Goal: Information Seeking & Learning: Learn about a topic

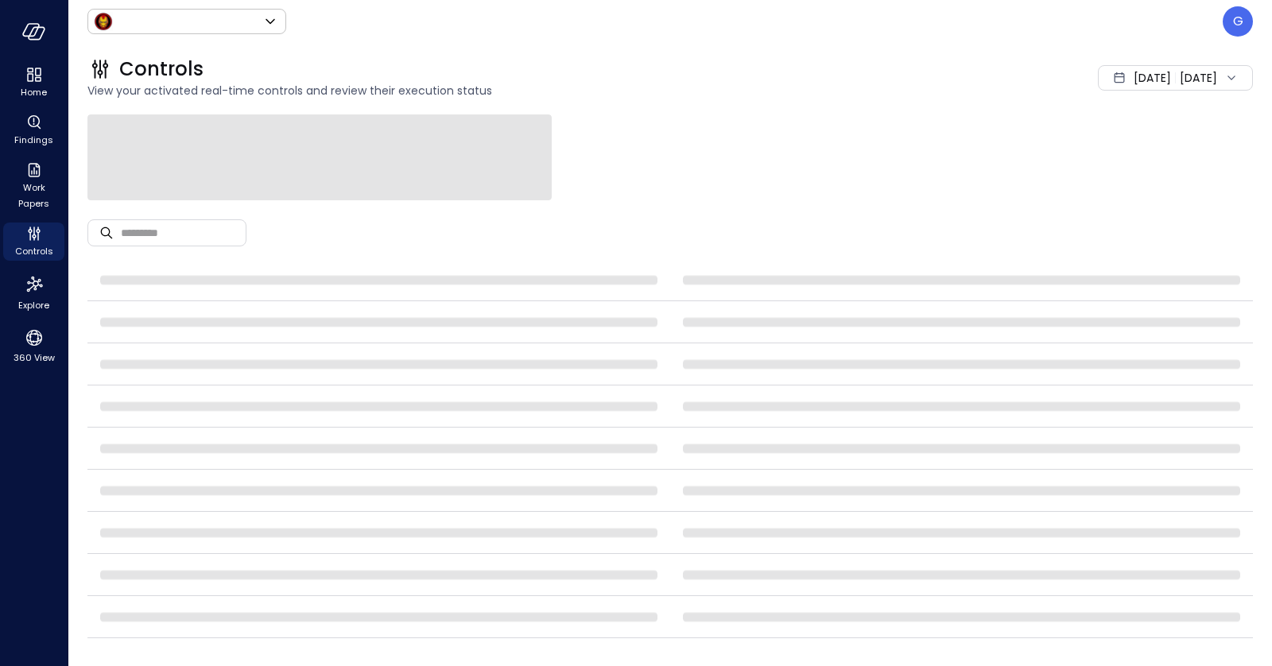
type input "*****"
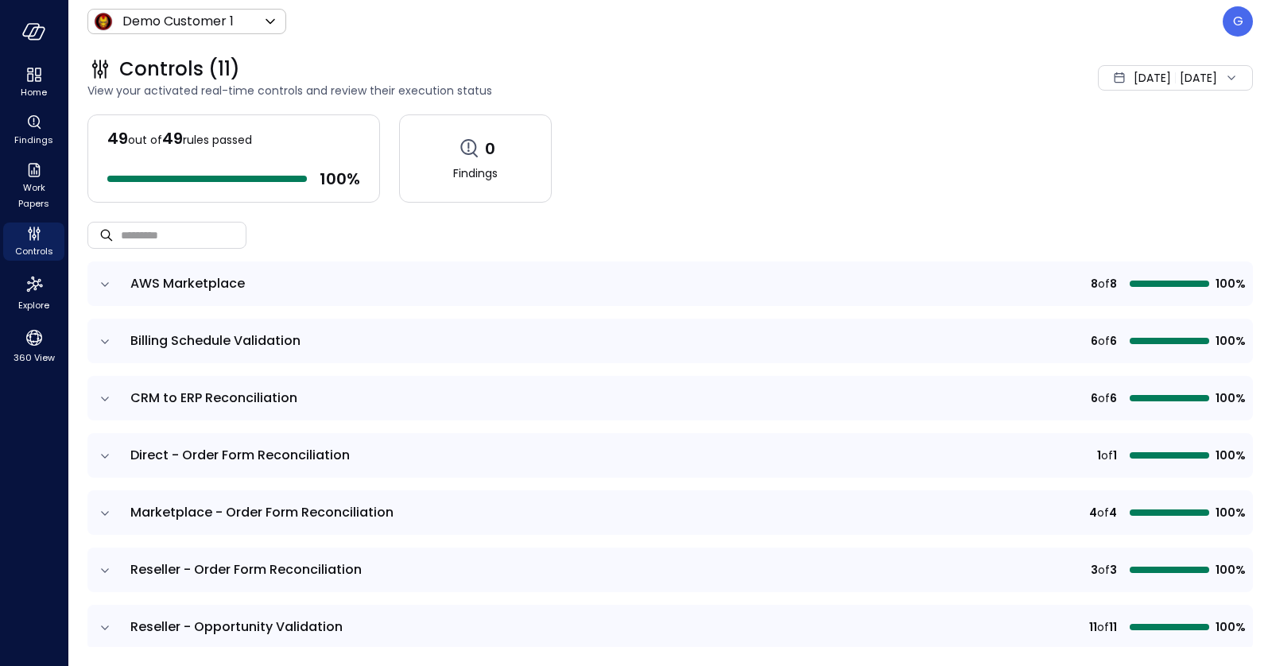
click at [1134, 87] on div "[DATE]" at bounding box center [1152, 78] width 37 height 32
click at [1095, 162] on li "Current Year [DATE]" at bounding box center [1132, 174] width 126 height 26
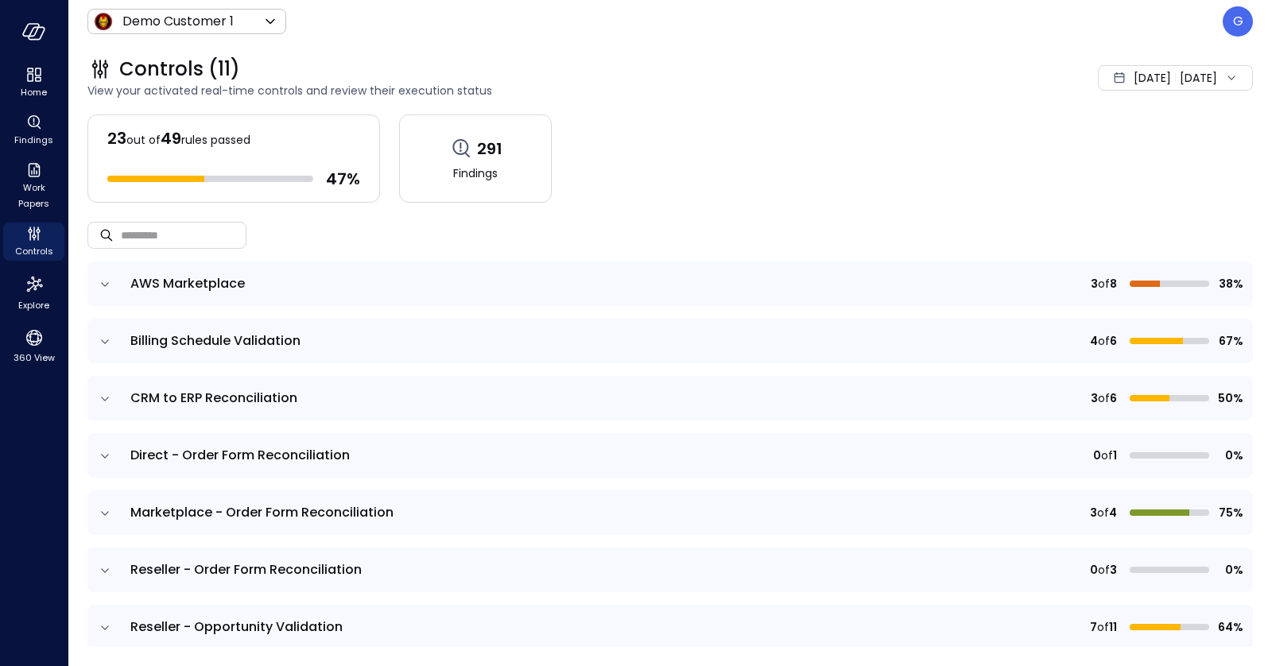
click at [97, 502] on td at bounding box center [103, 513] width 33 height 45
click at [100, 506] on icon "expand row" at bounding box center [105, 514] width 16 height 16
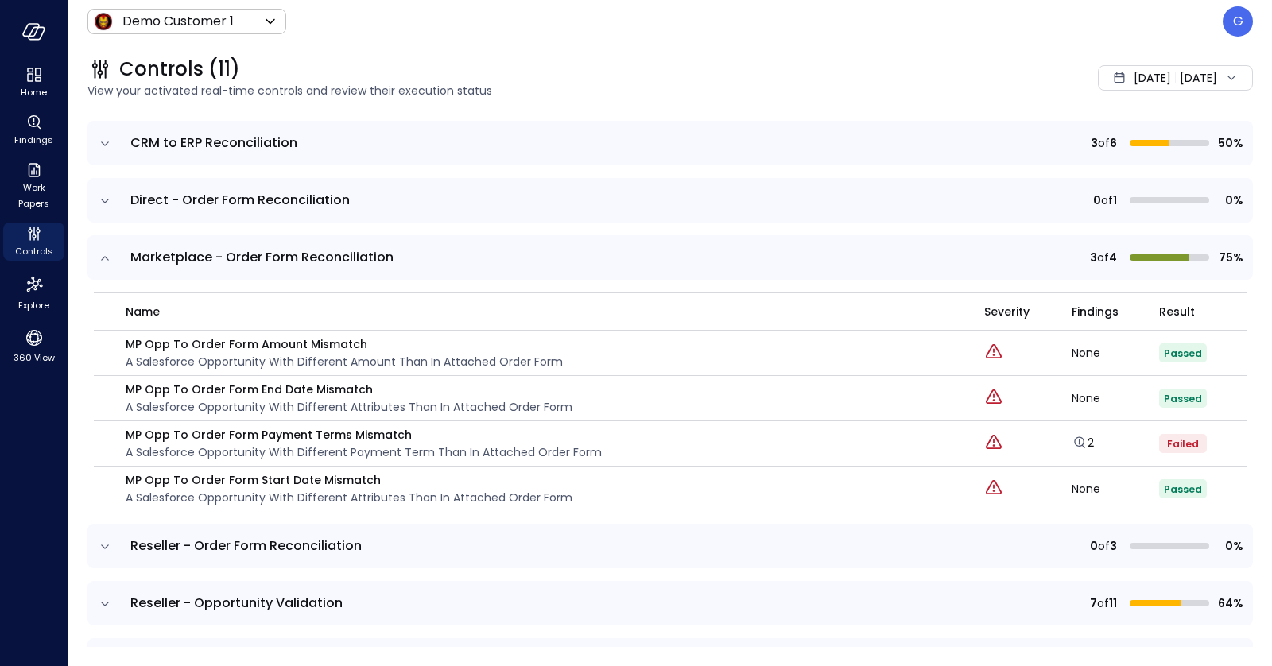
scroll to position [277, 0]
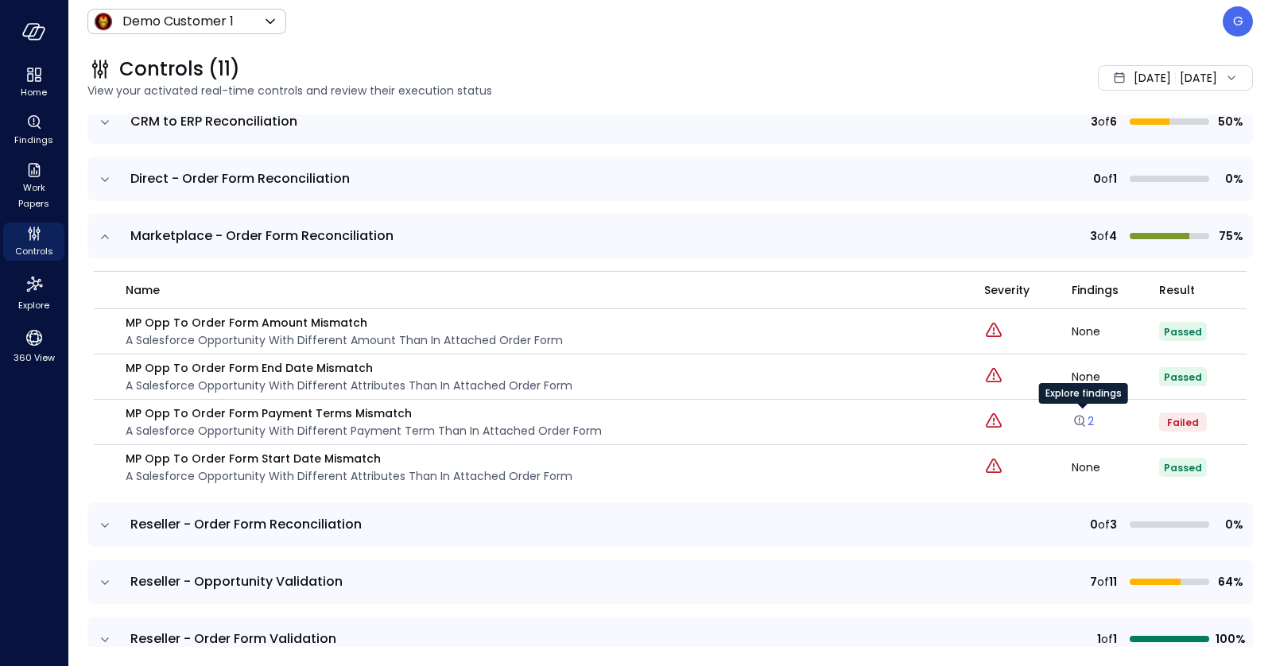
click at [1091, 421] on link "2" at bounding box center [1083, 421] width 22 height 16
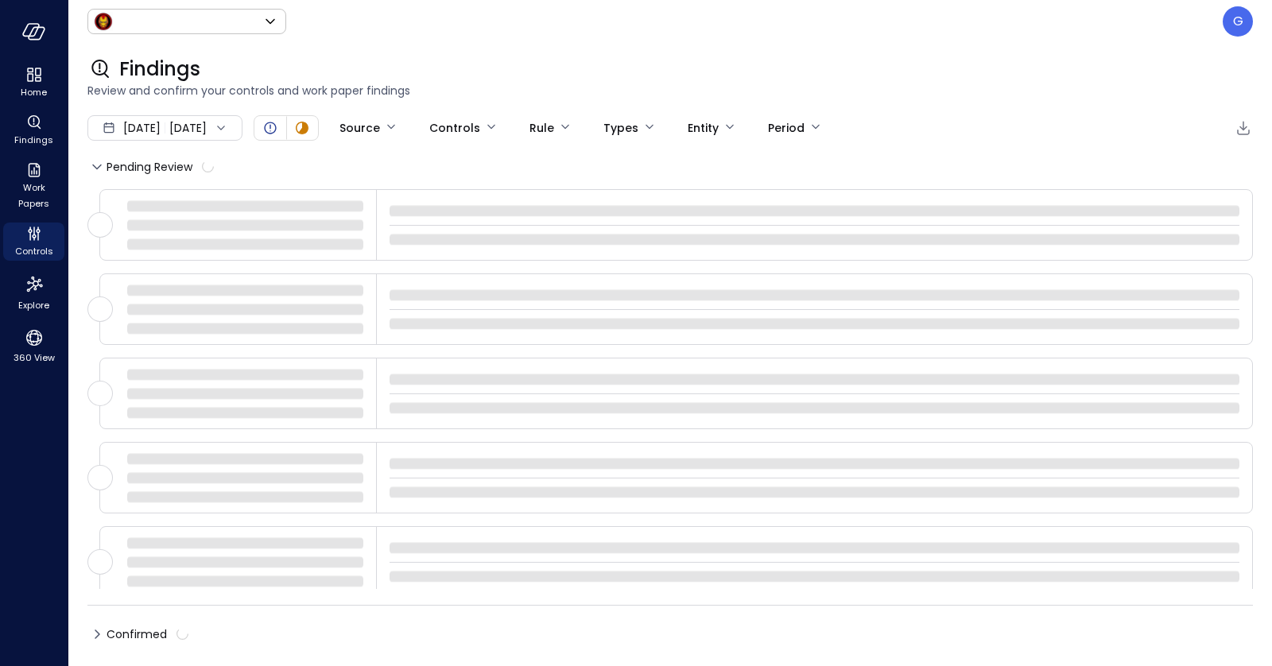
type input "*****"
type input "****"
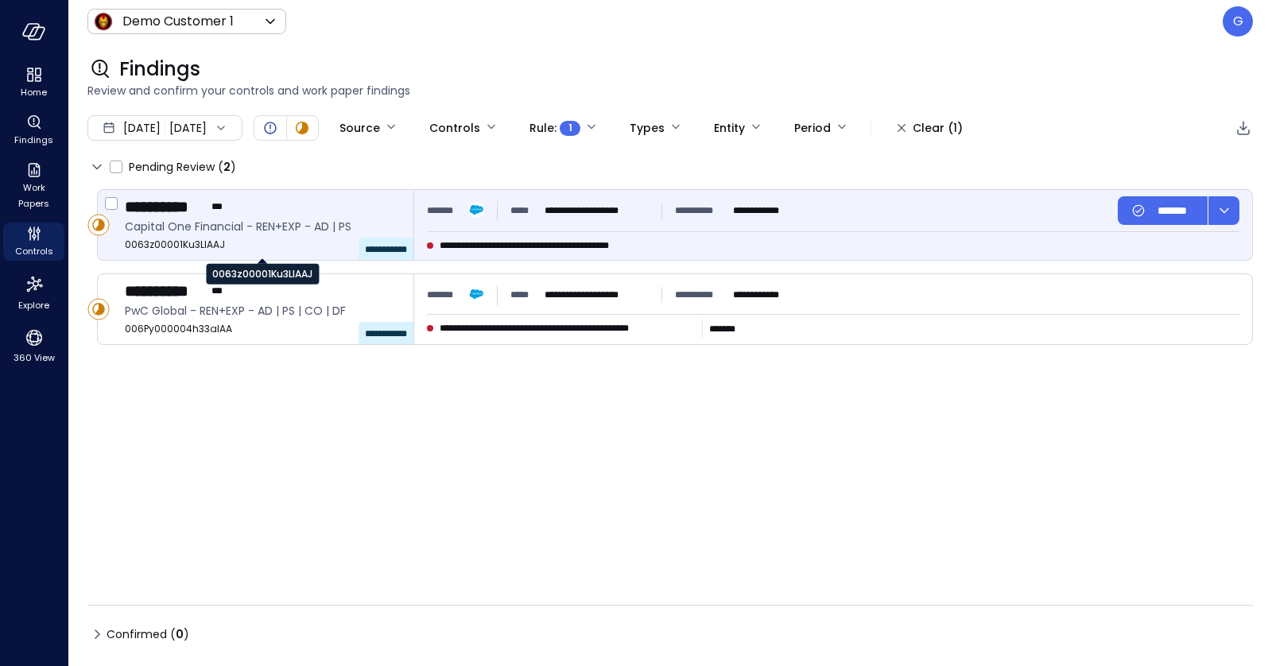
click at [323, 219] on span "Capital One Financial - REN+EXP - AD | PS" at bounding box center [263, 226] width 276 height 17
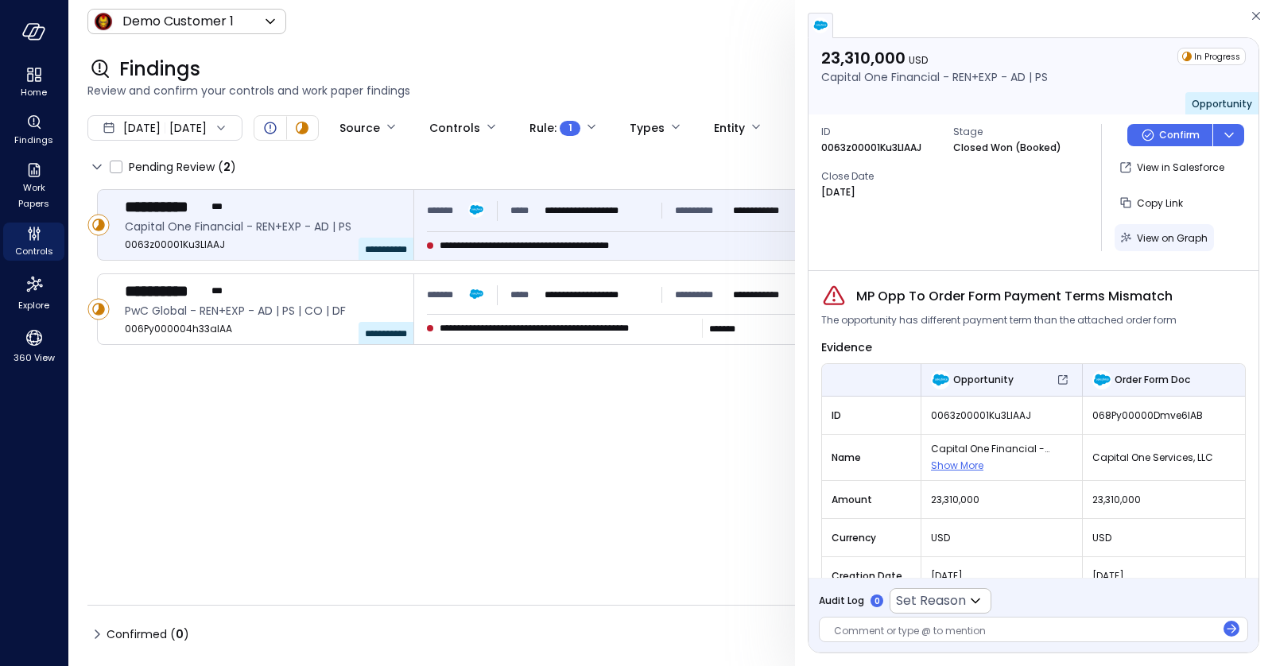
click at [1157, 235] on span "View on Graph" at bounding box center [1172, 238] width 71 height 14
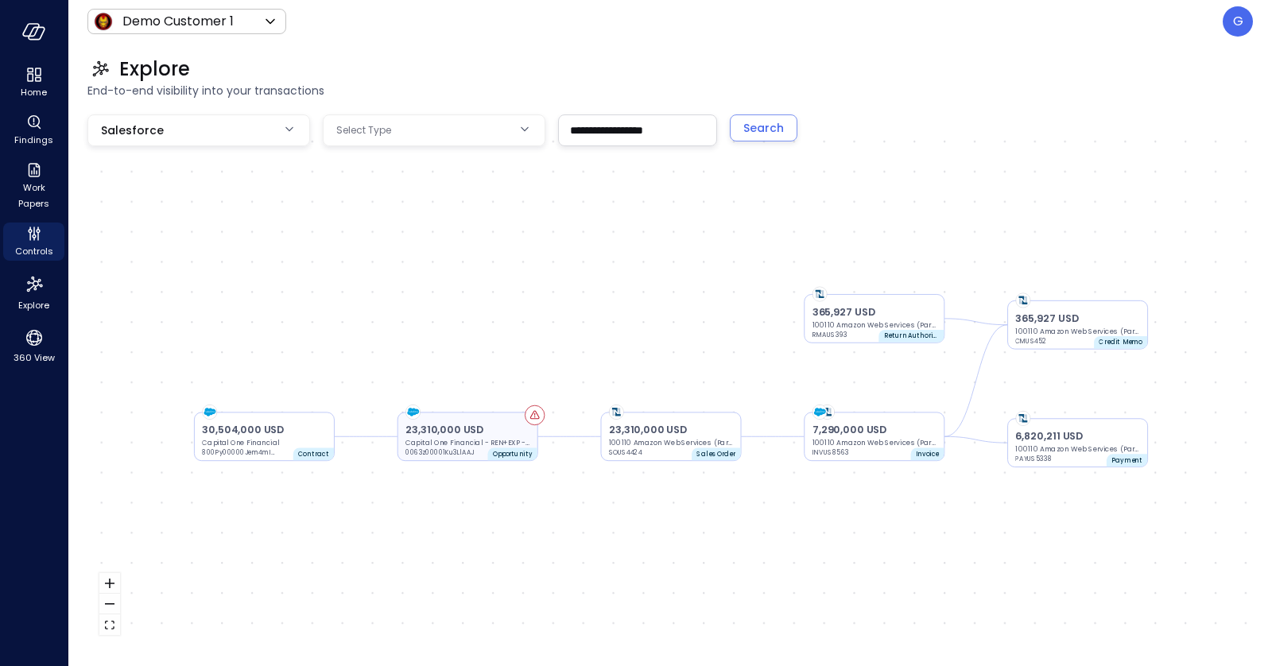
click at [487, 415] on div "23,310,000 USD Capital One Financial - REN+EXP - AD | PS 0063z00001Ku3LlAAJ Opp…" at bounding box center [468, 436] width 141 height 49
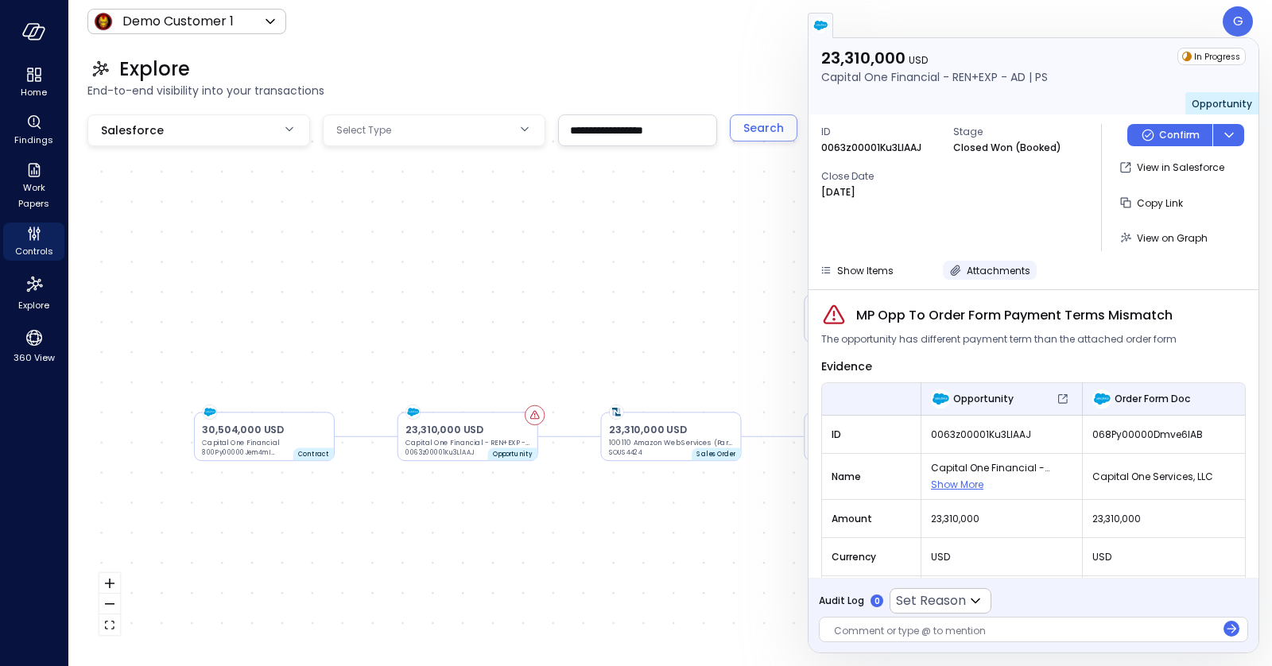
click at [1001, 269] on span "Attachments" at bounding box center [999, 271] width 64 height 14
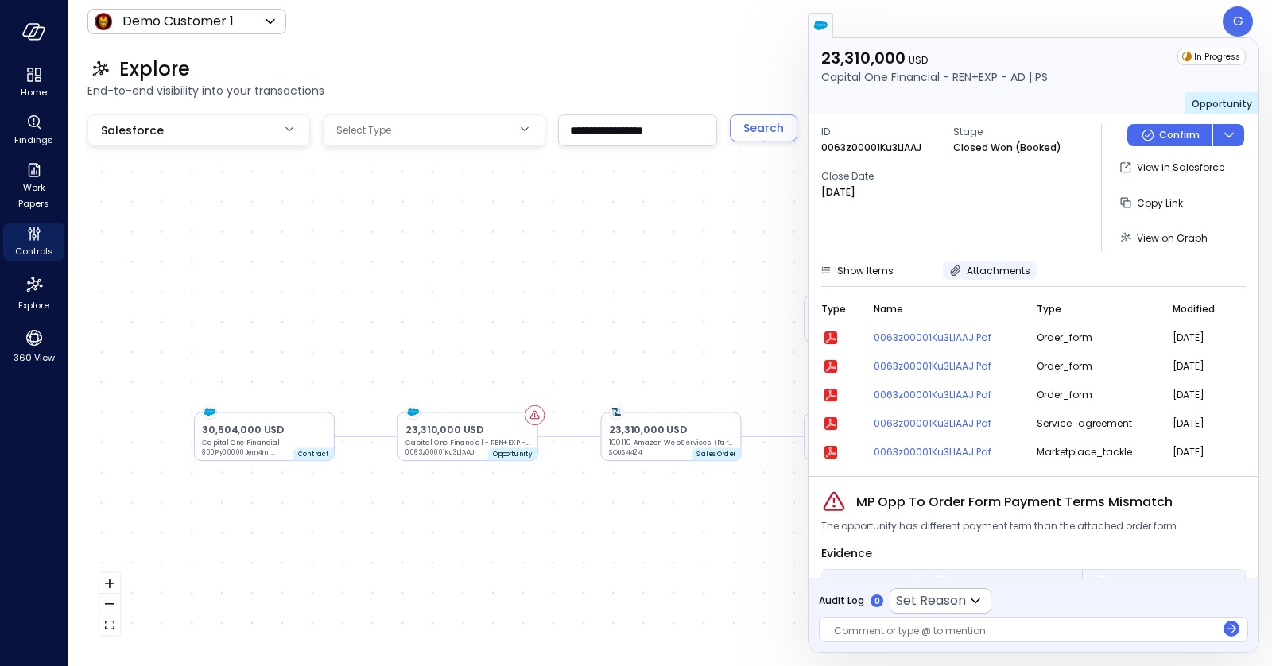
click at [1001, 269] on span "Attachments" at bounding box center [999, 271] width 64 height 14
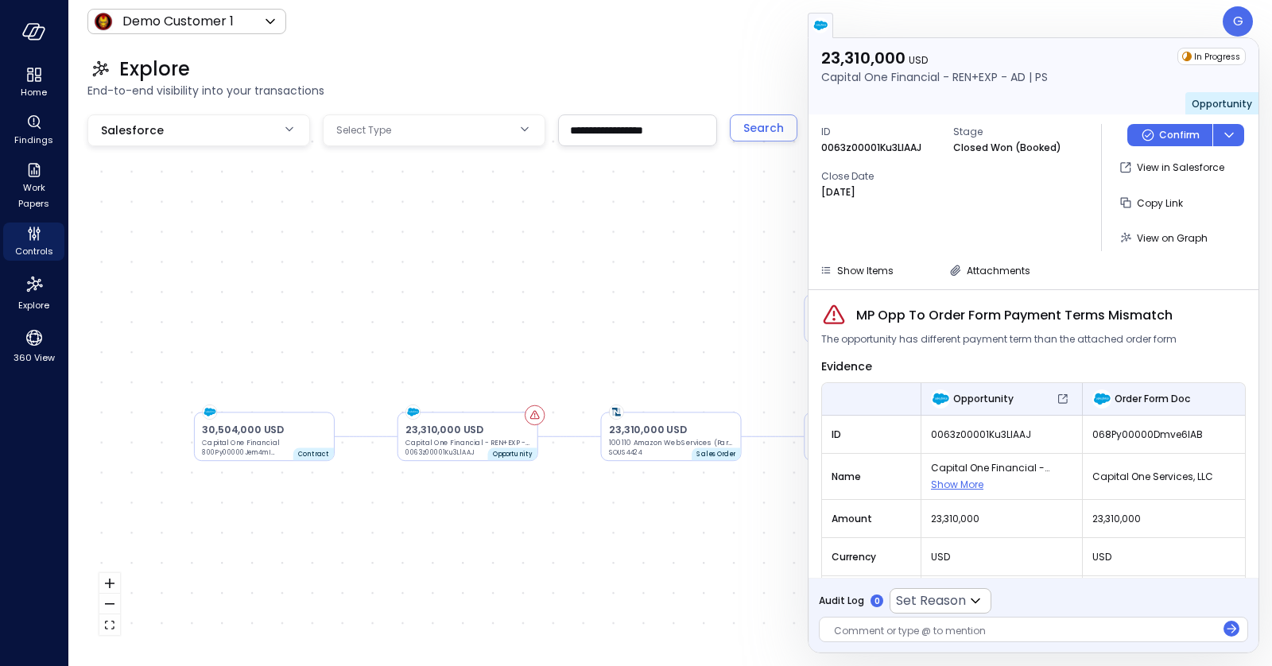
click at [713, 201] on div "23,310,000 USD Capital One Financial - REN+EXP - AD | PS 0063z00001Ku3LlAAJ Opp…" at bounding box center [670, 380] width 1166 height 533
click at [21, 233] on div "Controls" at bounding box center [33, 242] width 61 height 38
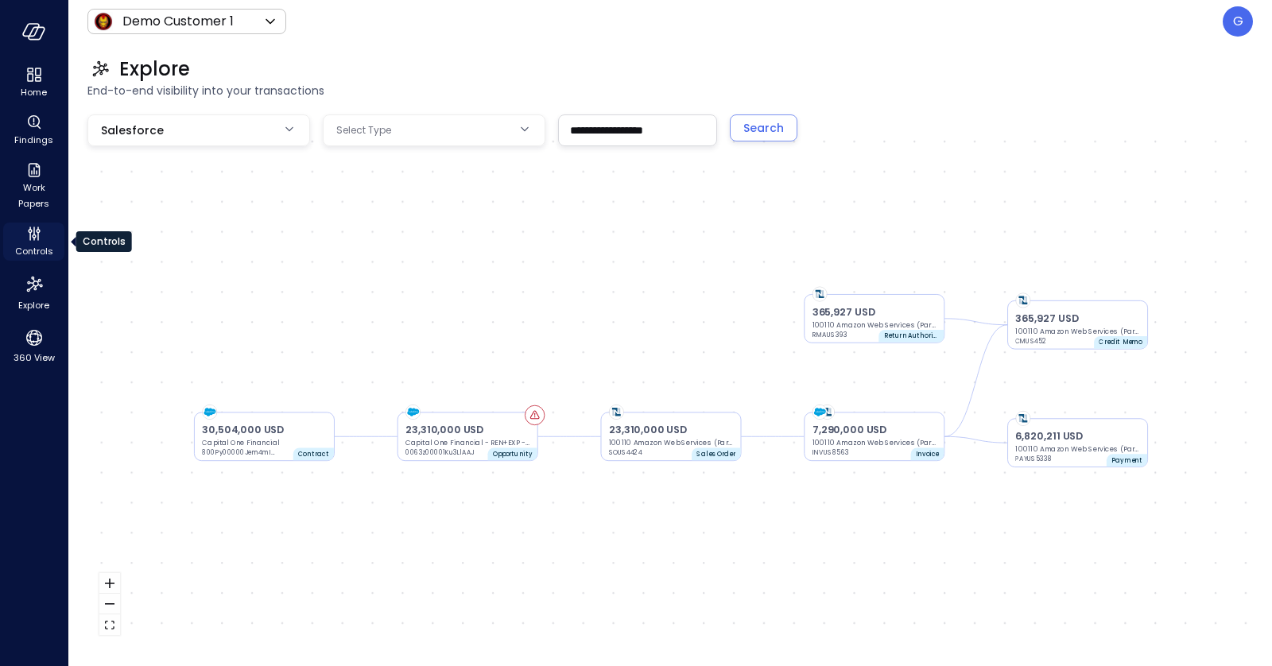
click at [21, 233] on div "Controls" at bounding box center [33, 242] width 61 height 38
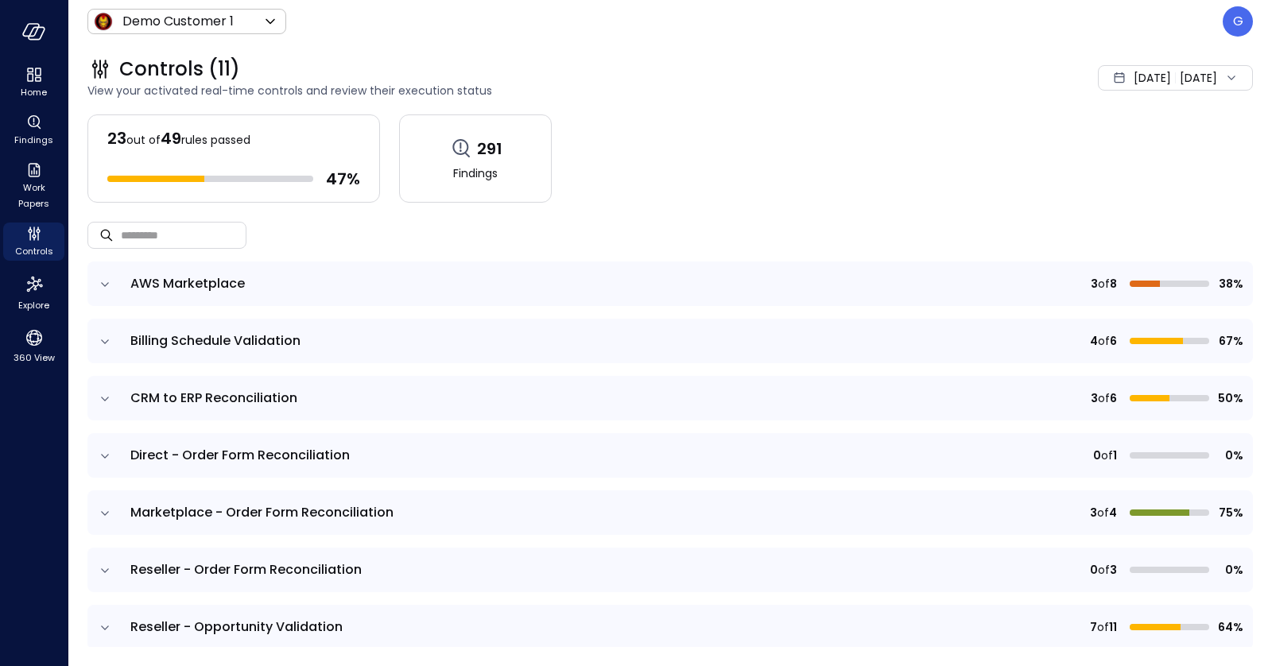
click at [97, 506] on icon "expand row" at bounding box center [105, 514] width 16 height 16
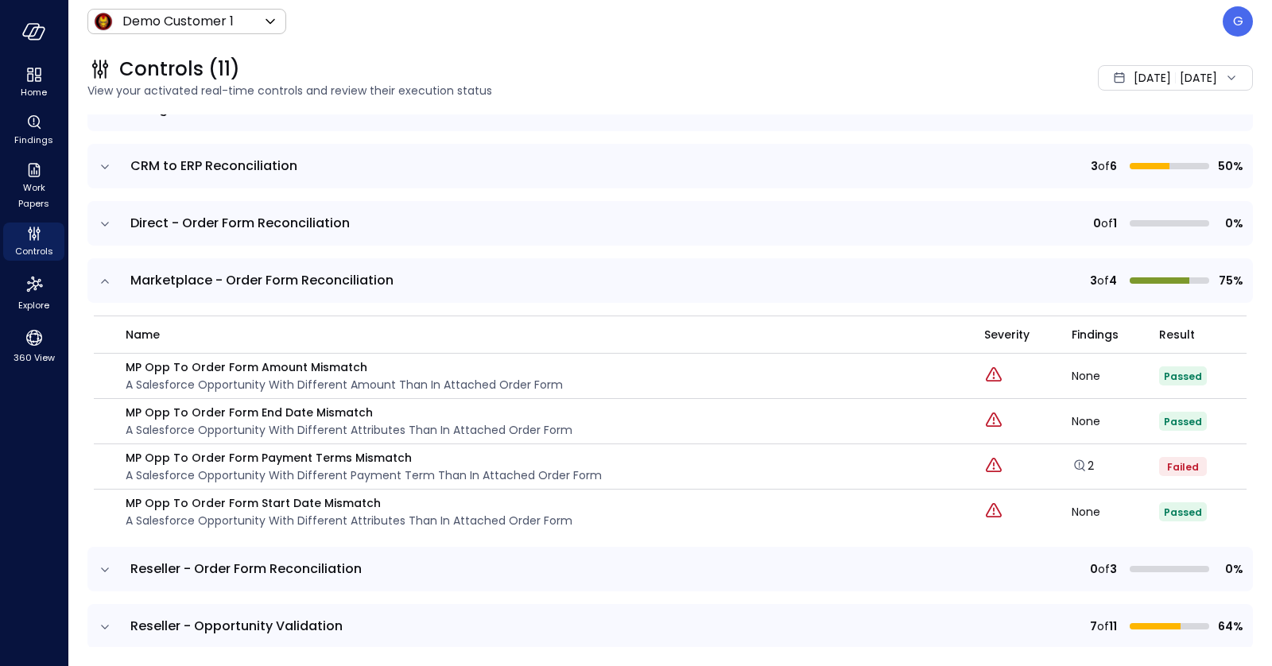
scroll to position [258, 0]
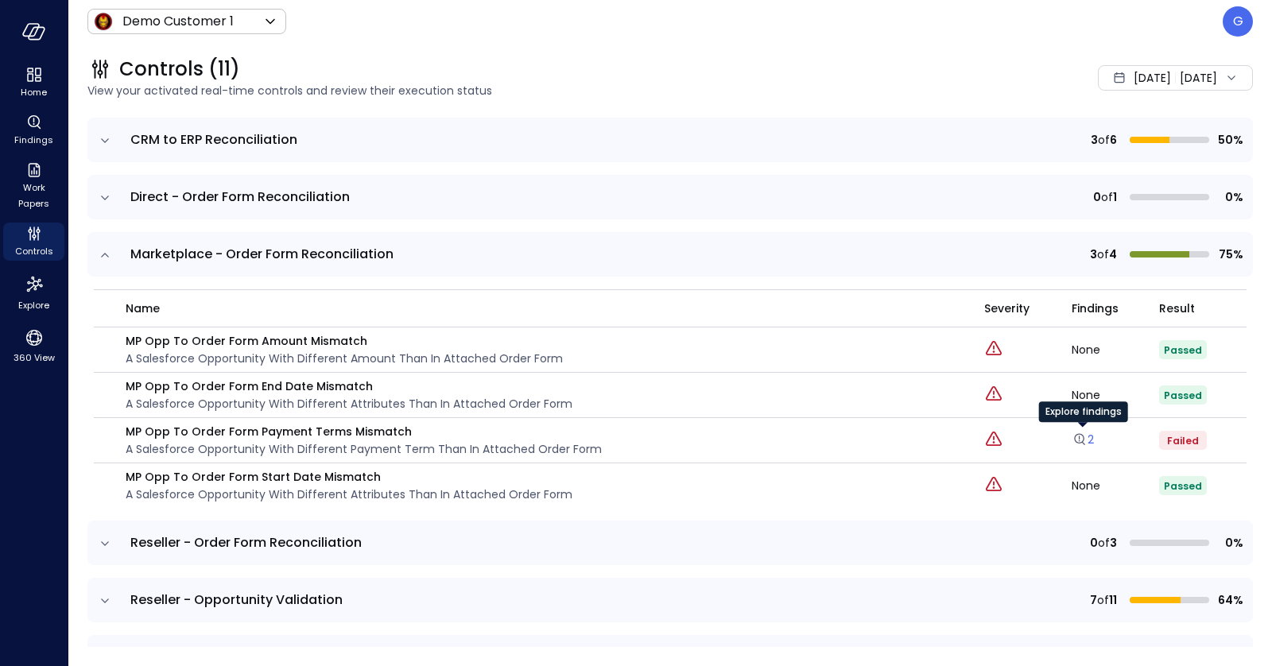
click at [1087, 440] on icon "Explore findings" at bounding box center [1080, 440] width 16 height 16
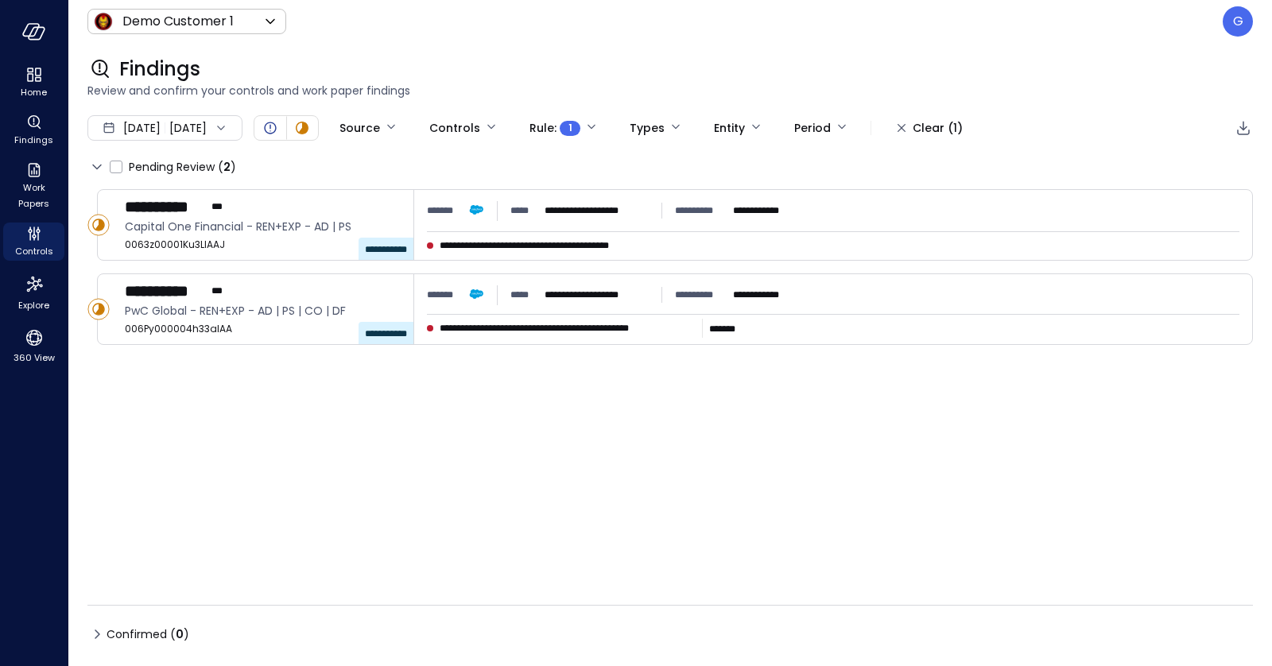
click at [488, 361] on div "**********" at bounding box center [670, 389] width 1166 height 400
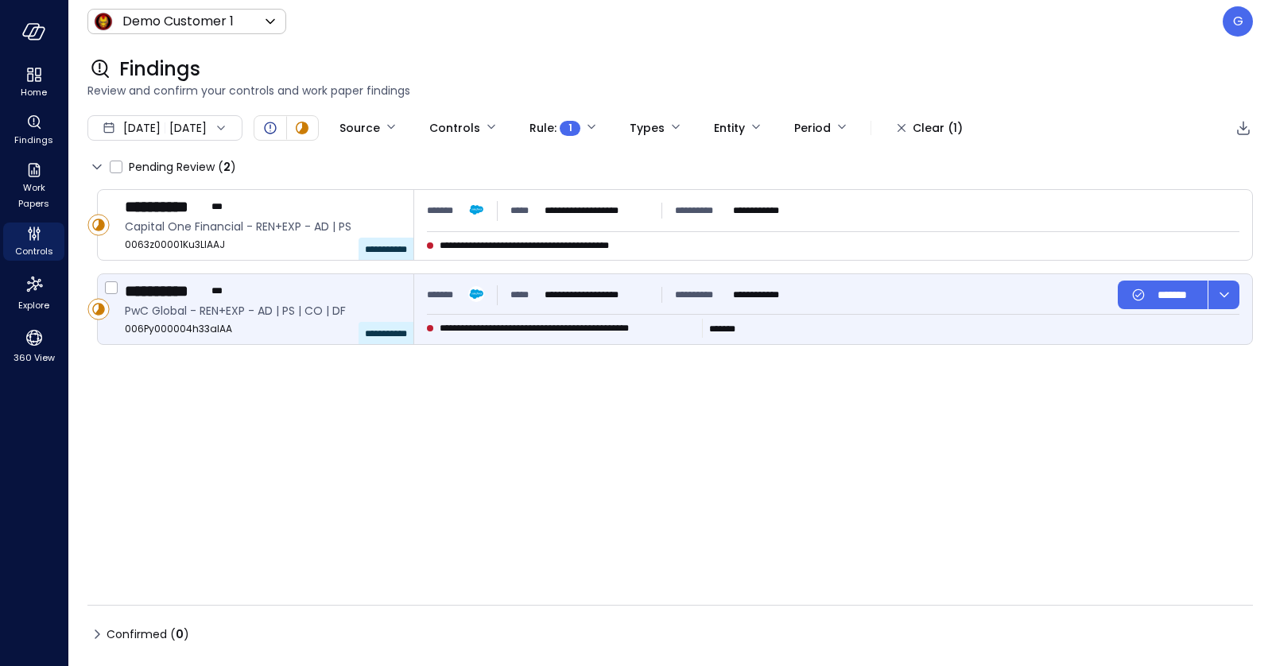
click at [495, 320] on span "**********" at bounding box center [568, 328] width 256 height 16
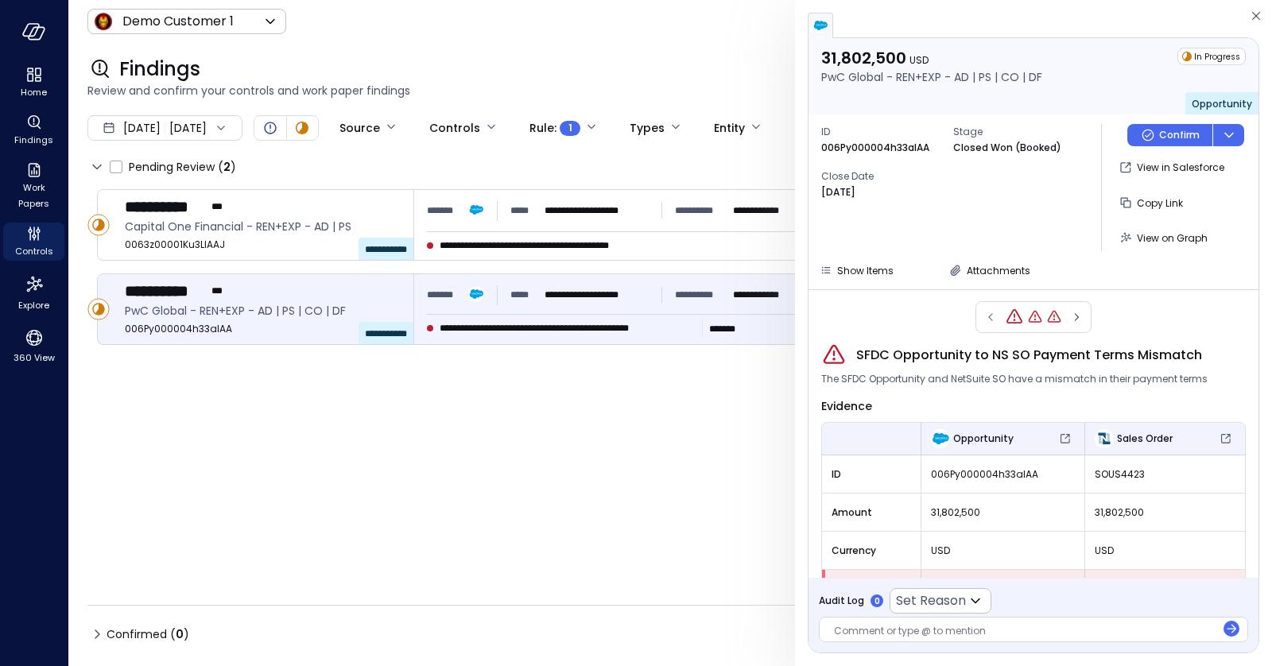
scroll to position [1, 0]
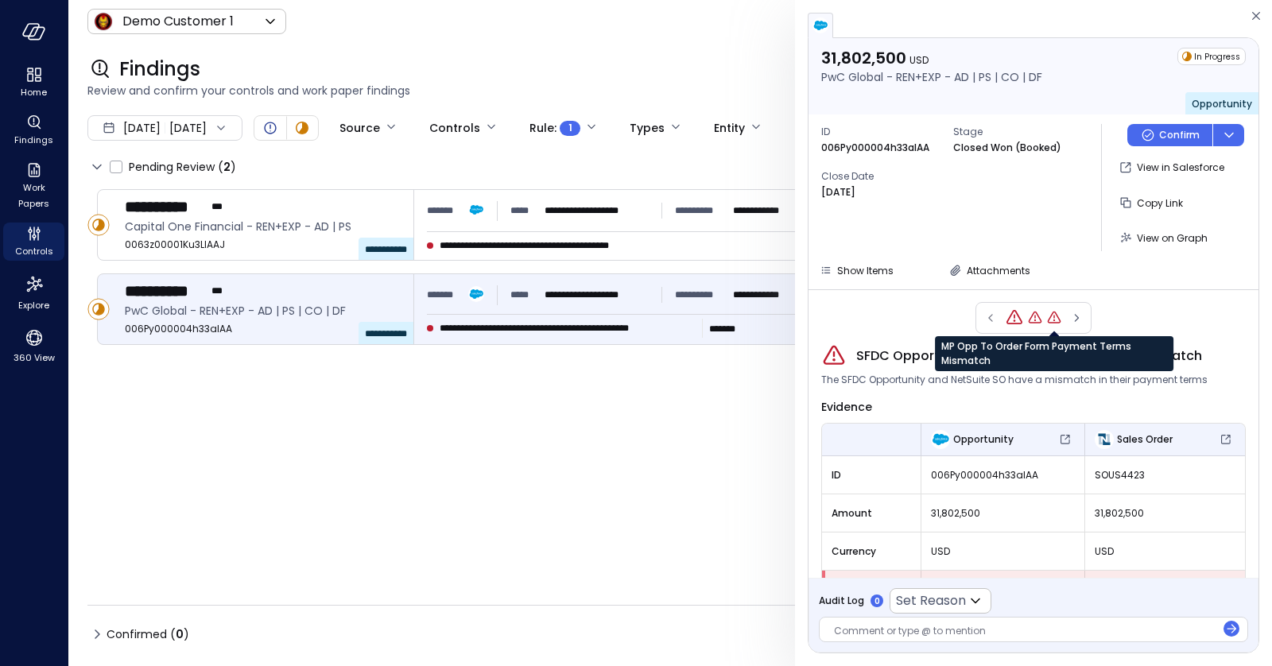
click at [1056, 314] on icon "MP Opp To Order Form Payment Terms Mismatch" at bounding box center [1054, 318] width 16 height 16
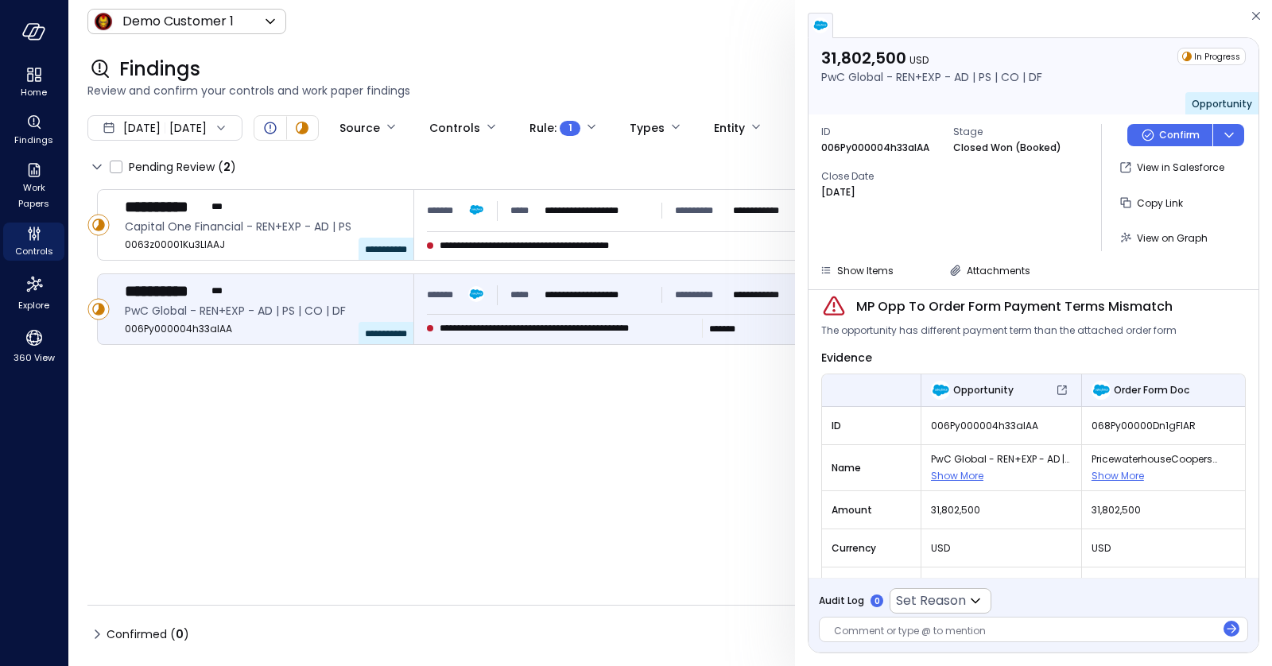
scroll to position [40, 0]
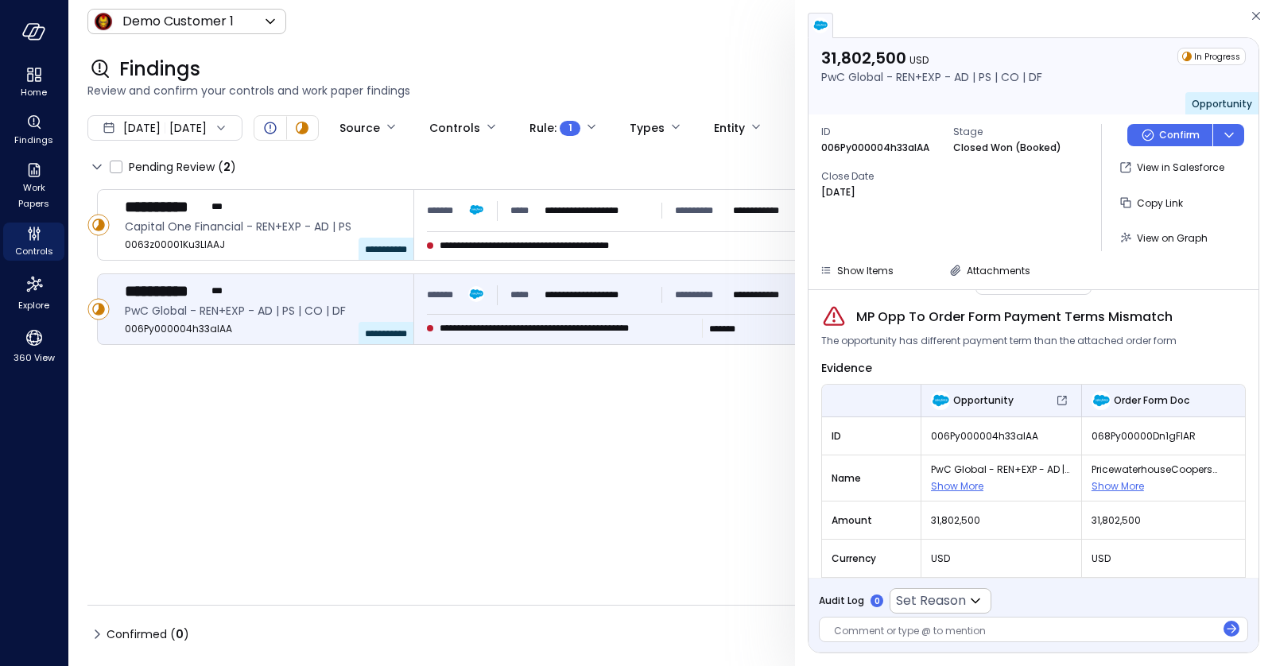
click at [1003, 285] on div "31,802,500 USD PwC Global - REN+EXP - AD | PS | CO | DF In Progress Opportunity…" at bounding box center [1034, 163] width 450 height 251
click at [987, 262] on div "Attachments" at bounding box center [999, 270] width 64 height 17
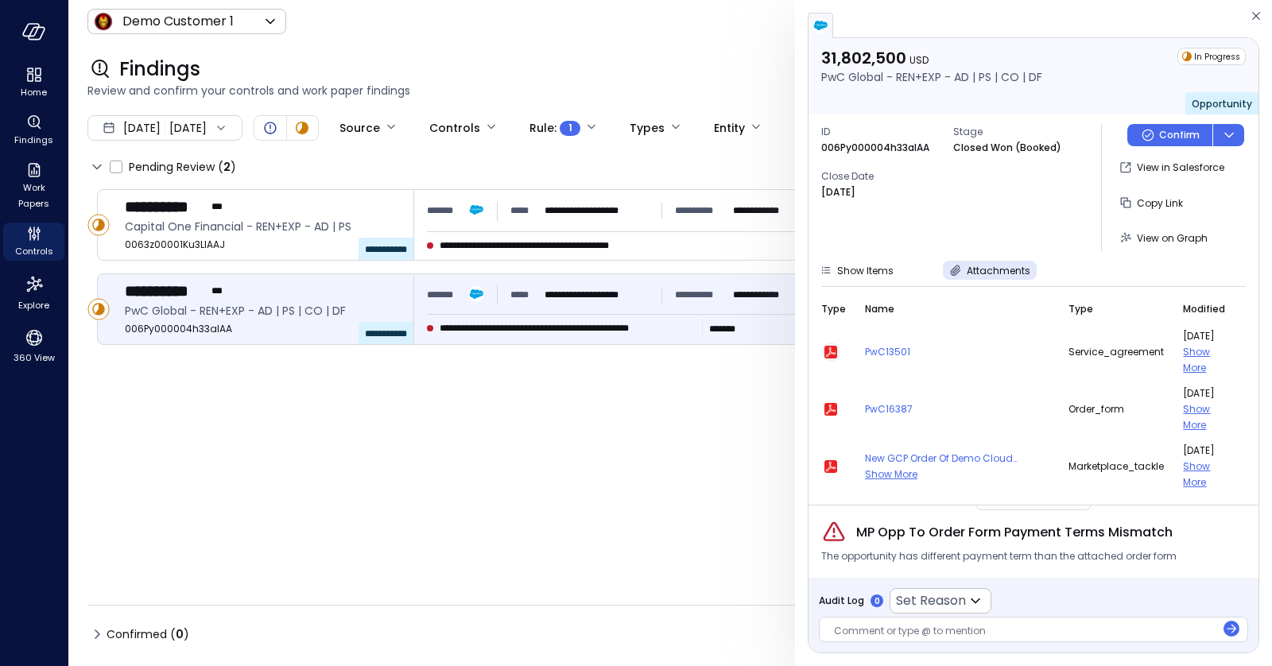
click at [829, 350] on icon "button" at bounding box center [831, 352] width 10 height 10
click at [976, 273] on span "Attachments" at bounding box center [999, 271] width 64 height 14
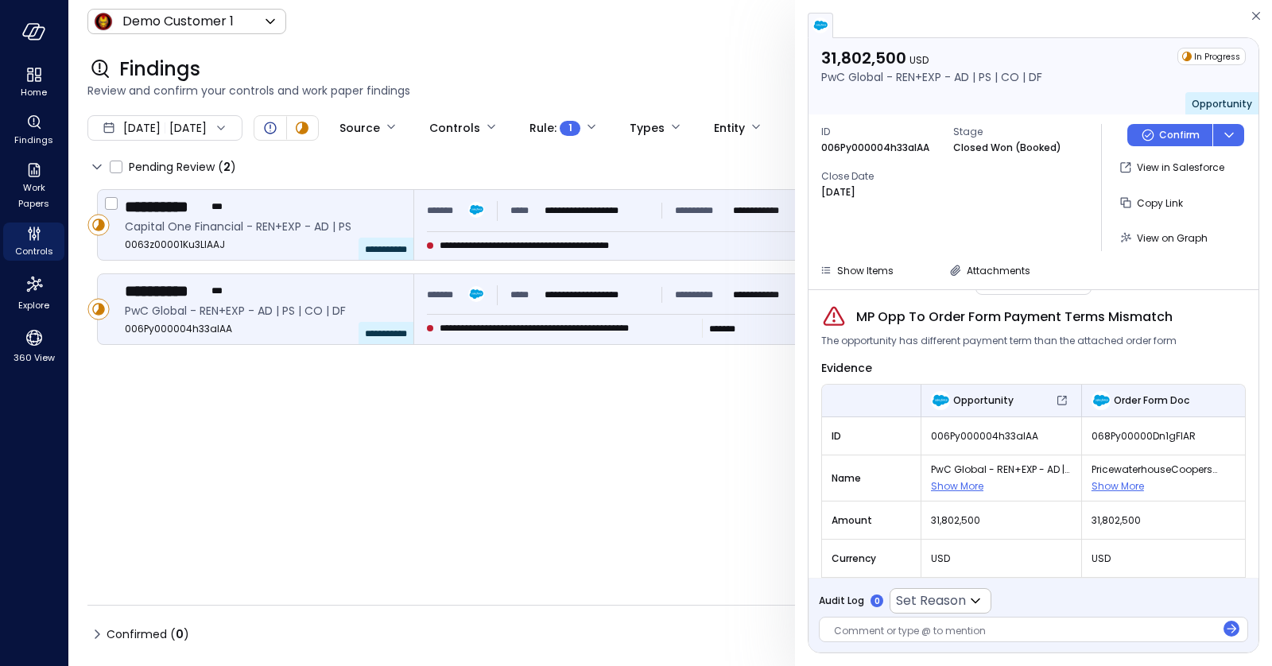
click at [696, 225] on div "**********" at bounding box center [833, 225] width 838 height 70
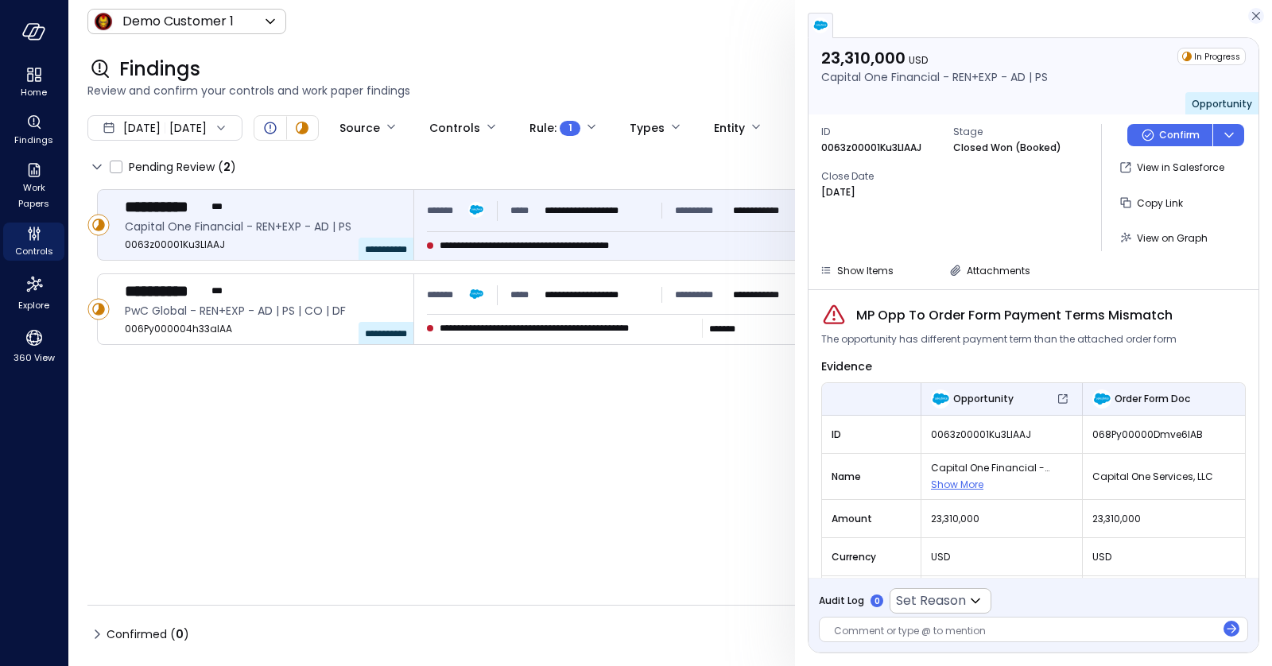
click at [1255, 8] on icon "button" at bounding box center [1256, 15] width 16 height 19
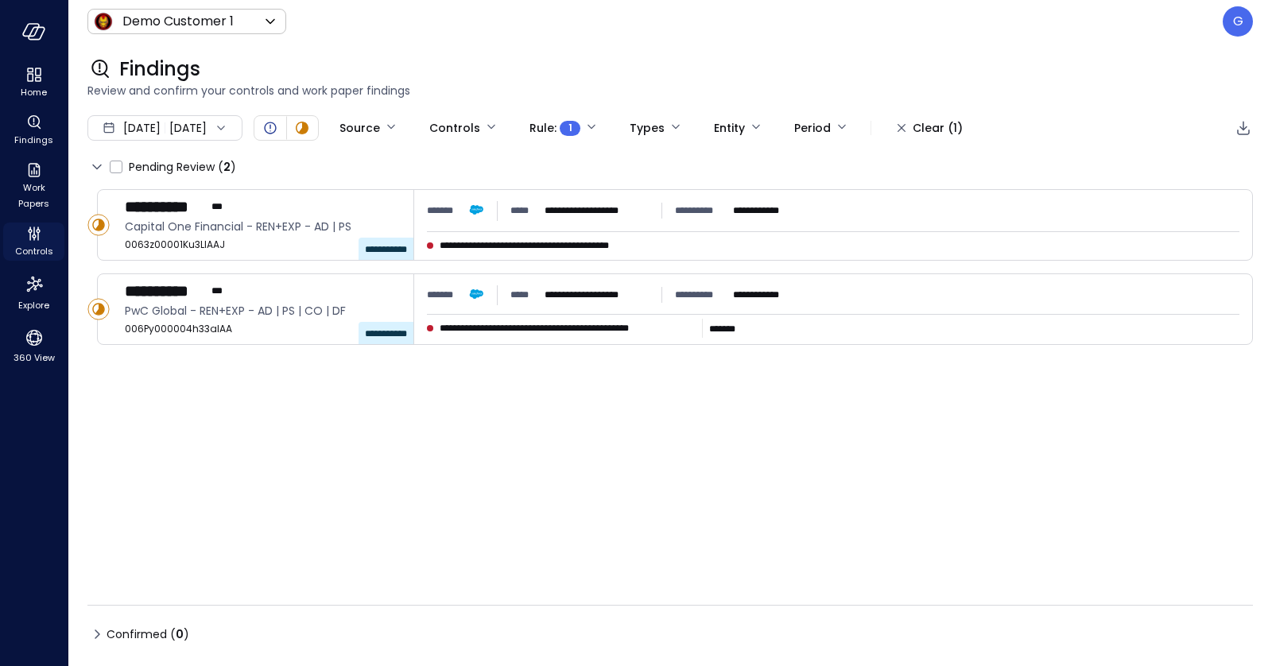
click at [26, 229] on icon "Controls" at bounding box center [34, 233] width 19 height 19
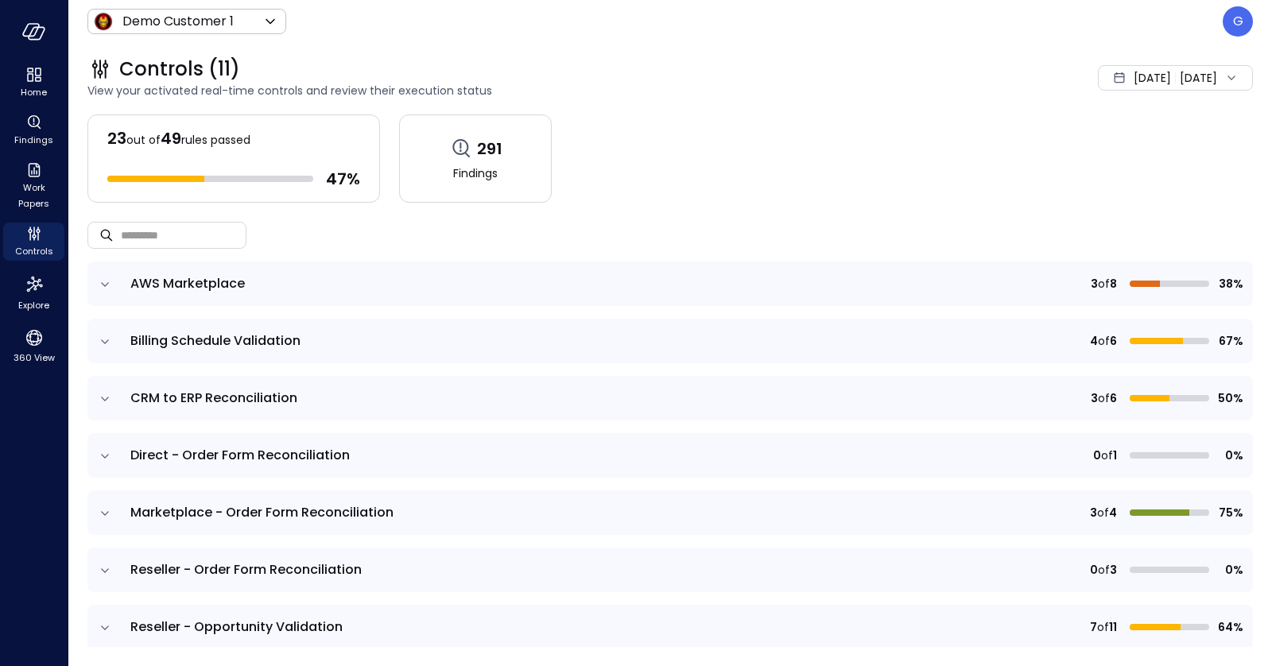
click at [104, 515] on icon "expand row" at bounding box center [105, 514] width 16 height 16
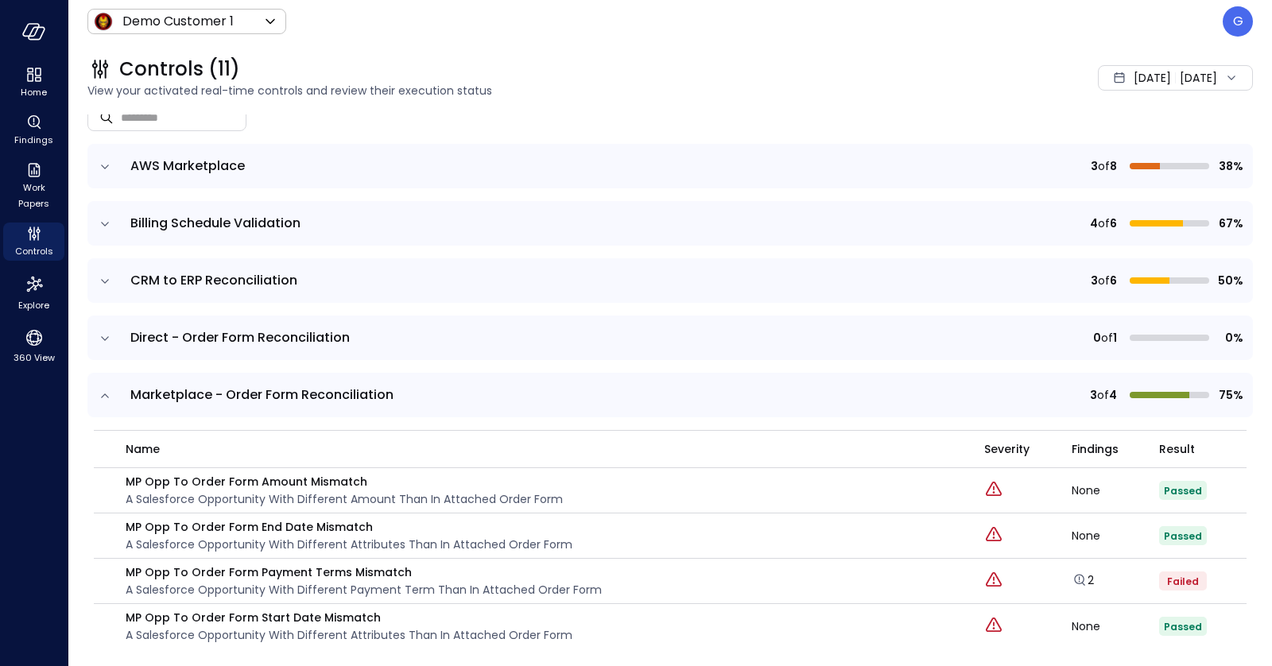
scroll to position [120, 0]
click at [1080, 581] on icon "Explore findings" at bounding box center [1080, 578] width 16 height 16
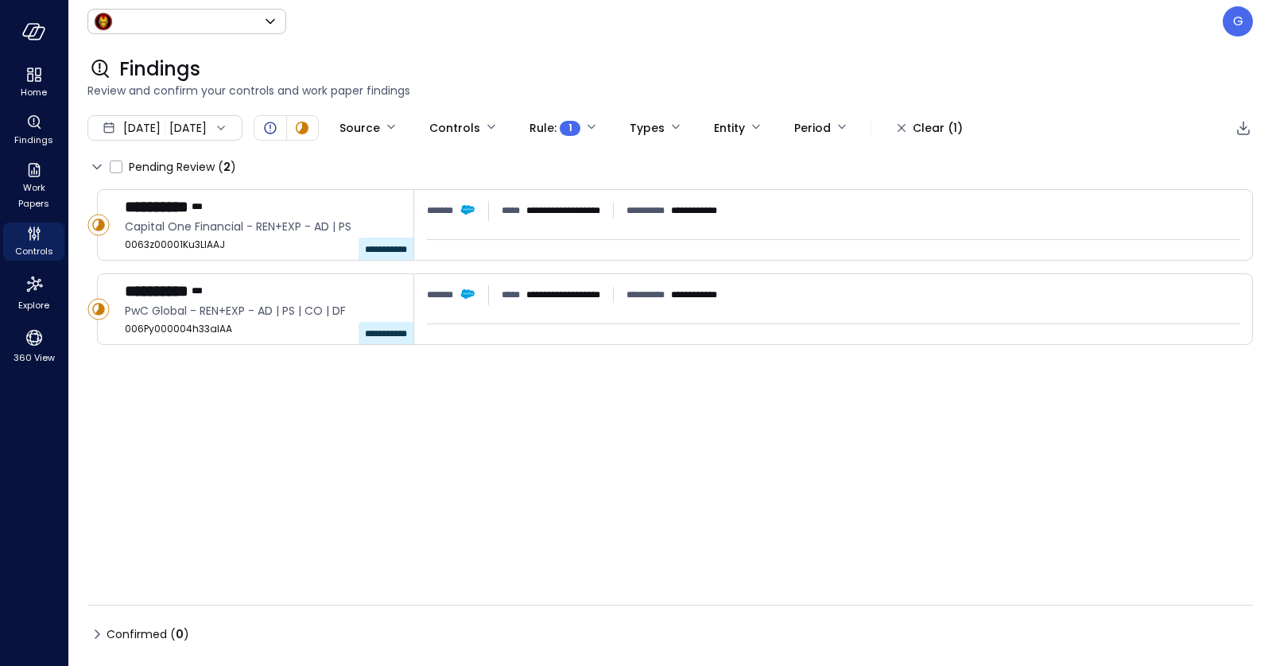
type input "*****"
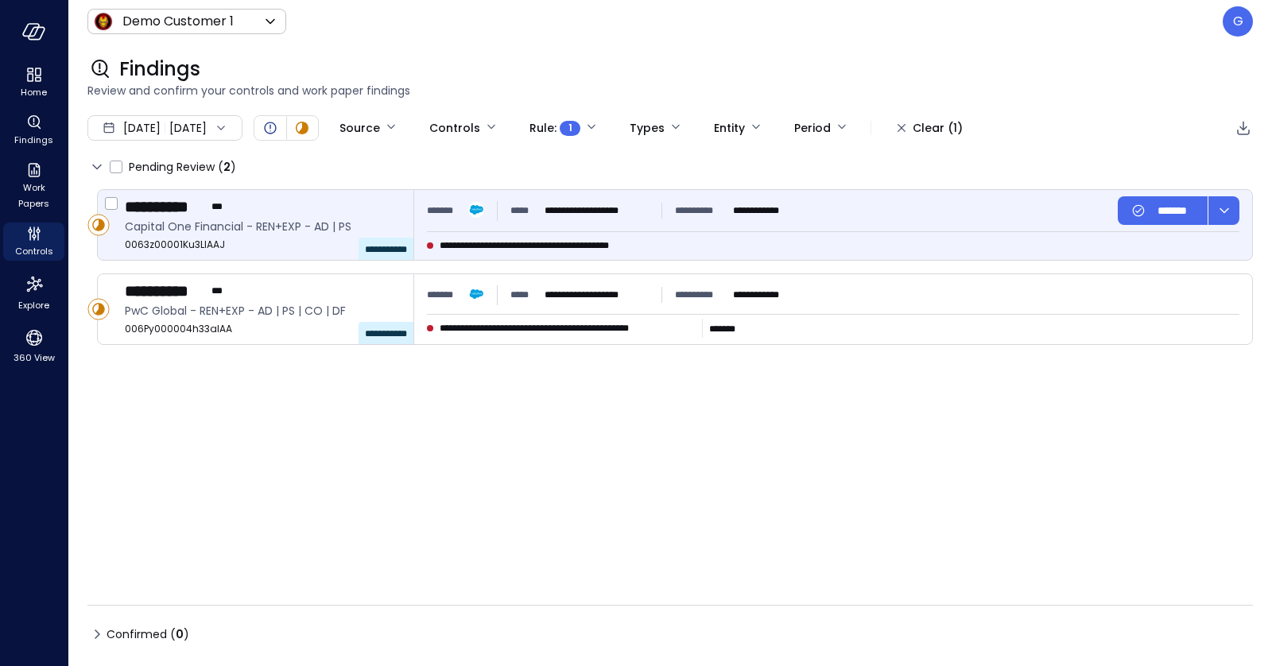
click at [549, 231] on div "**********" at bounding box center [833, 225] width 838 height 70
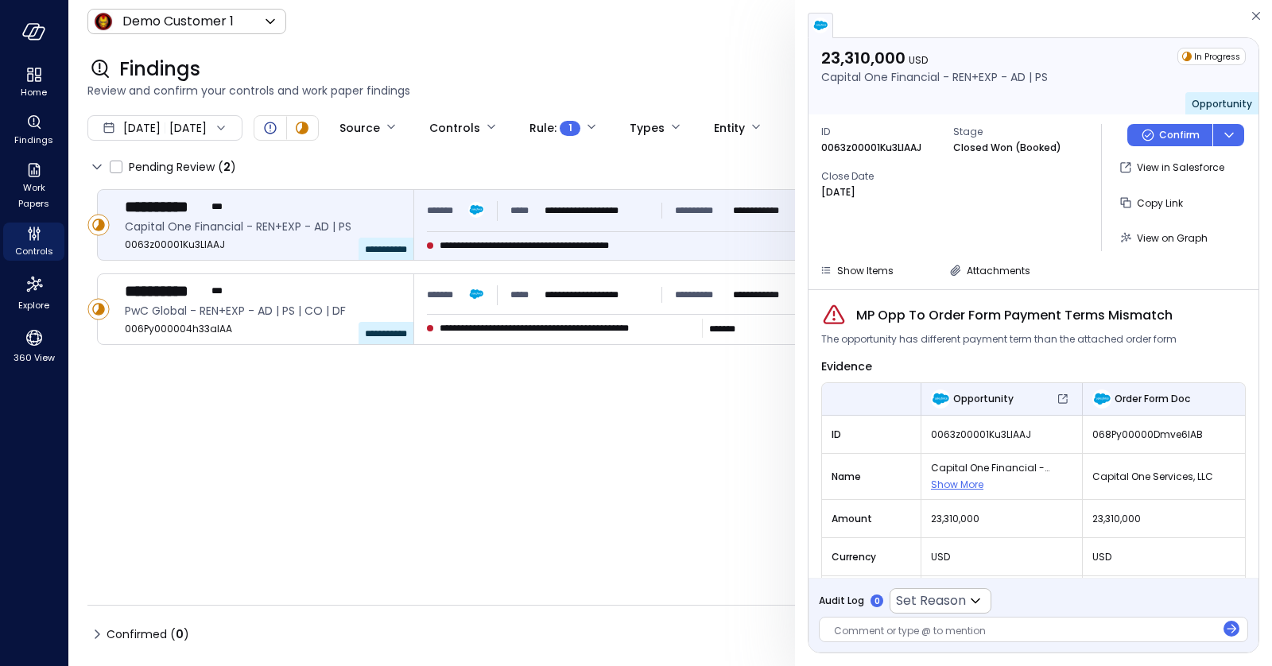
click at [1003, 281] on div "23,310,000 USD Capital One Financial - REN+EXP - AD | PS In Progress Opportunit…" at bounding box center [1034, 163] width 450 height 251
click at [996, 270] on span "Attachments" at bounding box center [999, 271] width 64 height 14
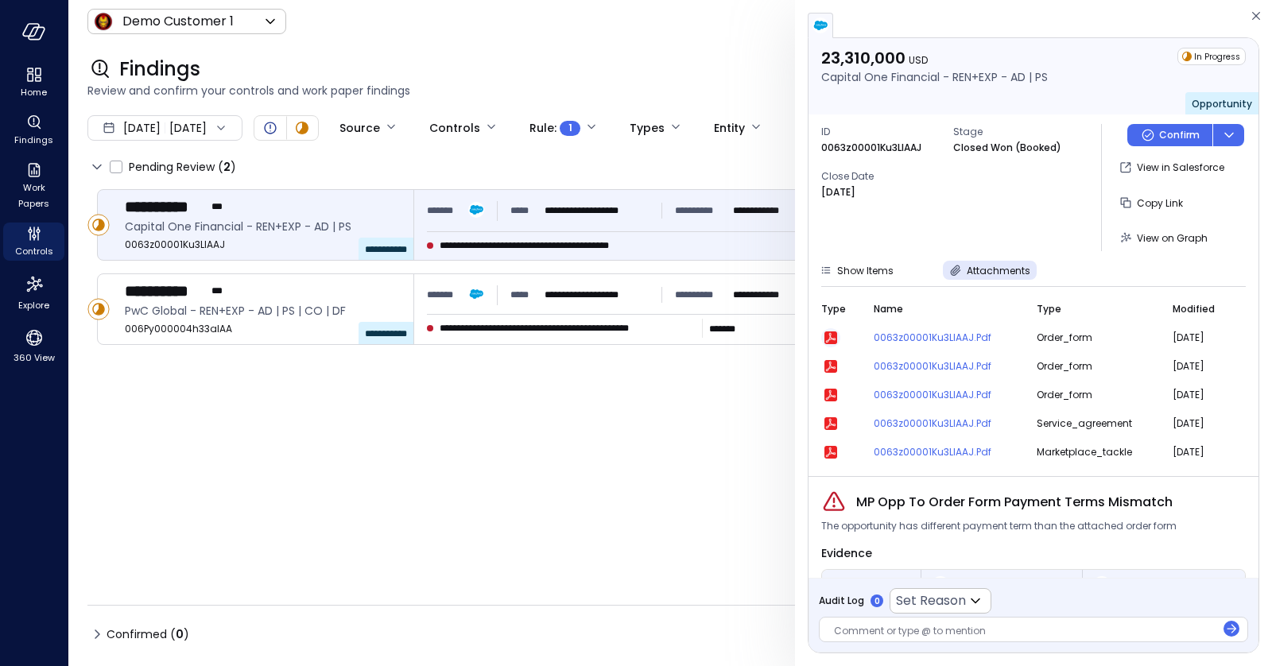
click at [825, 336] on icon "button" at bounding box center [830, 338] width 13 height 13
click at [987, 273] on span "Attachments" at bounding box center [999, 271] width 64 height 14
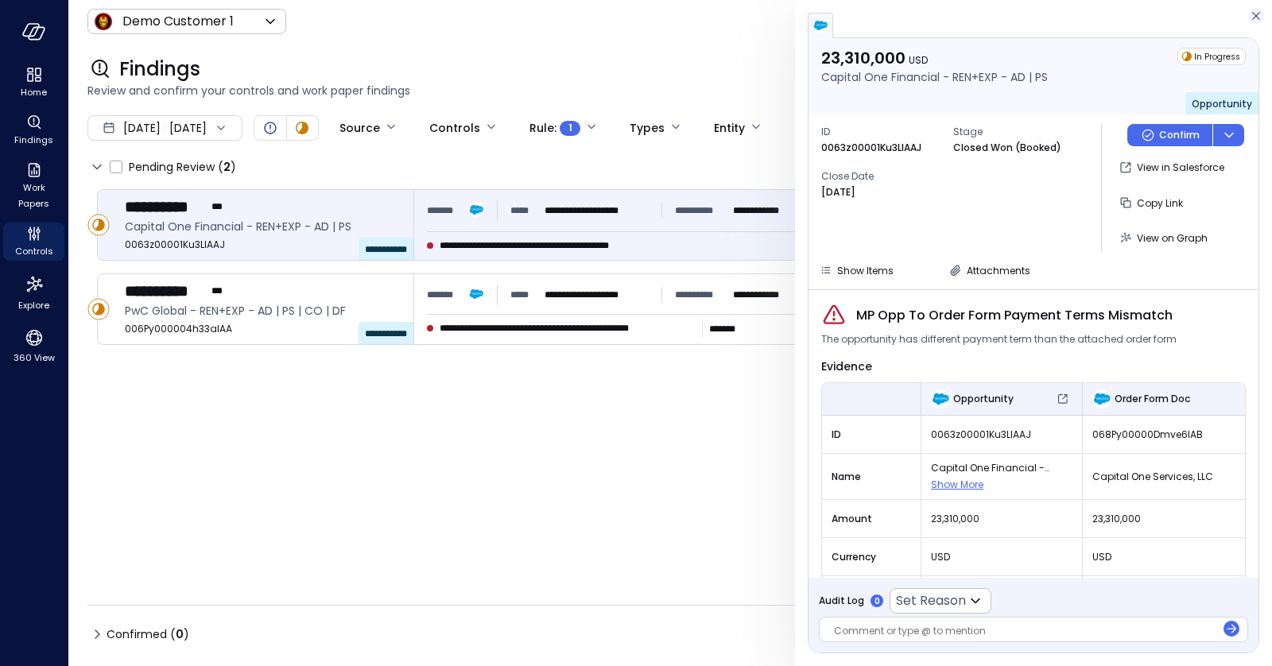
click at [1250, 10] on icon "button" at bounding box center [1256, 15] width 16 height 19
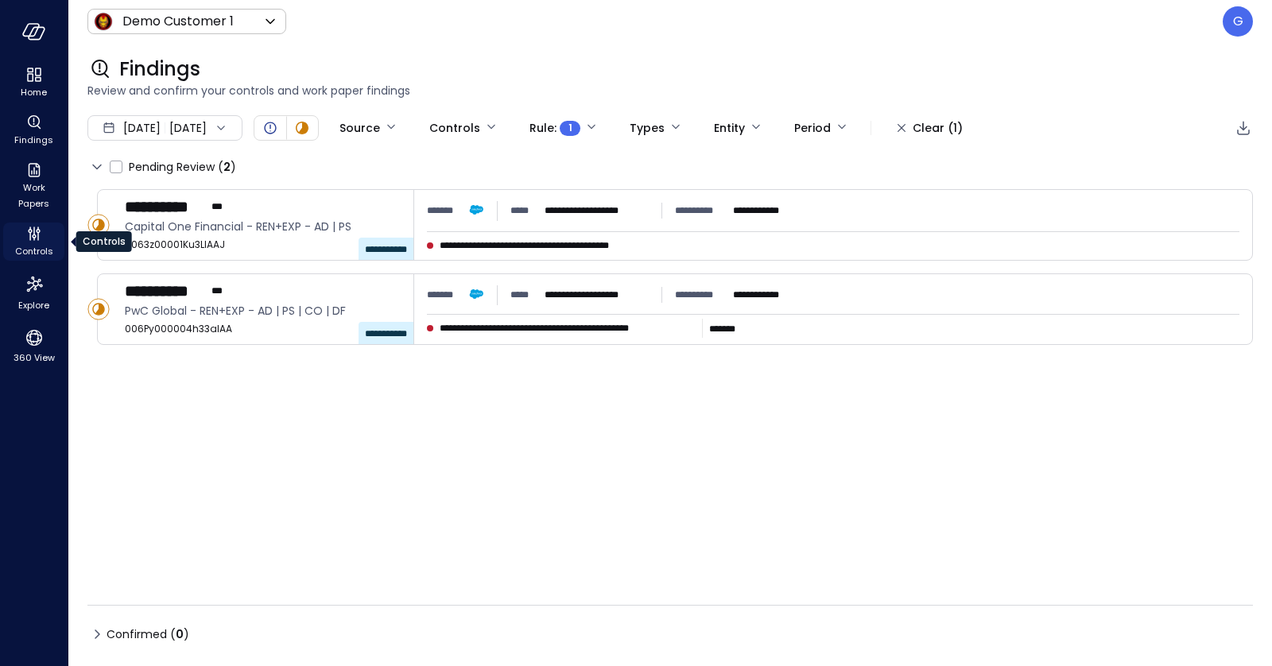
click at [29, 233] on icon "Controls" at bounding box center [30, 236] width 2 height 9
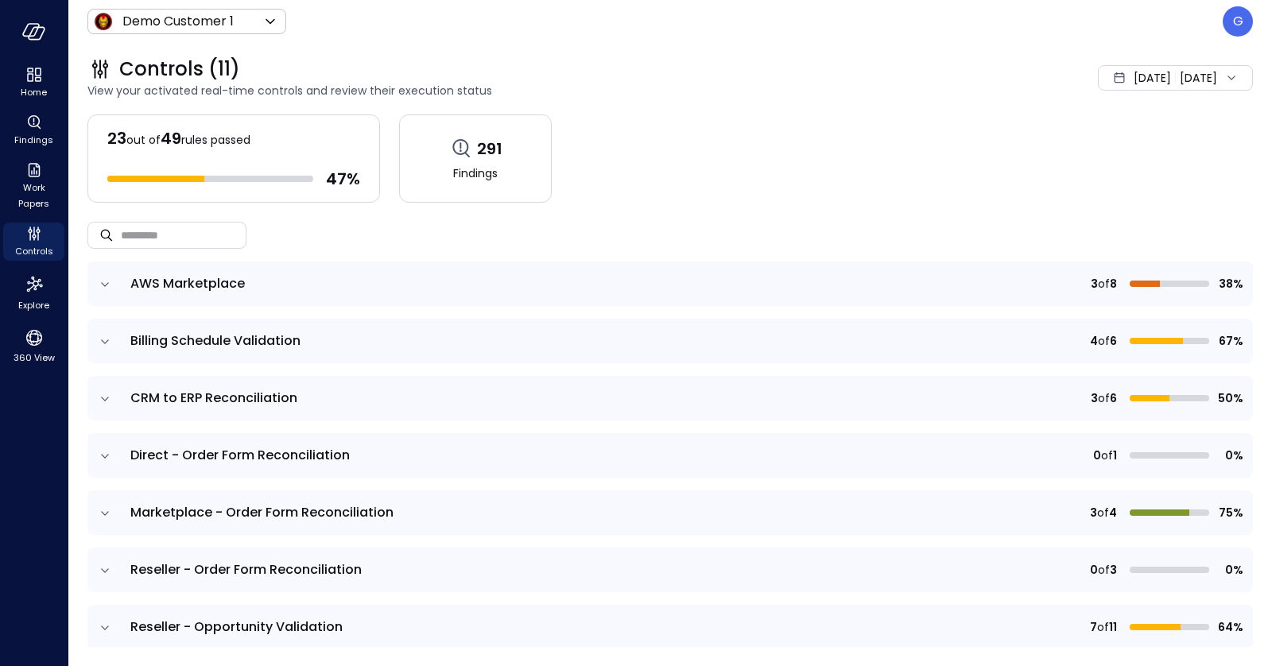
click at [105, 397] on icon "expand row" at bounding box center [105, 399] width 16 height 16
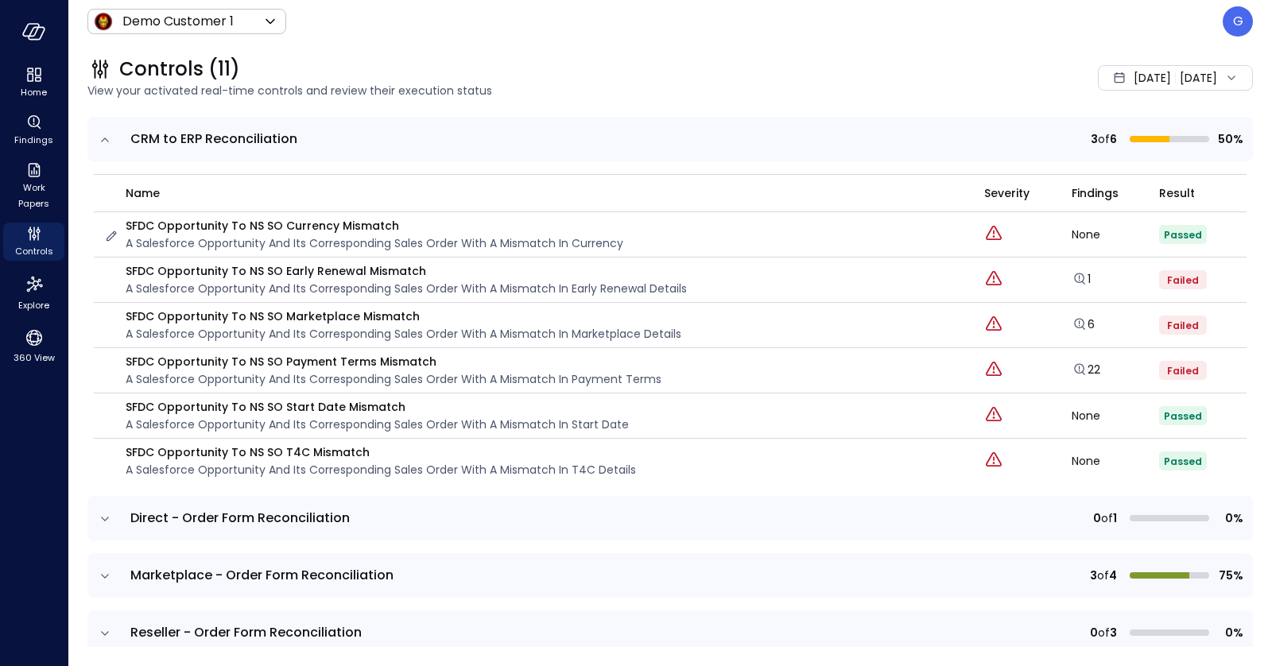
scroll to position [260, 0]
click at [107, 573] on icon "expand row" at bounding box center [105, 575] width 8 height 4
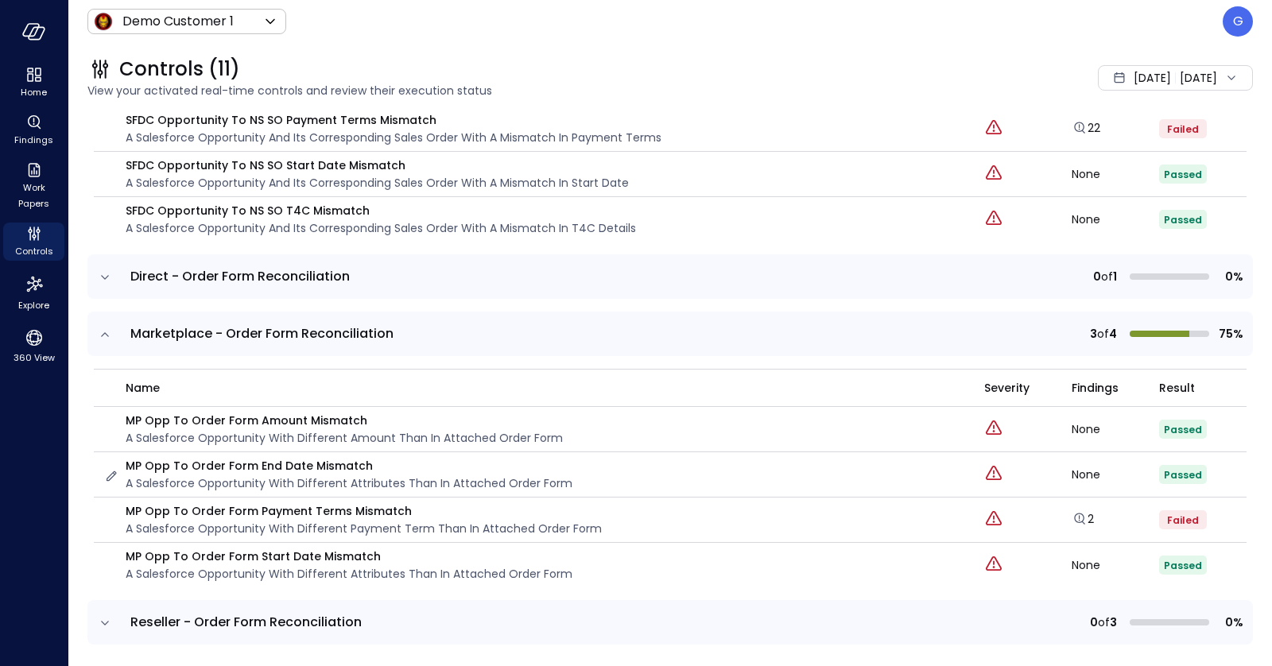
scroll to position [509, 0]
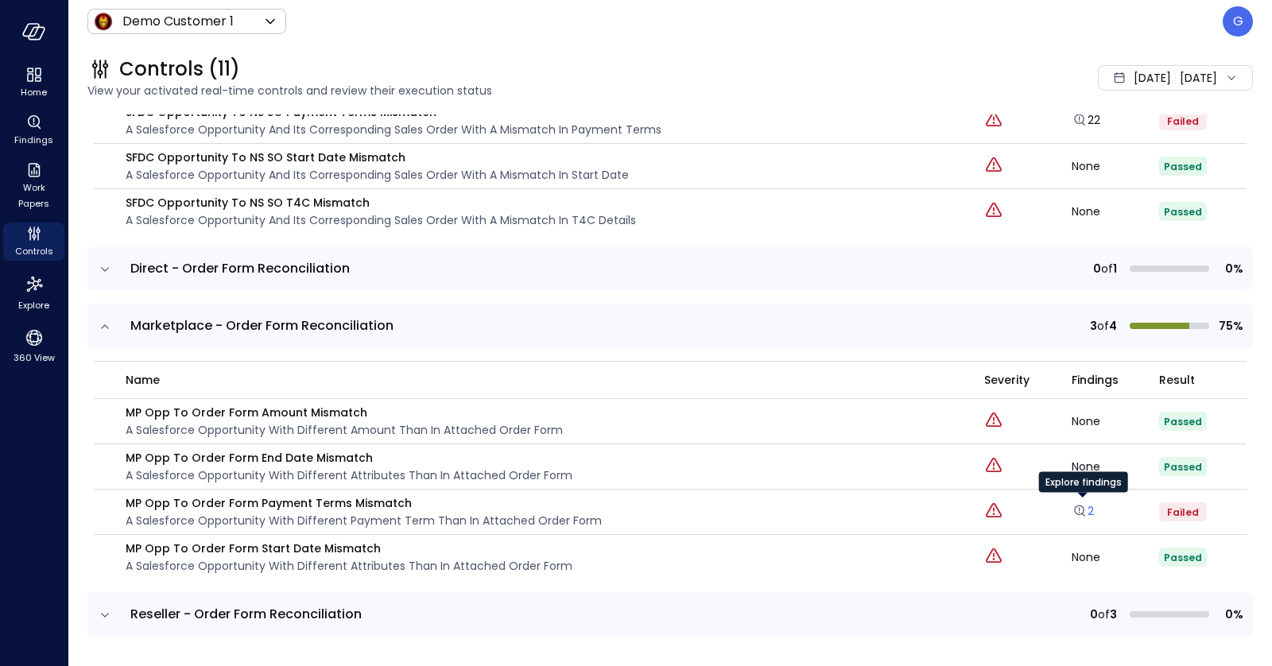
click at [1090, 506] on link "2" at bounding box center [1083, 511] width 22 height 16
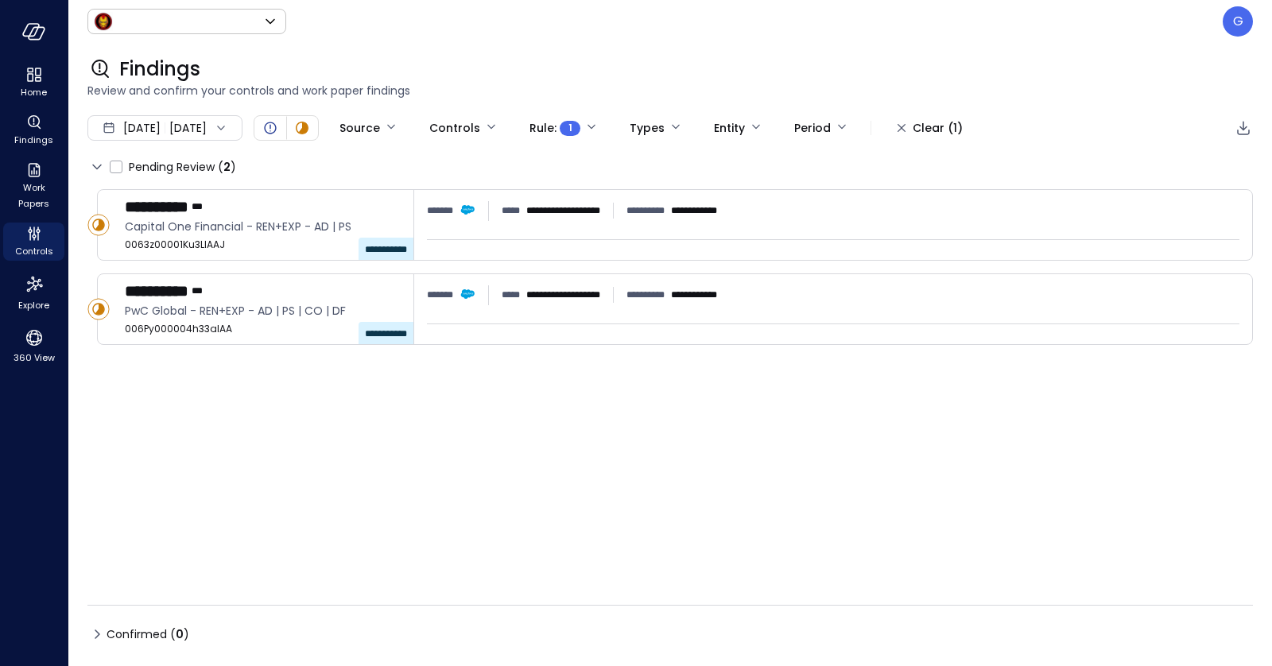
type input "*****"
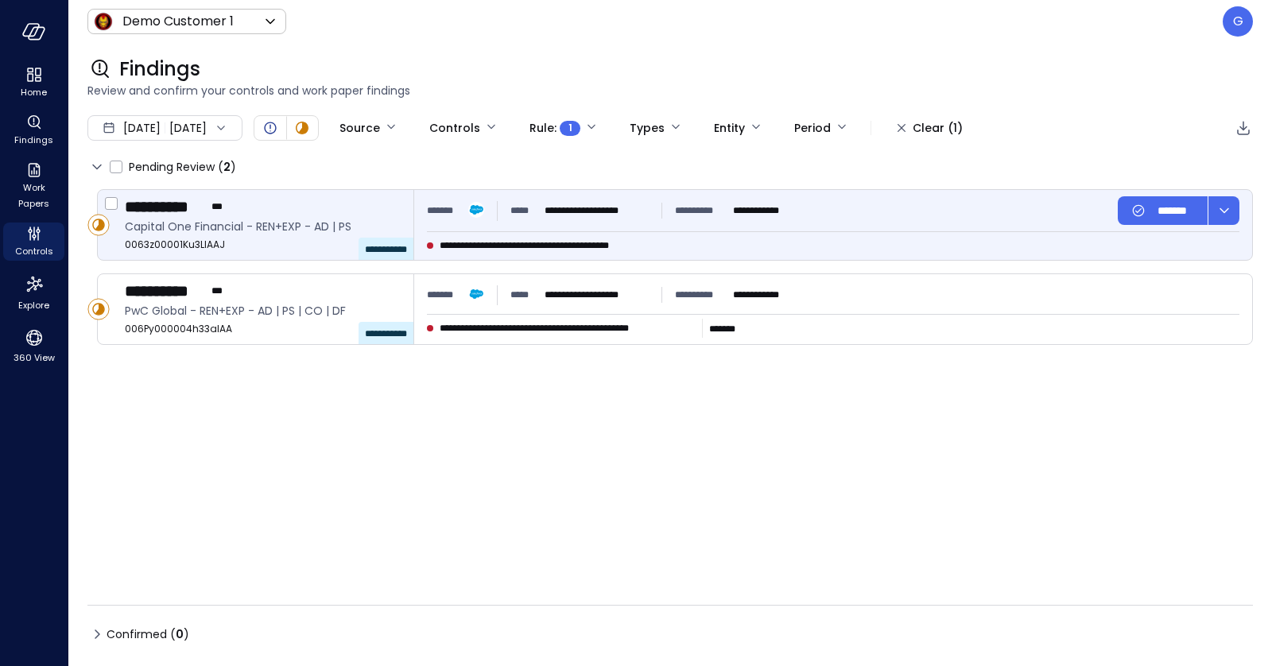
click at [572, 217] on p "**********" at bounding box center [596, 211] width 103 height 16
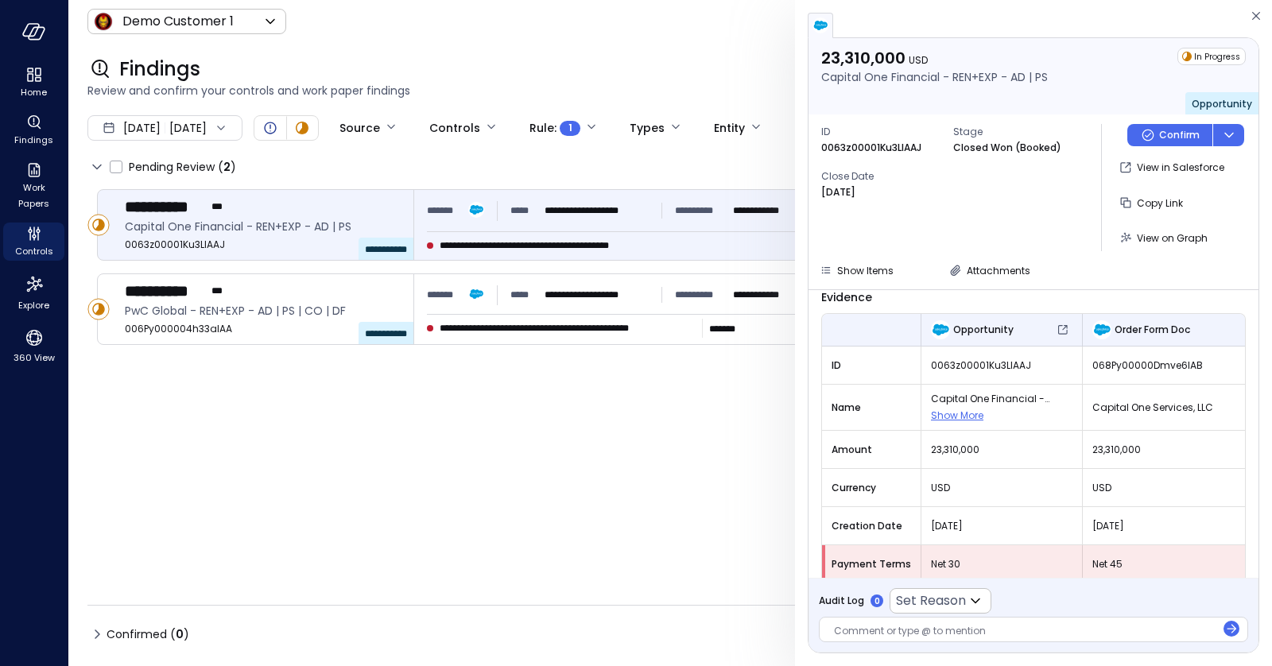
scroll to position [74, 0]
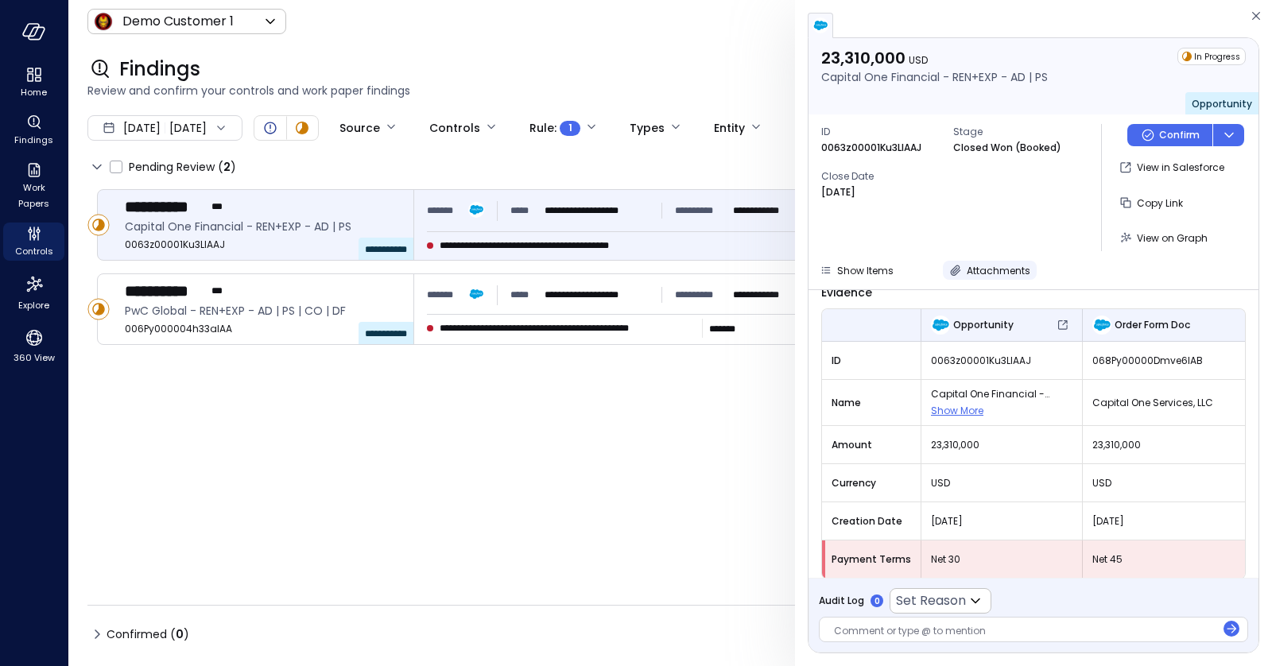
click at [987, 269] on span "Attachments" at bounding box center [999, 271] width 64 height 14
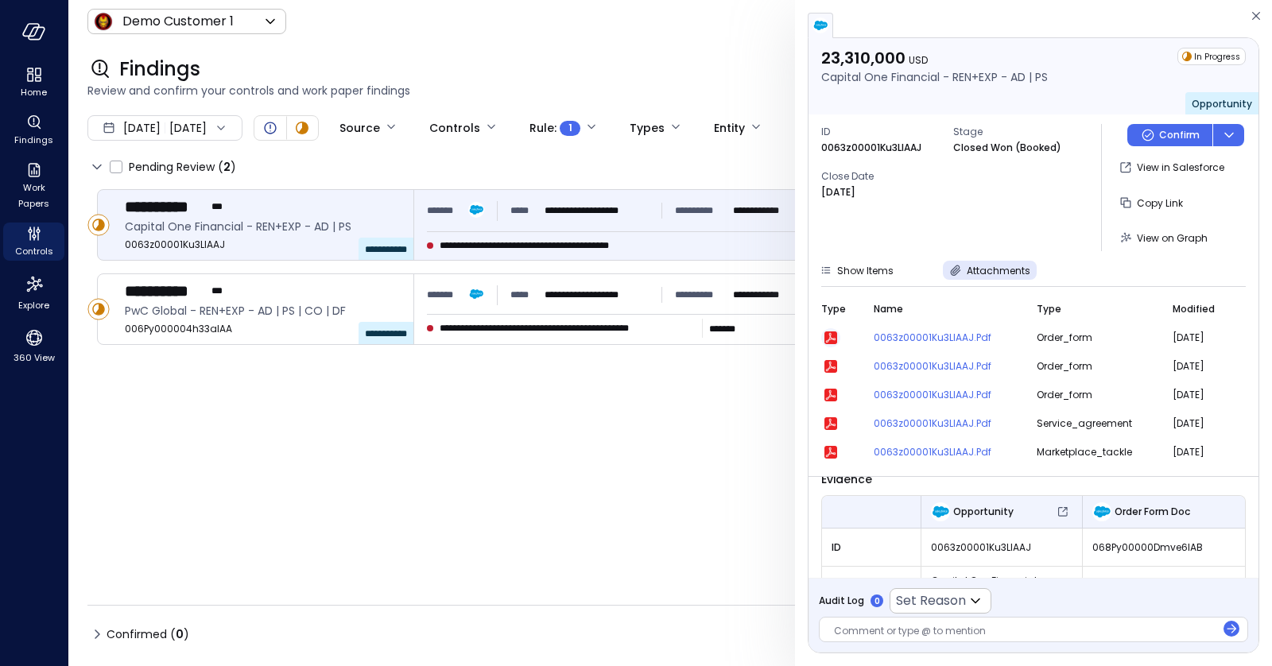
click at [828, 343] on icon "button" at bounding box center [830, 337] width 19 height 19
click at [999, 275] on span "Attachments" at bounding box center [999, 271] width 64 height 14
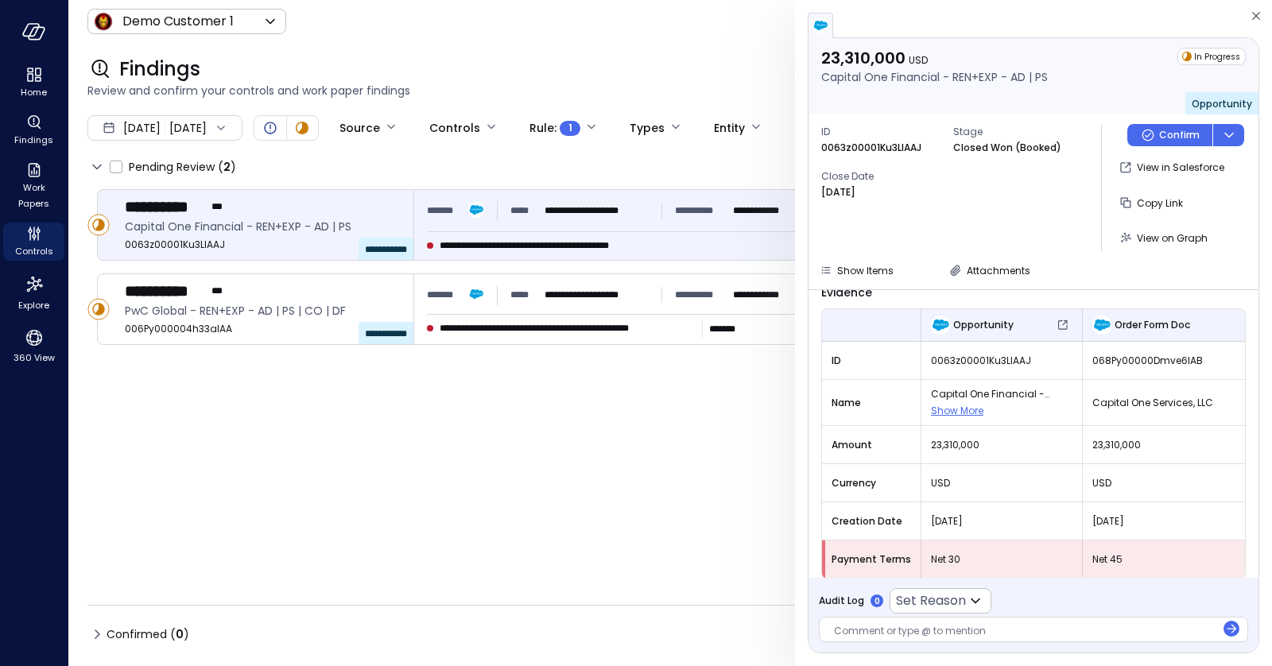
click at [901, 629] on div at bounding box center [1025, 632] width 382 height 17
click at [1172, 239] on span "View on Graph" at bounding box center [1172, 238] width 71 height 14
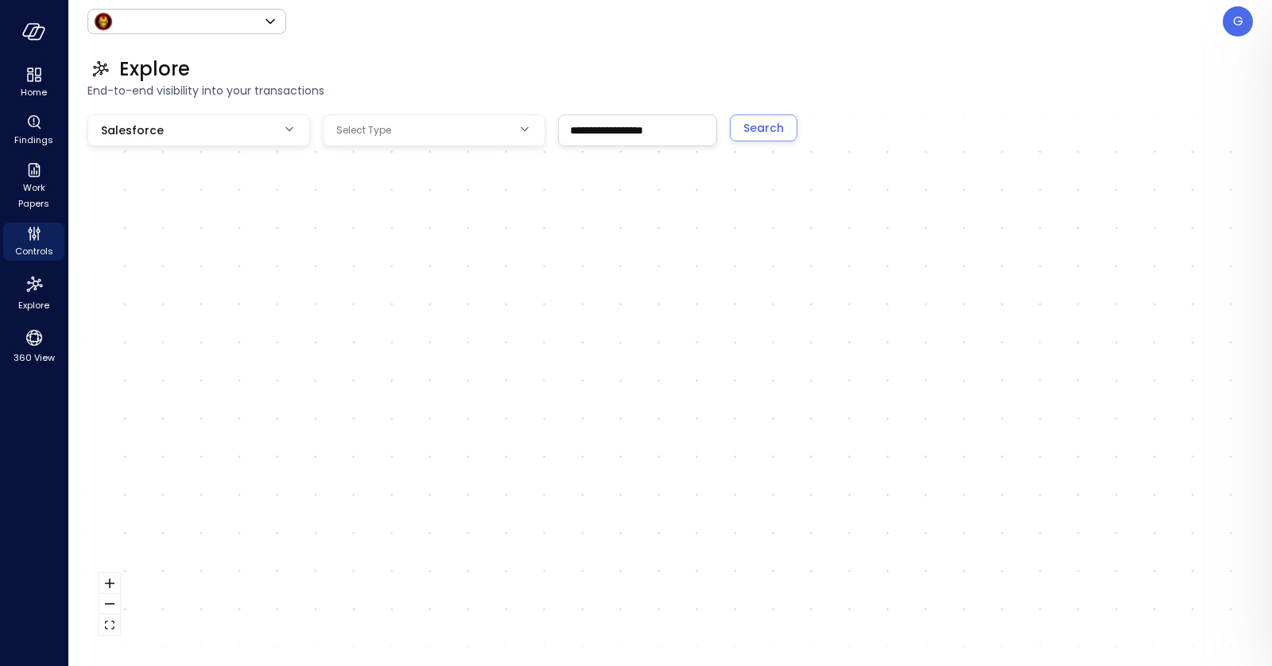
type input "*****"
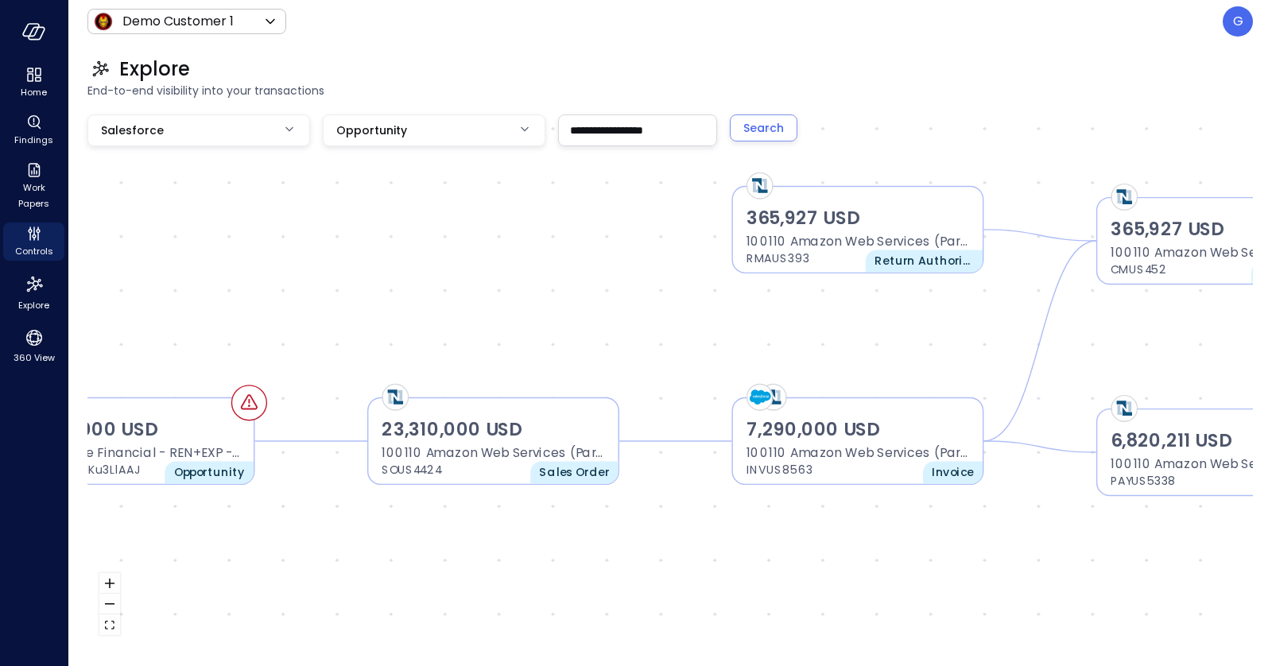
drag, startPoint x: 822, startPoint y: 522, endPoint x: 764, endPoint y: 549, distance: 64.0
click at [764, 549] on div "23,310,000 USD Capital One Financial - REN+EXP - AD | PS 0063z00001Ku3LlAAJ Opp…" at bounding box center [670, 380] width 1166 height 533
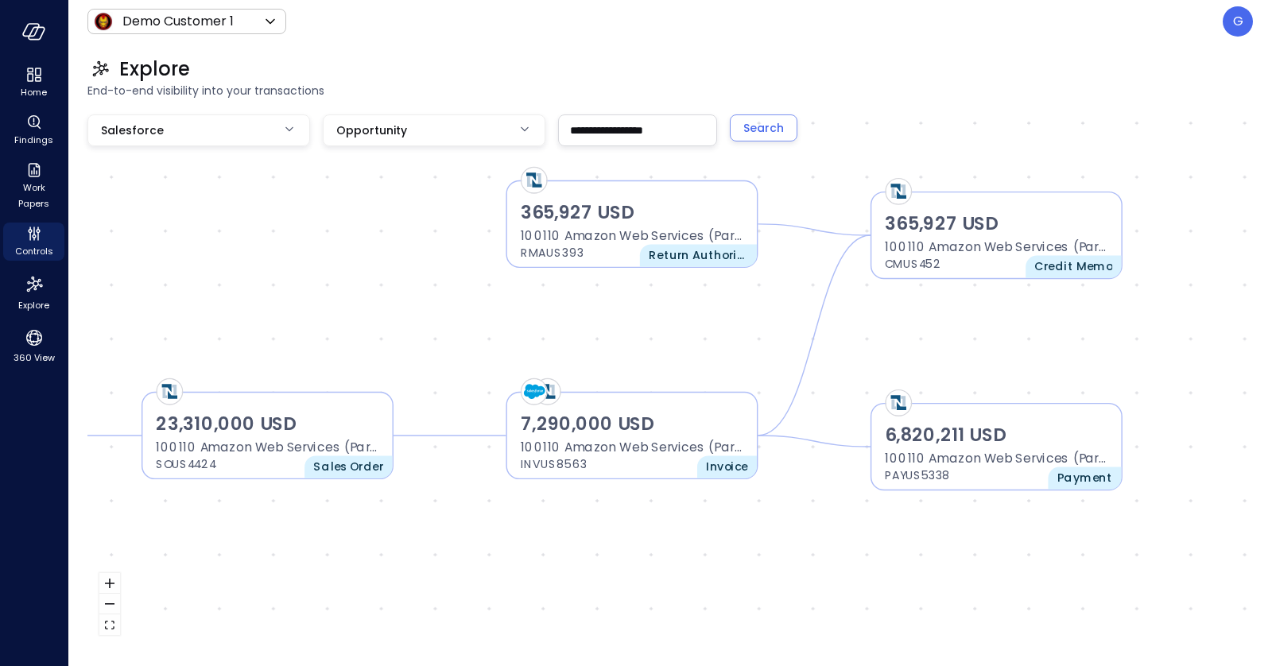
drag, startPoint x: 747, startPoint y: 572, endPoint x: 519, endPoint y: 566, distance: 227.5
click at [519, 566] on div "23,310,000 USD Capital One Financial - REN+EXP - AD | PS 0063z00001Ku3LlAAJ Opp…" at bounding box center [670, 380] width 1166 height 533
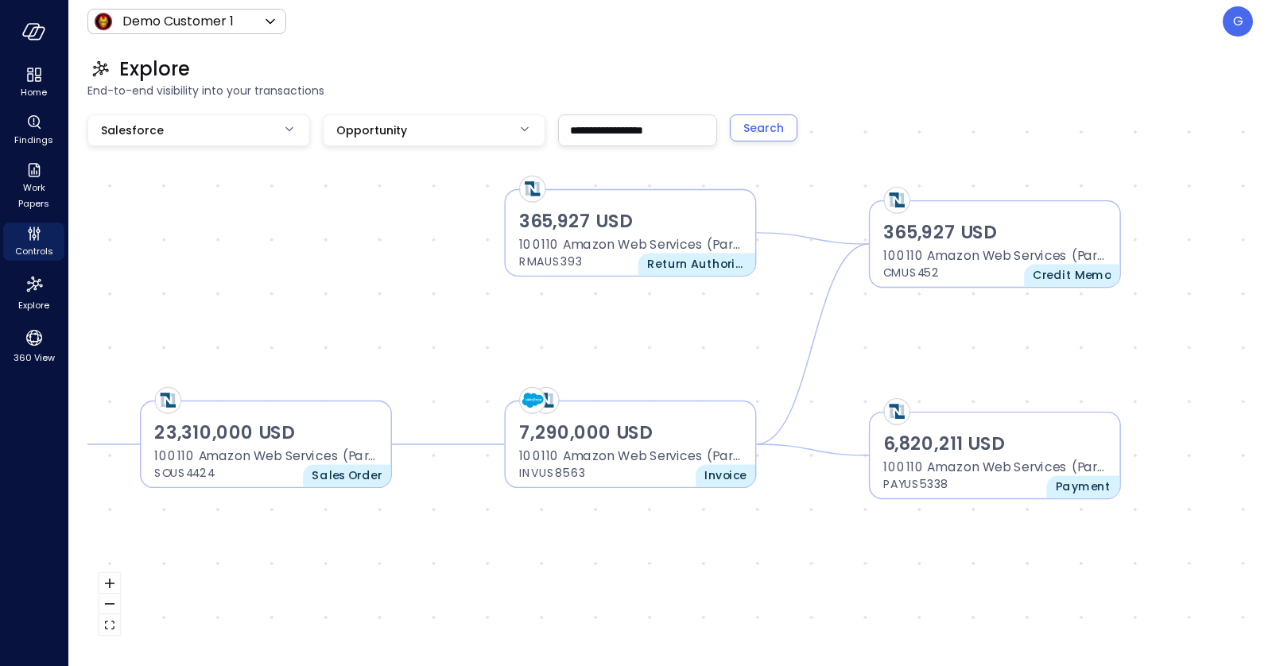
drag, startPoint x: 743, startPoint y: 547, endPoint x: 743, endPoint y: 558, distance: 11.1
click at [743, 558] on div "23,310,000 USD Capital One Financial - REN+EXP - AD | PS 0063z00001Ku3LlAAJ Opp…" at bounding box center [670, 380] width 1166 height 533
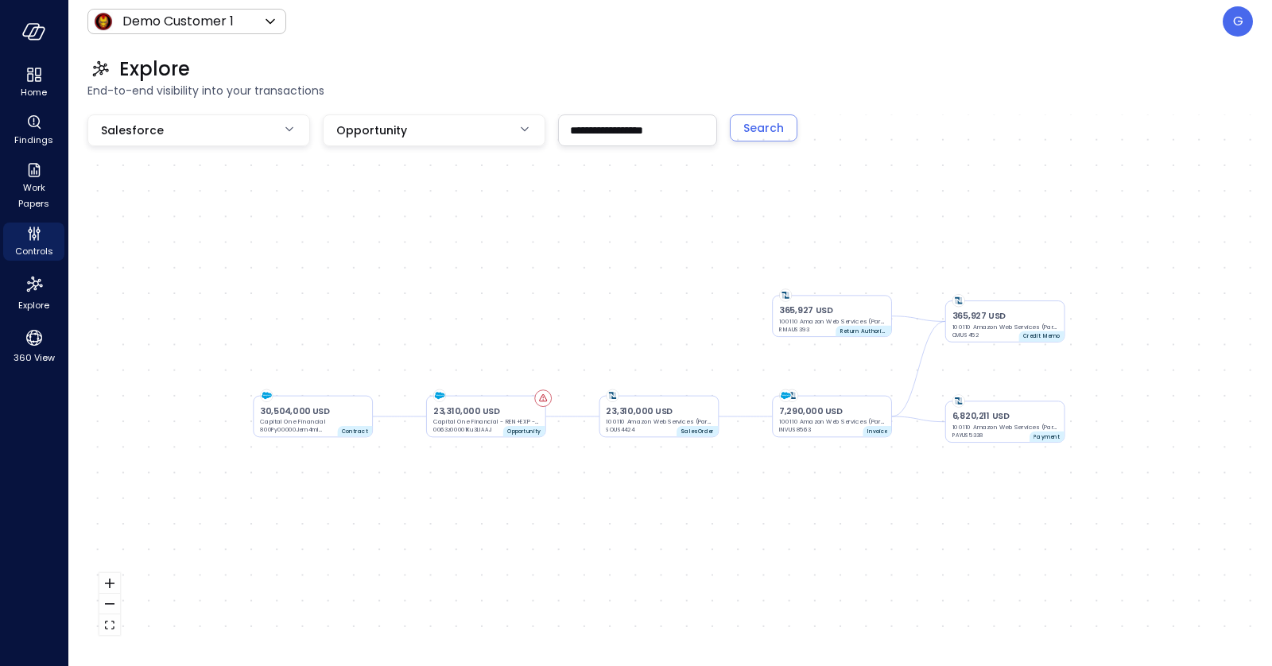
drag, startPoint x: 288, startPoint y: 273, endPoint x: 626, endPoint y: 336, distance: 344.3
click at [626, 336] on div "23,310,000 USD Capital One Financial - REN+EXP - AD | PS 0063z00001Ku3LlAAJ Opp…" at bounding box center [670, 380] width 1166 height 533
click at [37, 243] on span "Controls" at bounding box center [34, 251] width 38 height 16
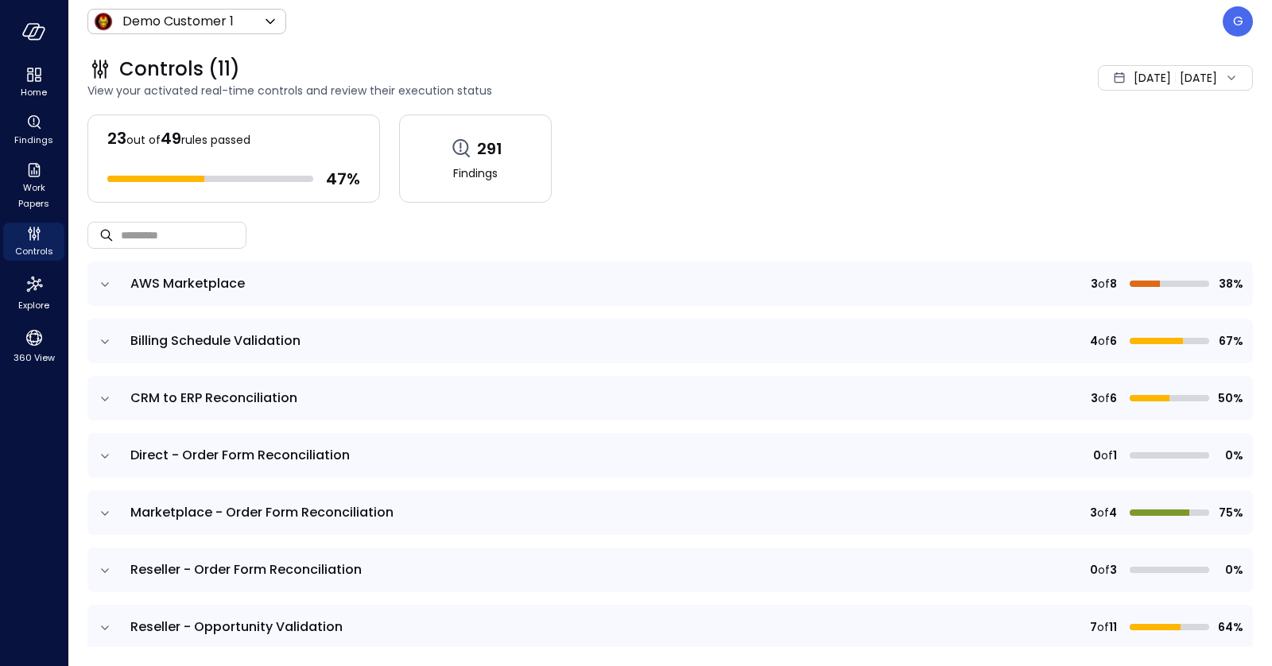
click at [109, 399] on icon "expand row" at bounding box center [105, 399] width 16 height 16
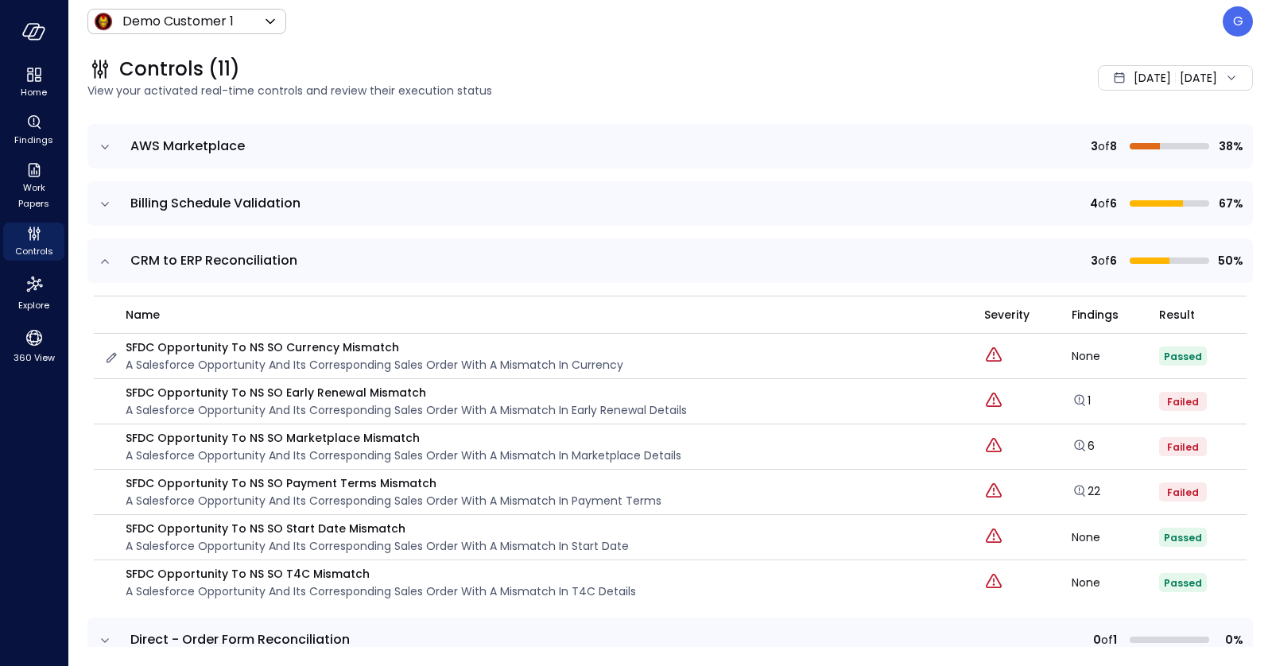
scroll to position [151, 0]
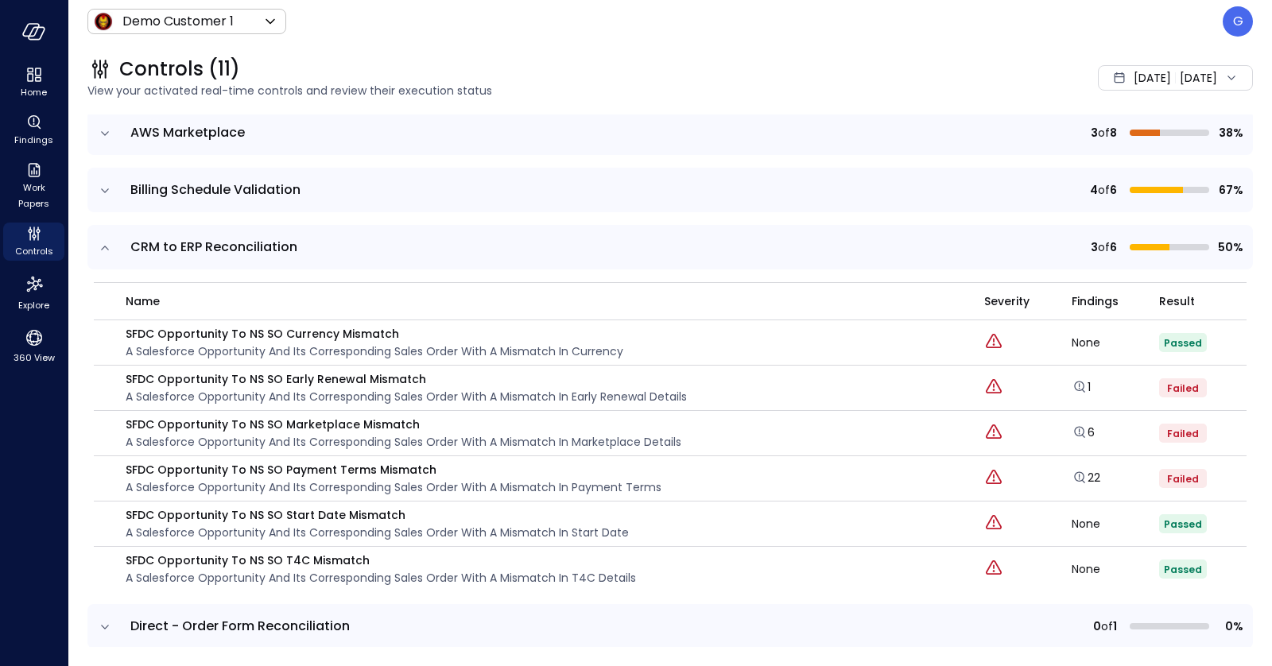
click at [99, 248] on icon "expand row" at bounding box center [105, 248] width 16 height 16
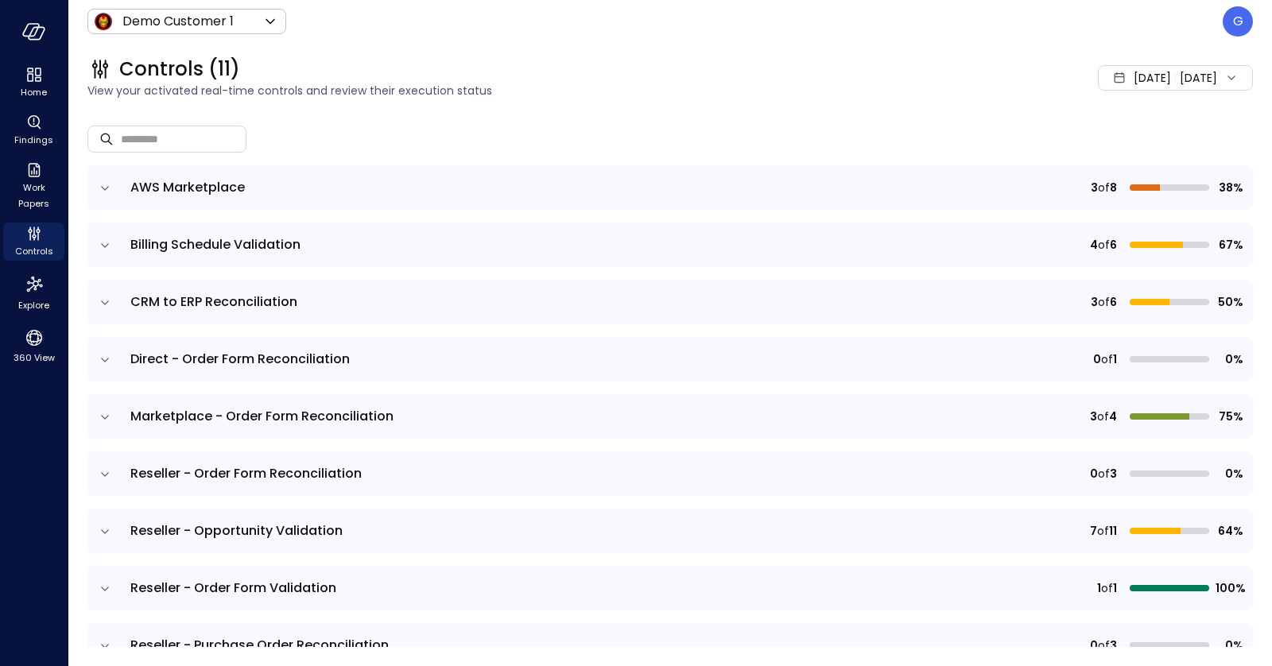
scroll to position [92, 0]
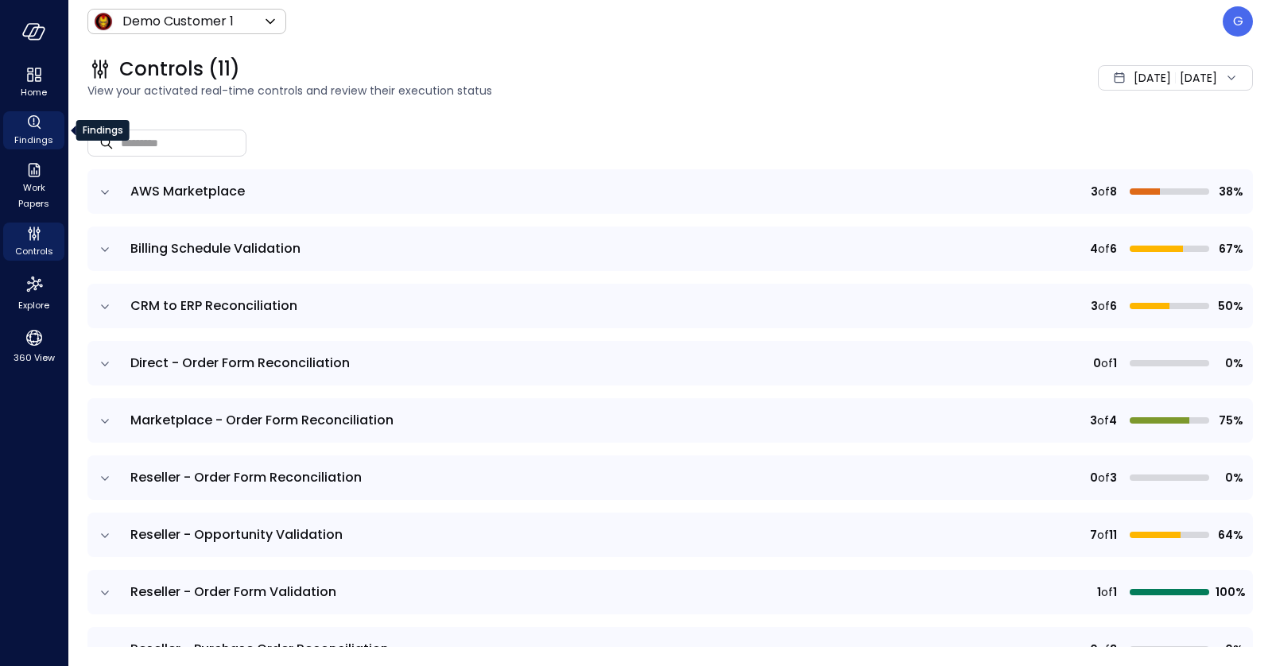
click at [40, 129] on icon "Findings" at bounding box center [34, 122] width 19 height 19
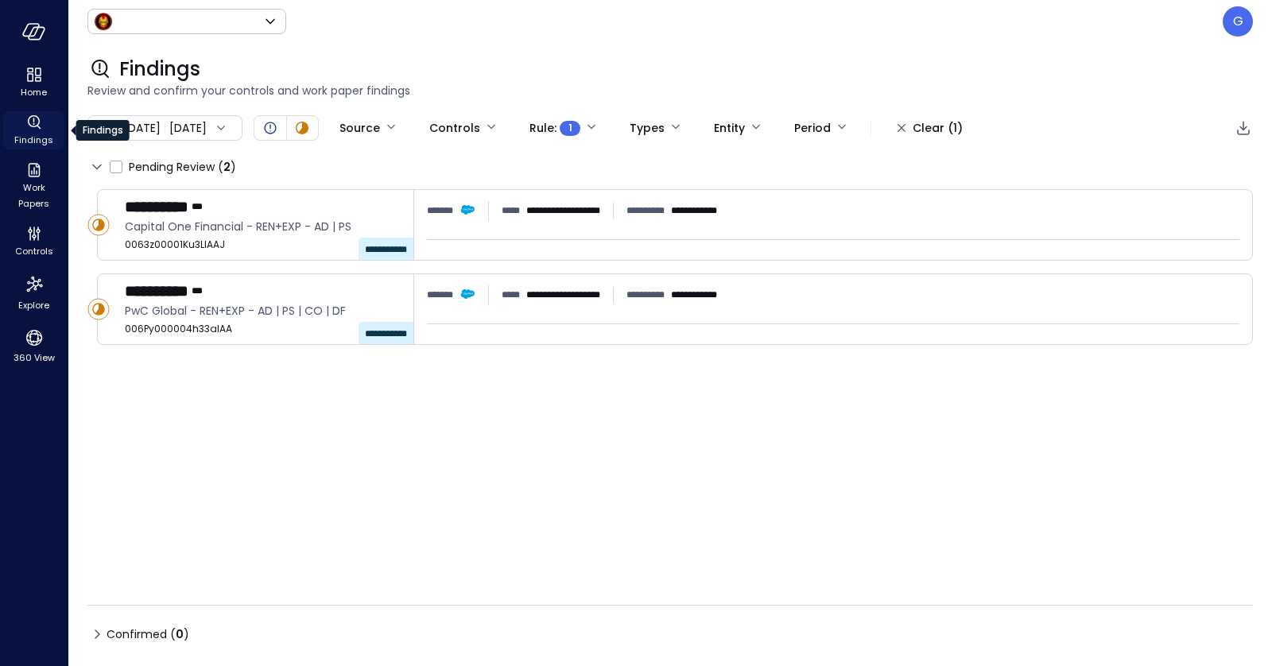
type input "*****"
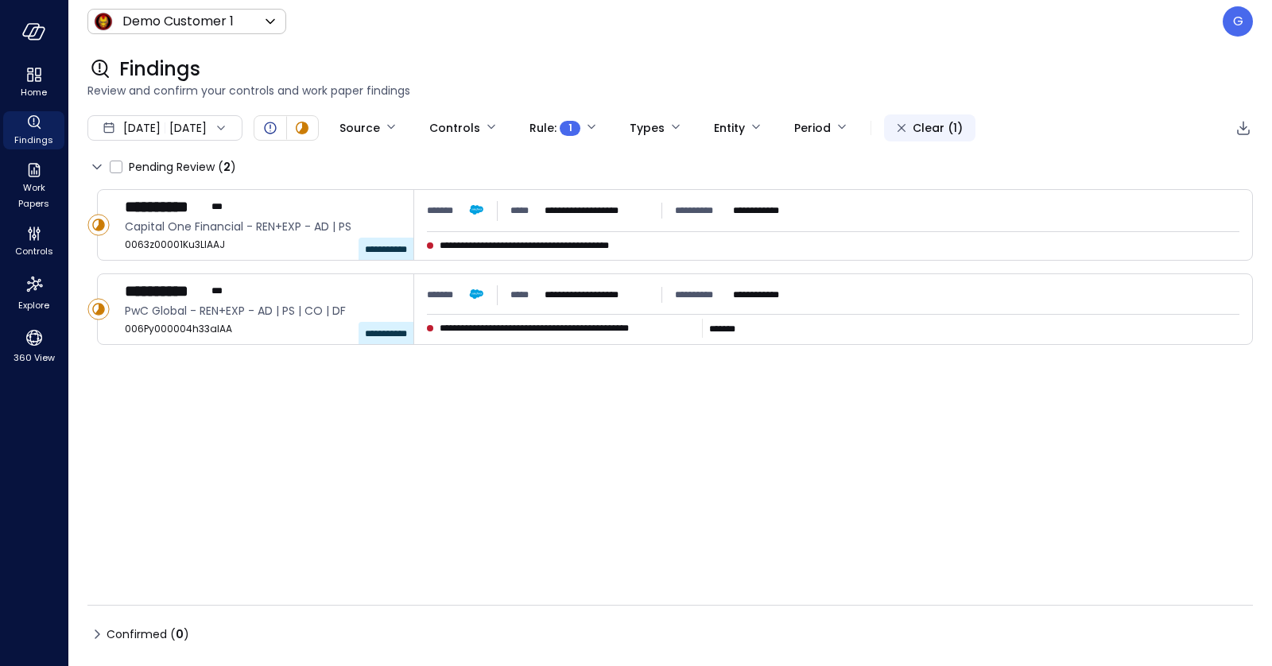
click at [962, 126] on div "Clear (1)" at bounding box center [938, 128] width 50 height 20
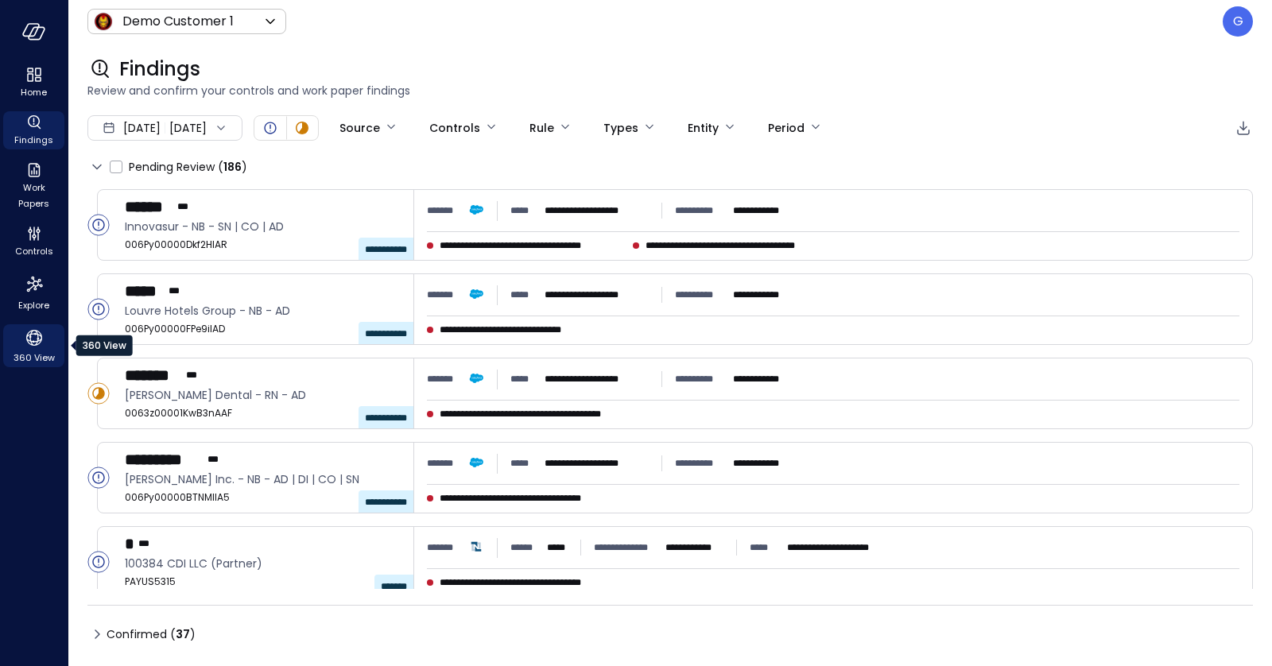
click at [30, 351] on span "360 View" at bounding box center [34, 358] width 41 height 16
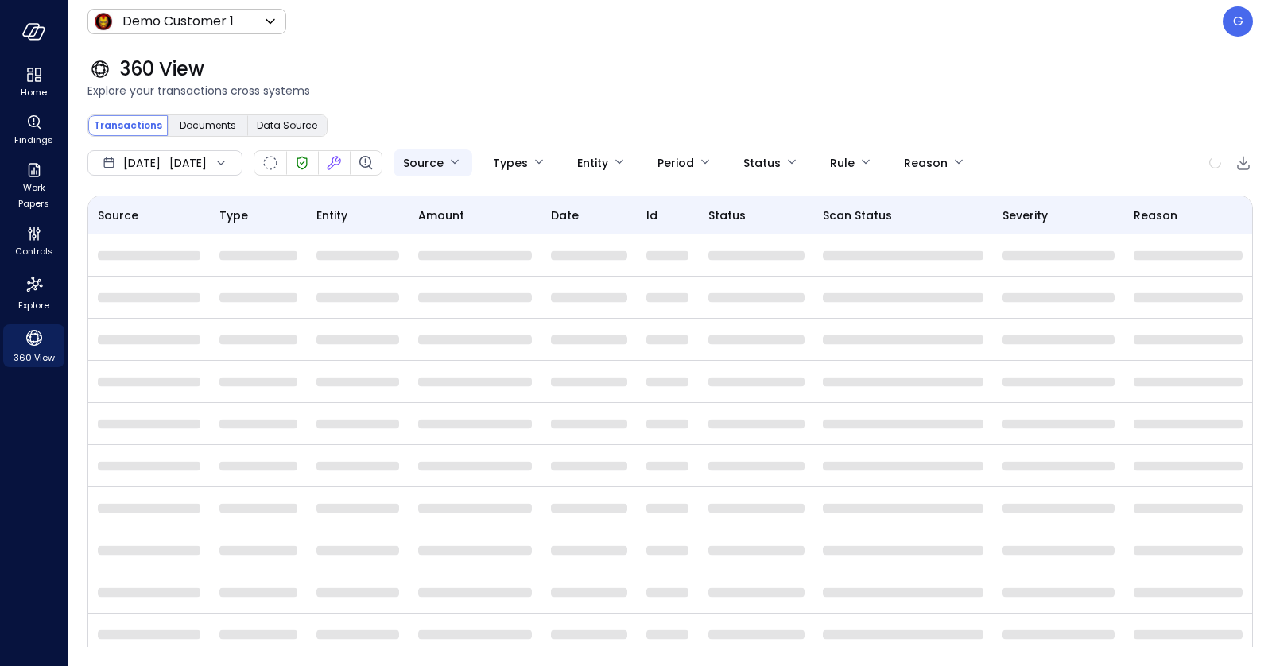
click at [474, 152] on body "Home Findings Work Papers Controls Explore 360 View Demo Customer 1 ***** ​ G 3…" at bounding box center [636, 333] width 1272 height 666
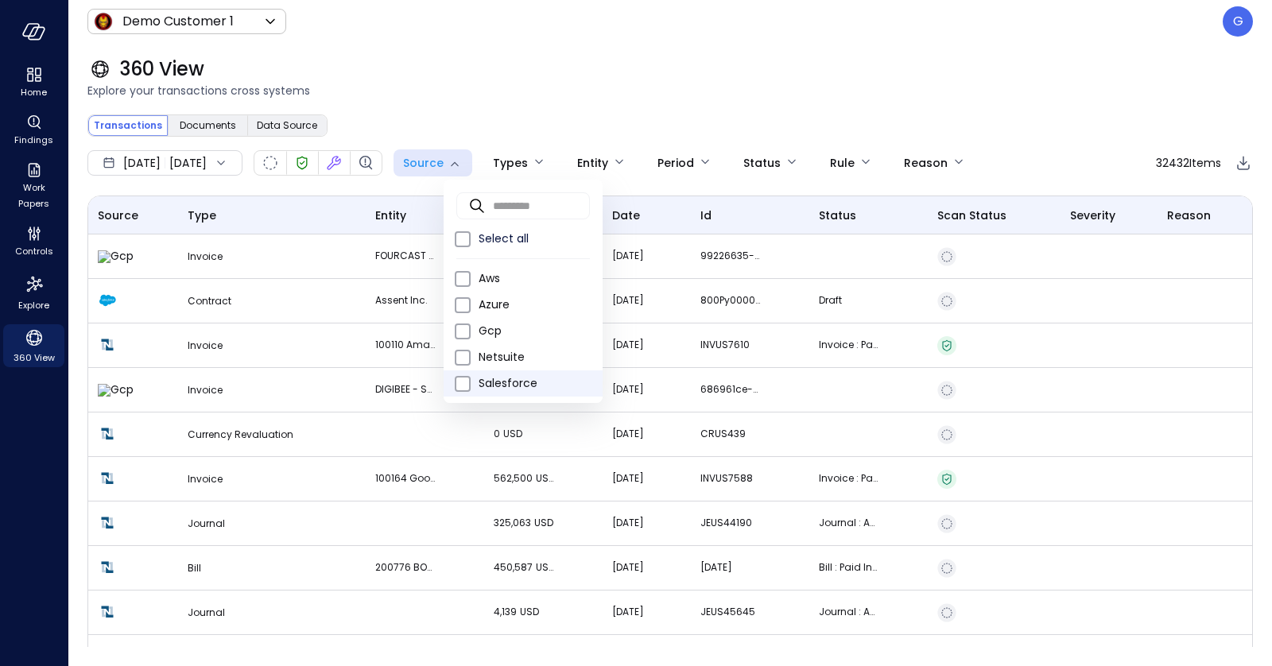
click at [479, 387] on span "Salesforce" at bounding box center [534, 383] width 111 height 17
type input "**********"
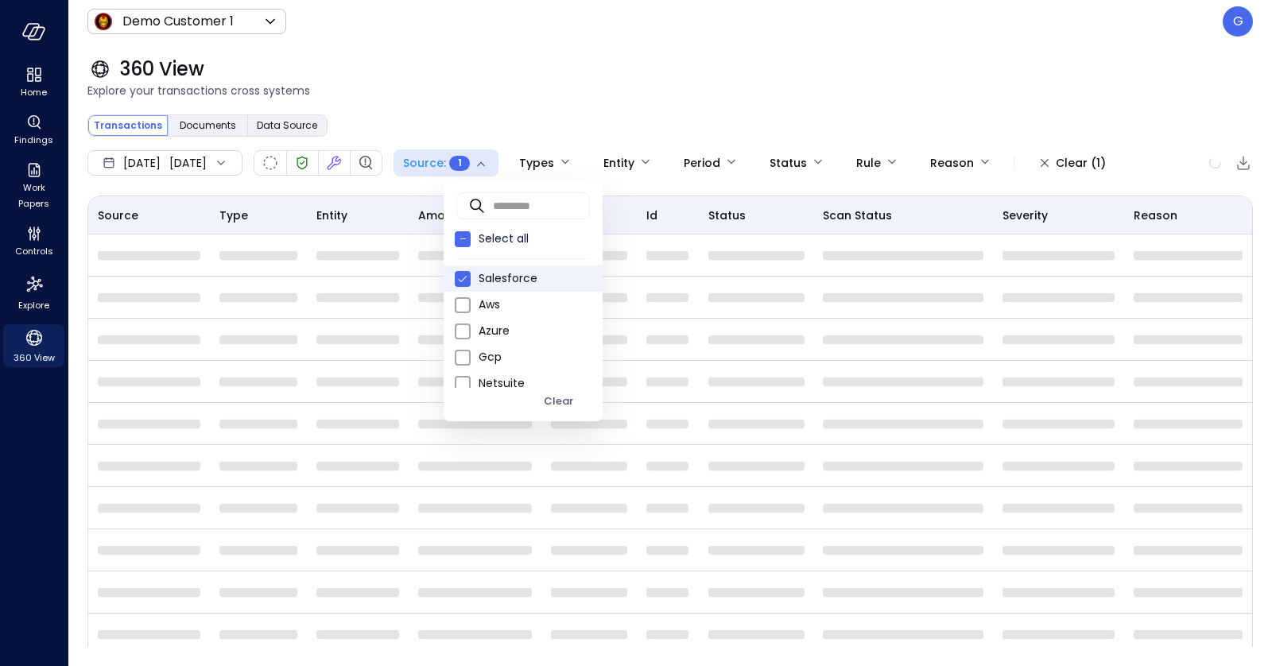
click at [787, 42] on div at bounding box center [636, 333] width 1272 height 666
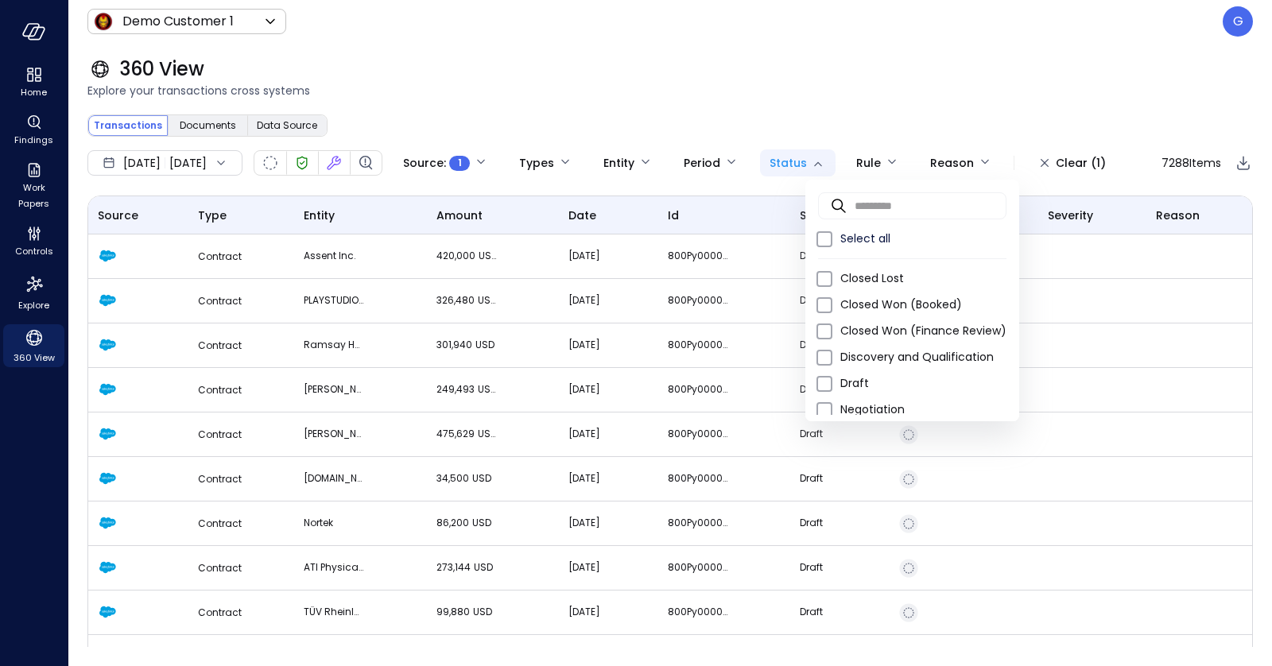
click at [832, 171] on body "**********" at bounding box center [636, 333] width 1272 height 666
click at [878, 298] on span "Closed Won (Booked)" at bounding box center [923, 305] width 166 height 17
type input "**********"
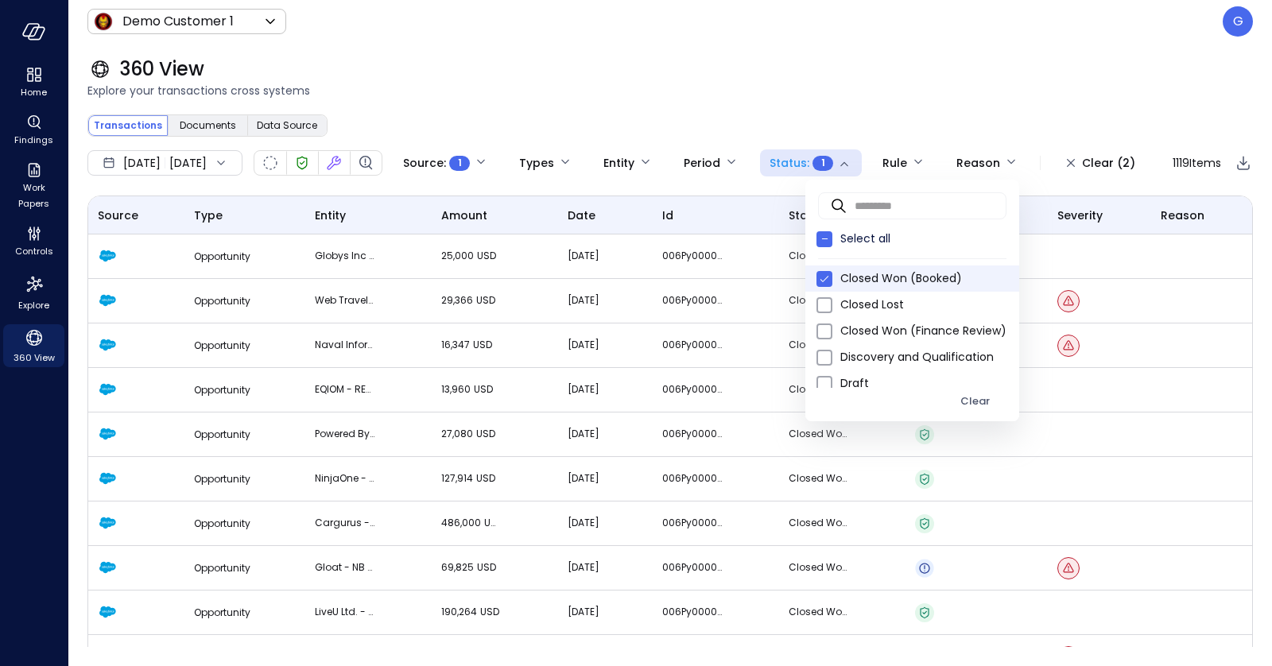
click at [792, 48] on div at bounding box center [636, 333] width 1272 height 666
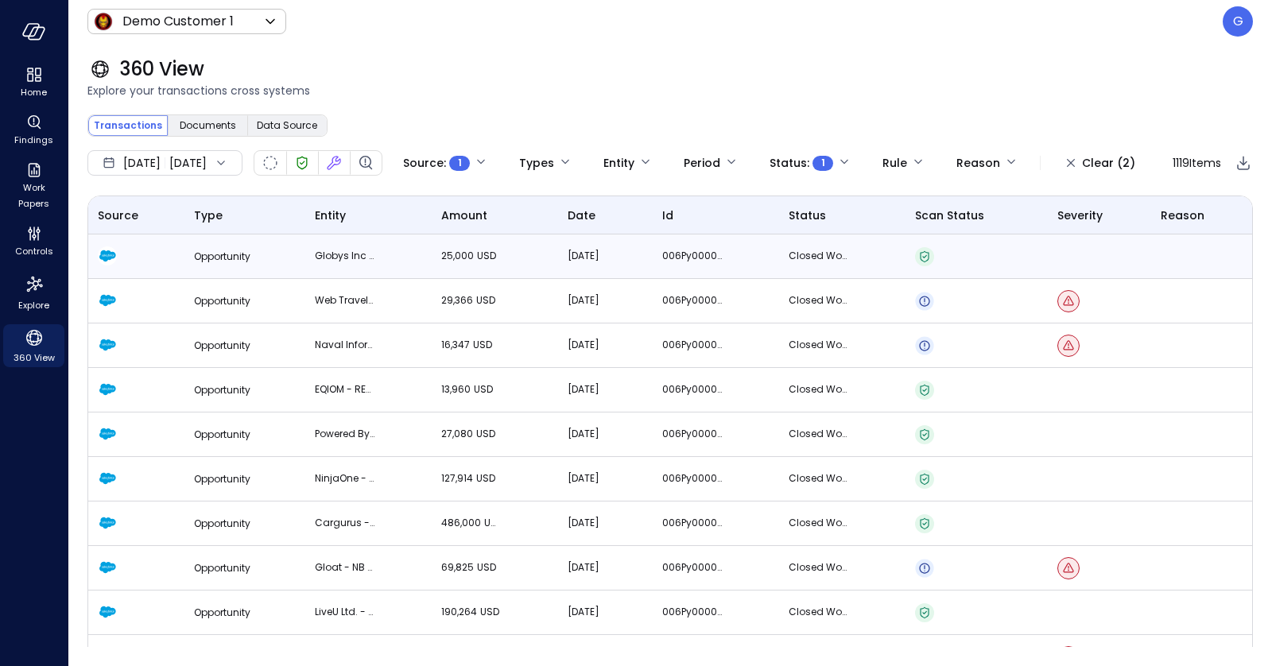
click at [925, 279] on td at bounding box center [977, 257] width 142 height 45
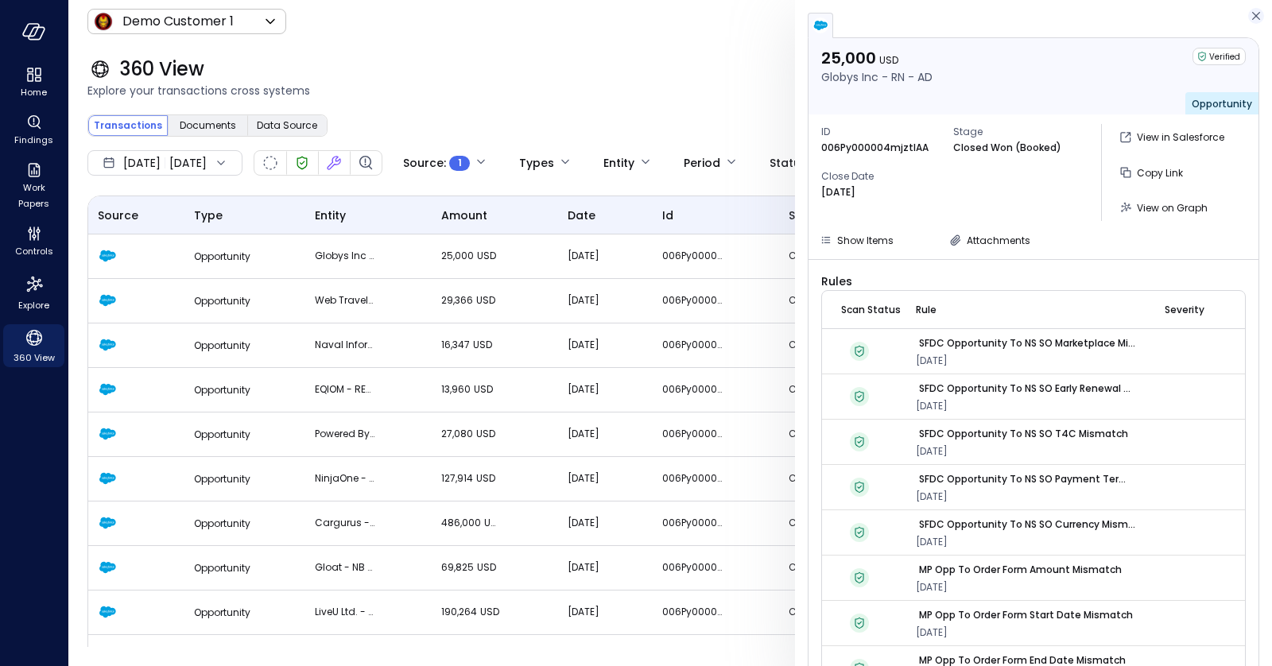
click at [1255, 18] on icon "button" at bounding box center [1256, 15] width 16 height 19
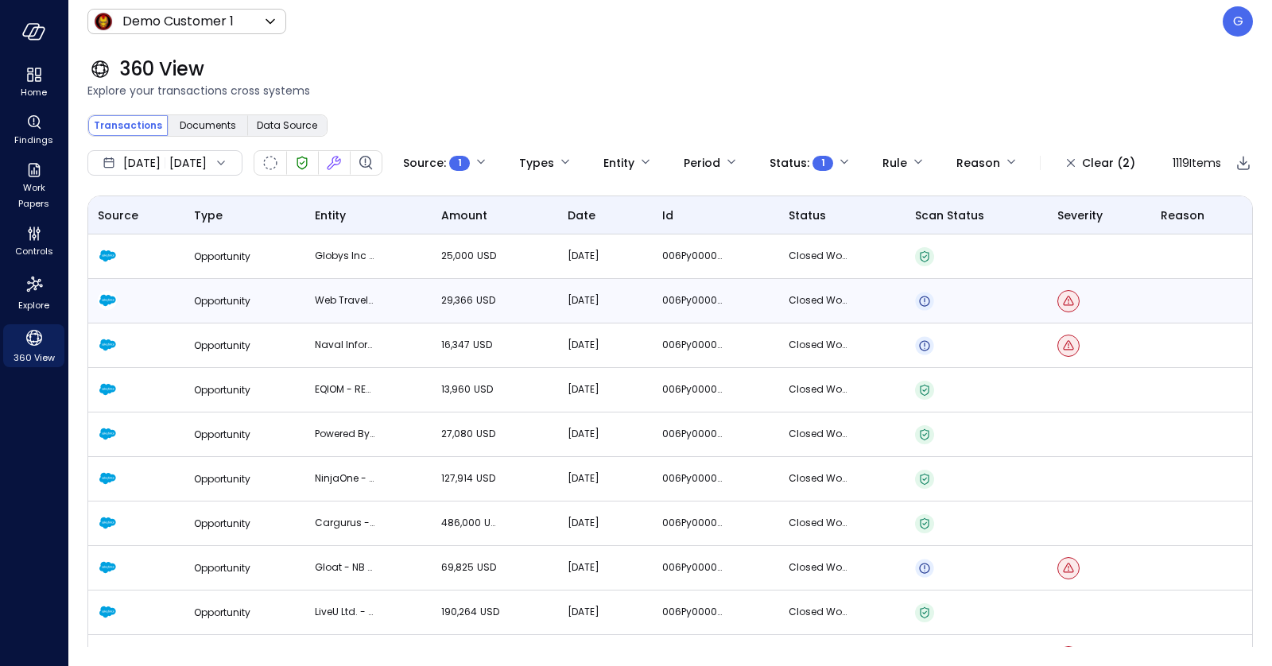
click at [901, 324] on td "Closed Won (Booked)" at bounding box center [842, 301] width 126 height 45
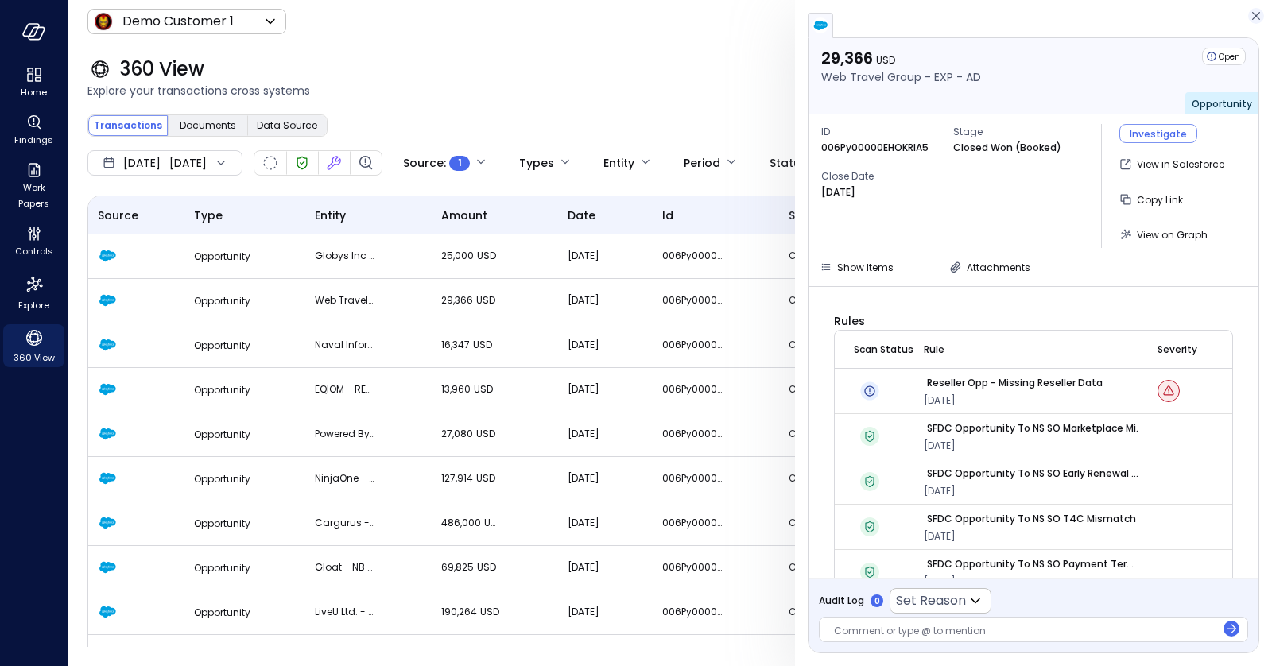
click at [1258, 16] on icon "button" at bounding box center [1256, 15] width 16 height 19
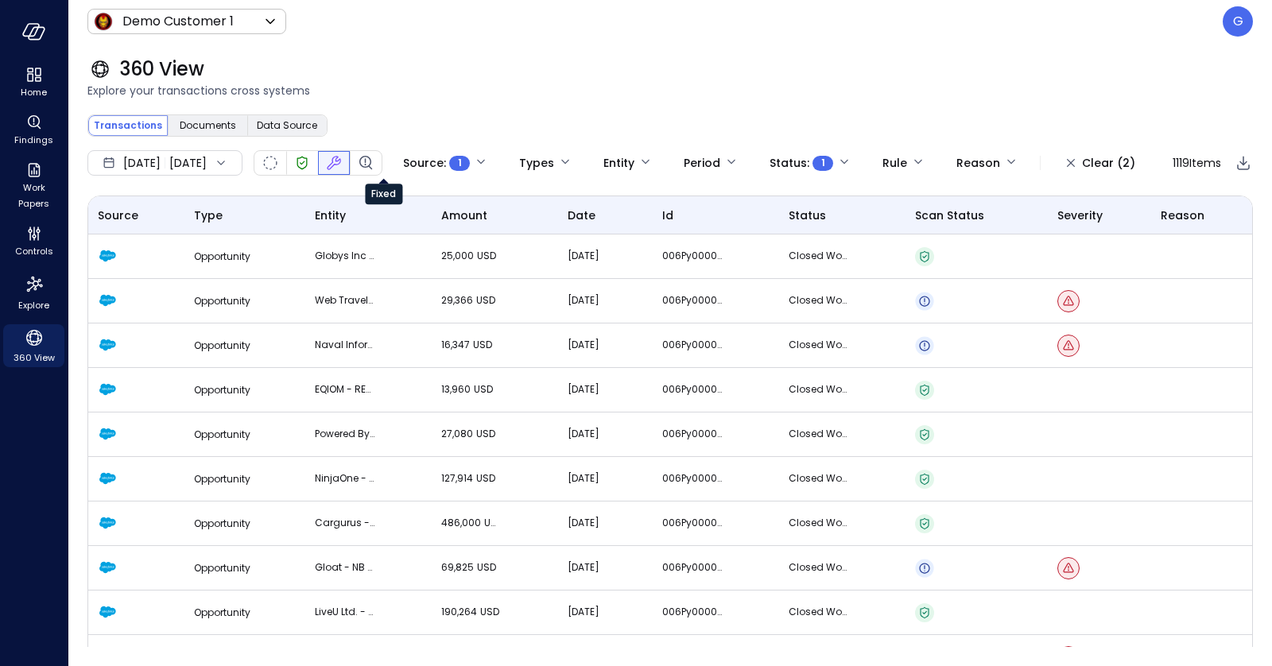
click at [343, 157] on icon "Fixed" at bounding box center [333, 162] width 19 height 19
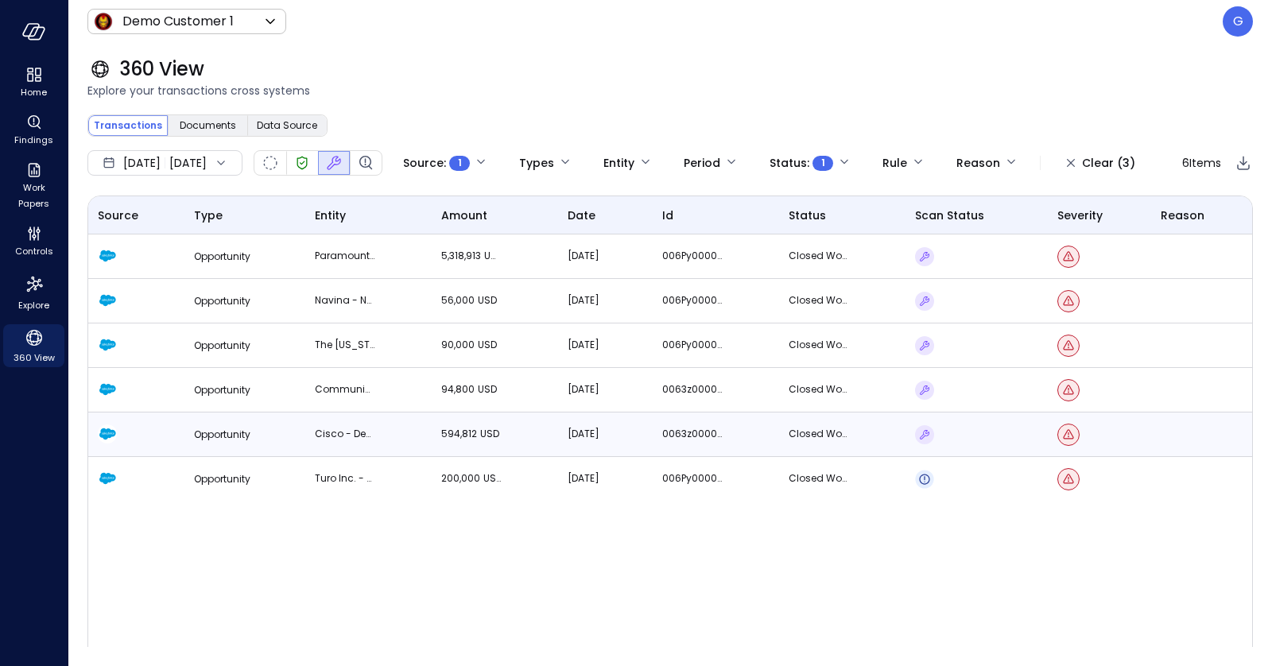
click at [373, 457] on td "Cisco - demo Adv for Government" at bounding box center [368, 435] width 126 height 45
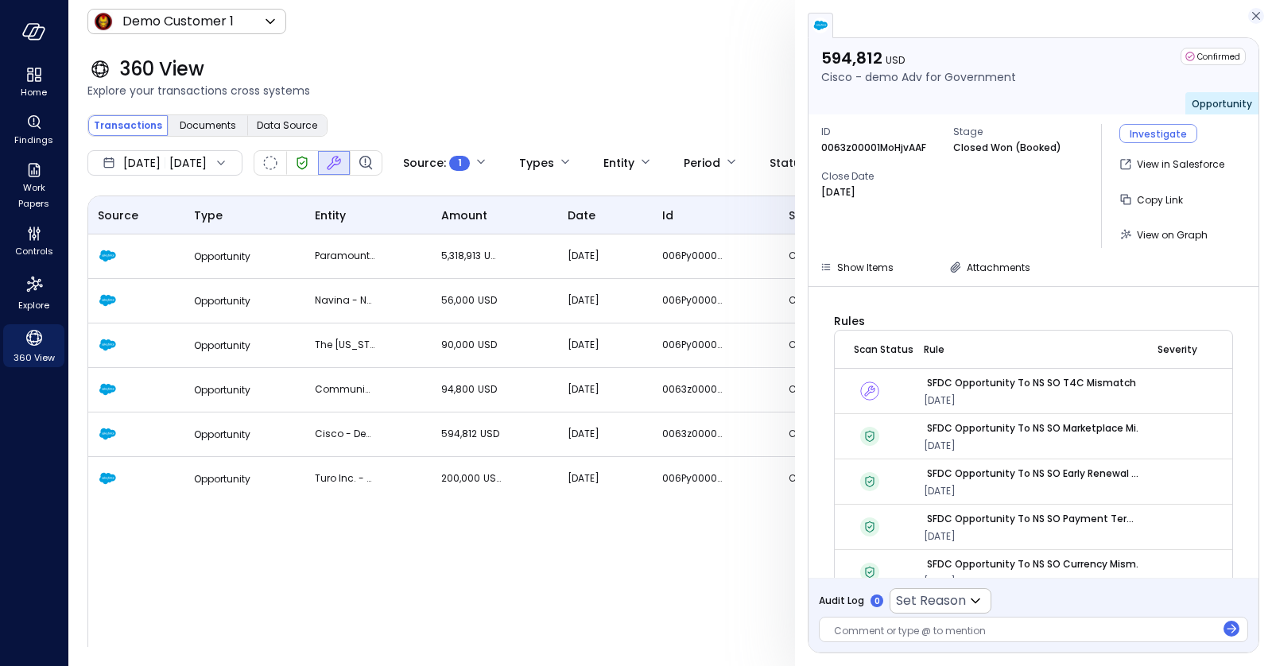
click at [1259, 17] on icon "button" at bounding box center [1256, 15] width 16 height 19
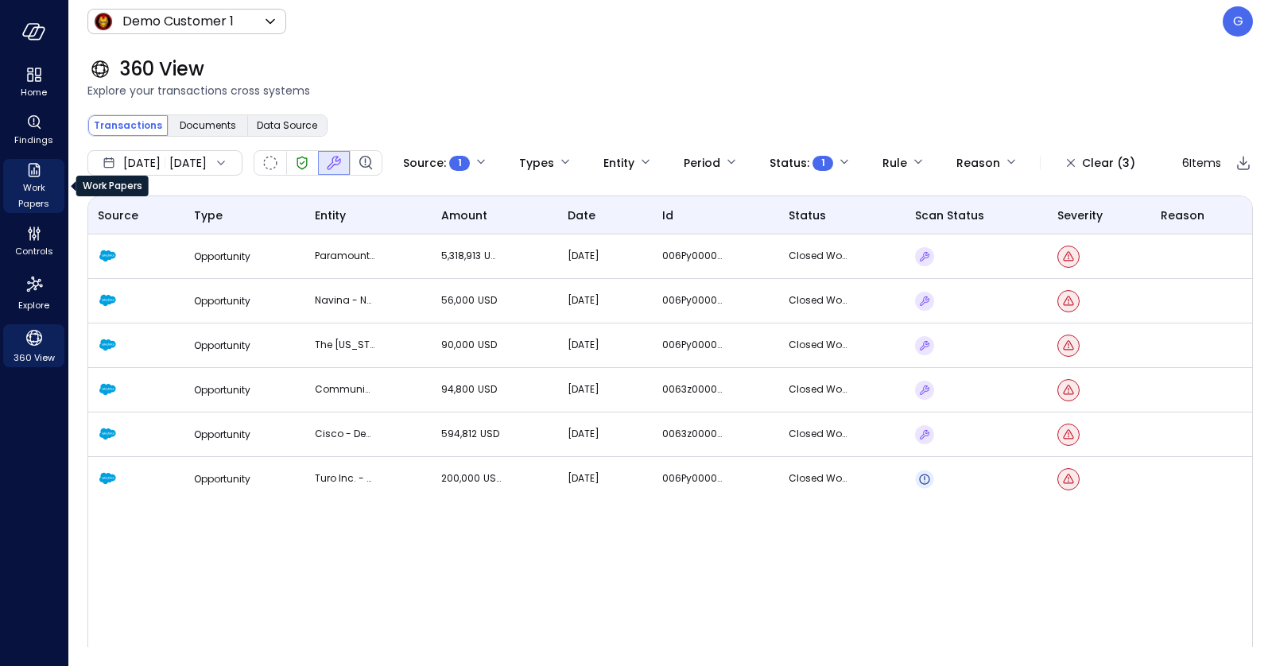
click at [33, 173] on icon "Work Papers" at bounding box center [34, 170] width 12 height 14
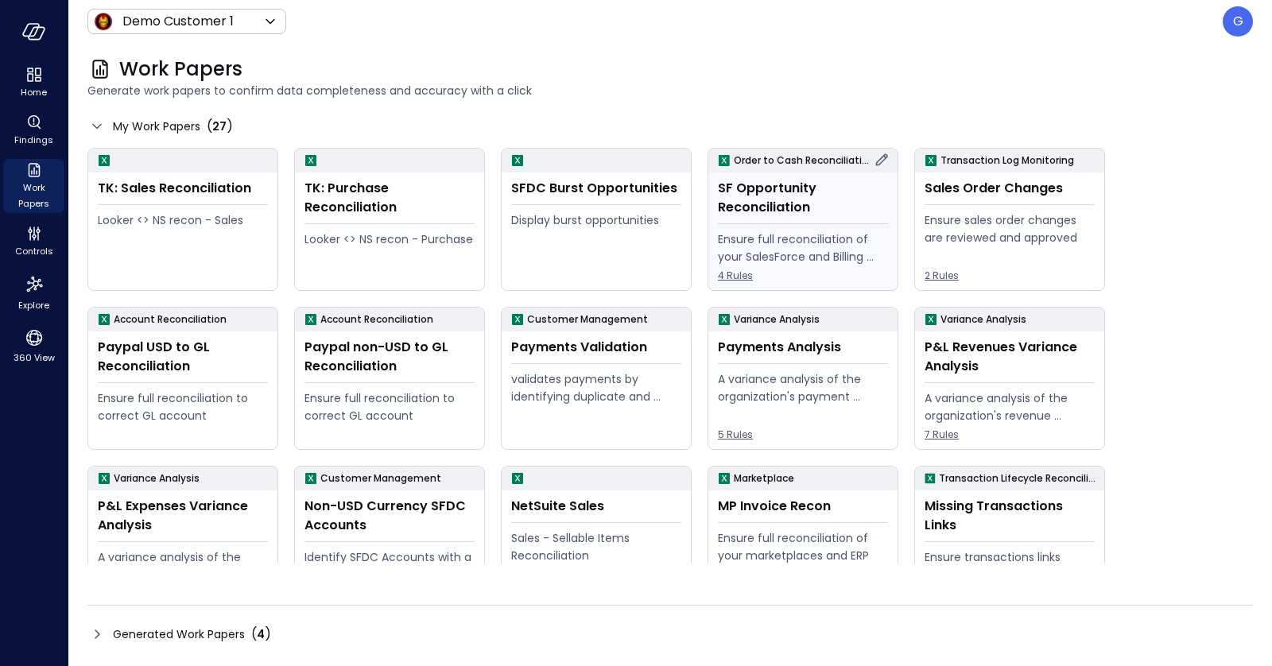
click at [782, 200] on div "SF Opportunity Reconciliation" at bounding box center [803, 198] width 170 height 38
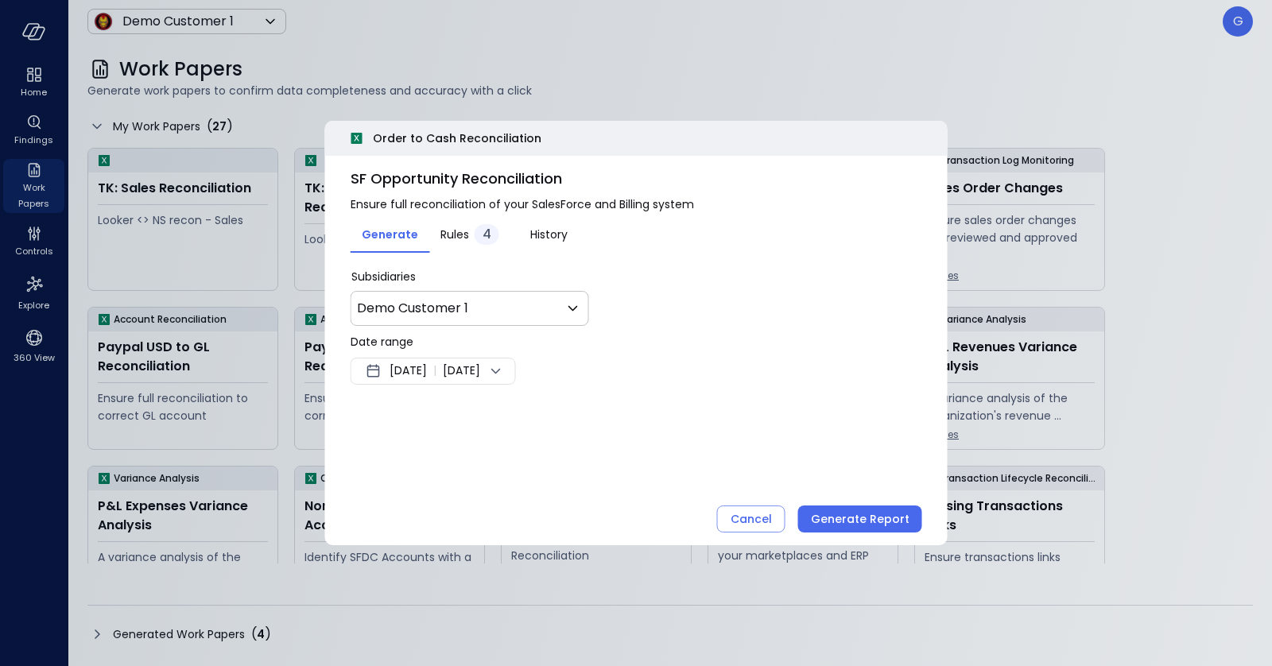
click at [422, 374] on span "[DATE]" at bounding box center [408, 371] width 37 height 19
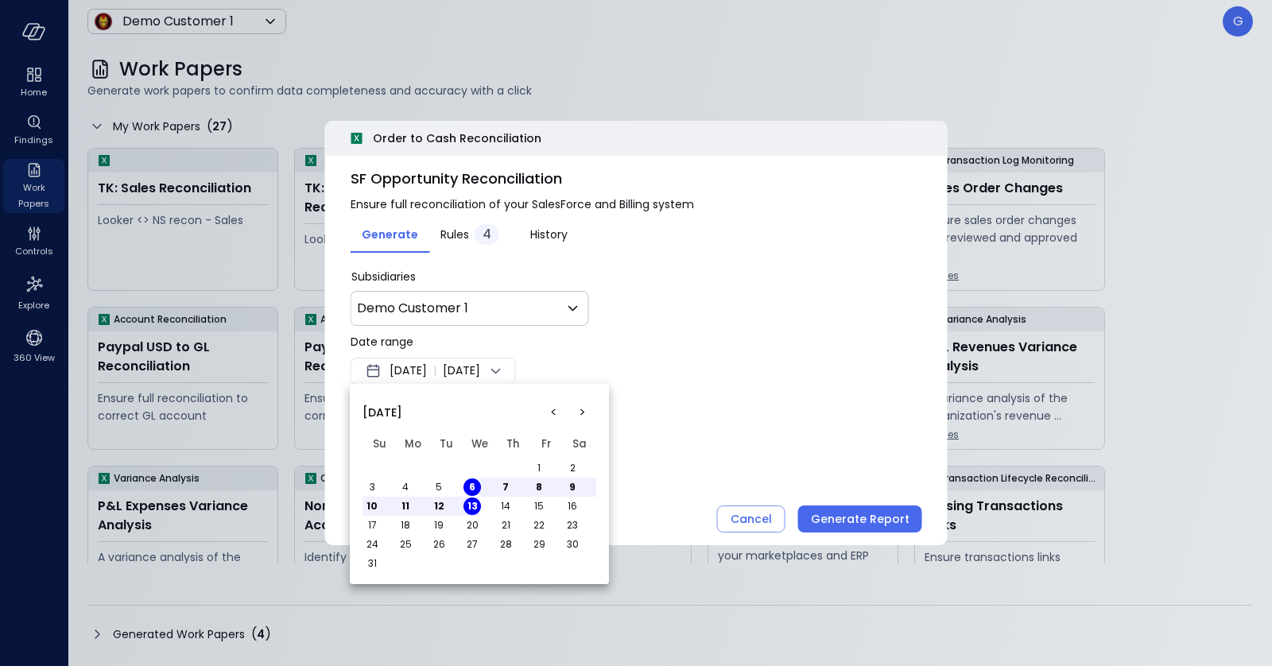
click at [558, 410] on button "<" at bounding box center [553, 412] width 29 height 29
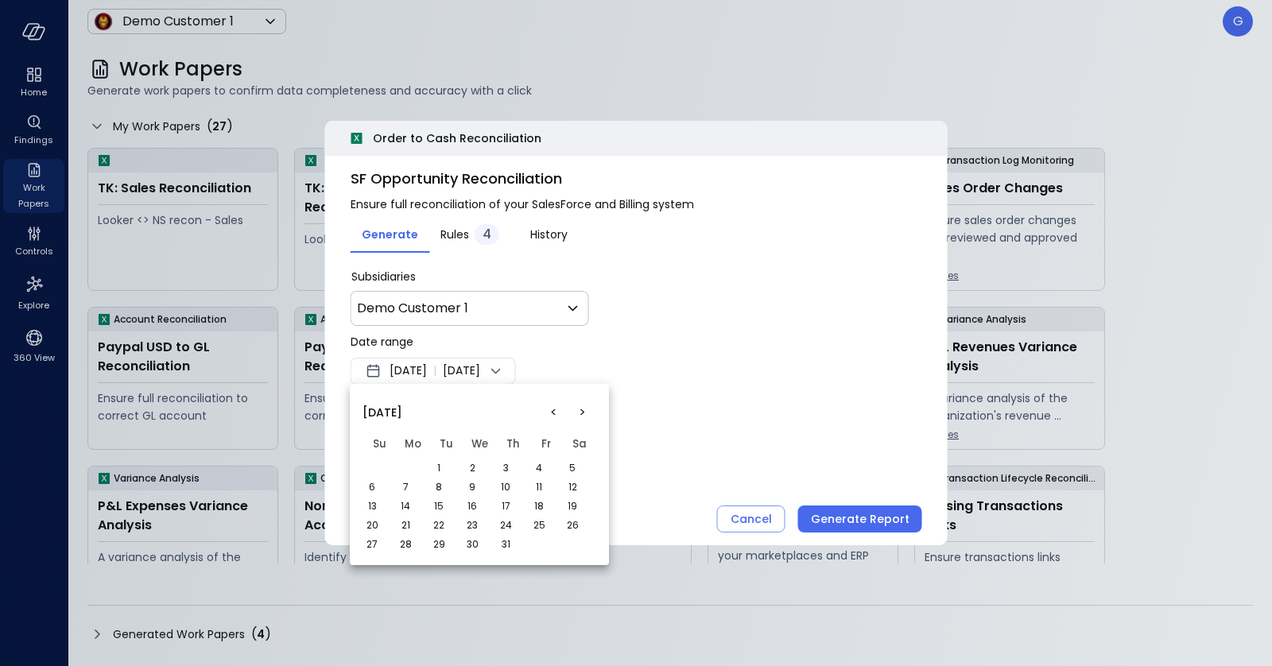
click at [439, 469] on button "1" at bounding box center [438, 468] width 17 height 17
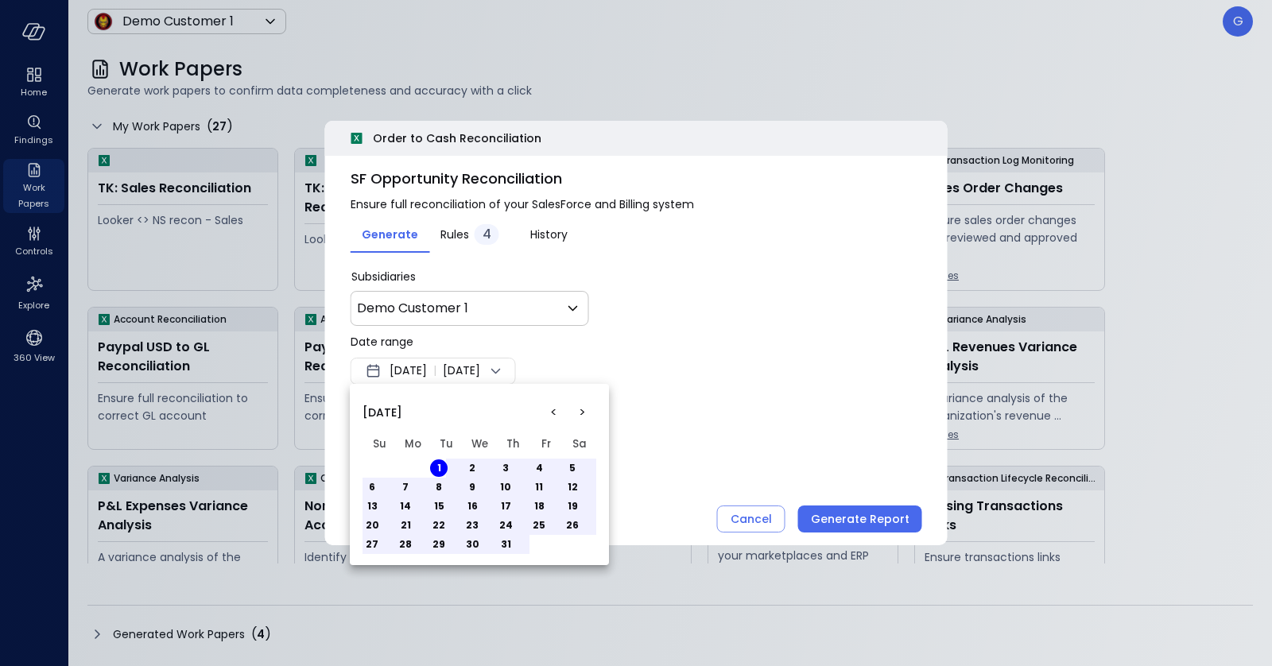
click at [509, 546] on button "31" at bounding box center [505, 544] width 17 height 17
click at [702, 398] on div at bounding box center [636, 333] width 1272 height 666
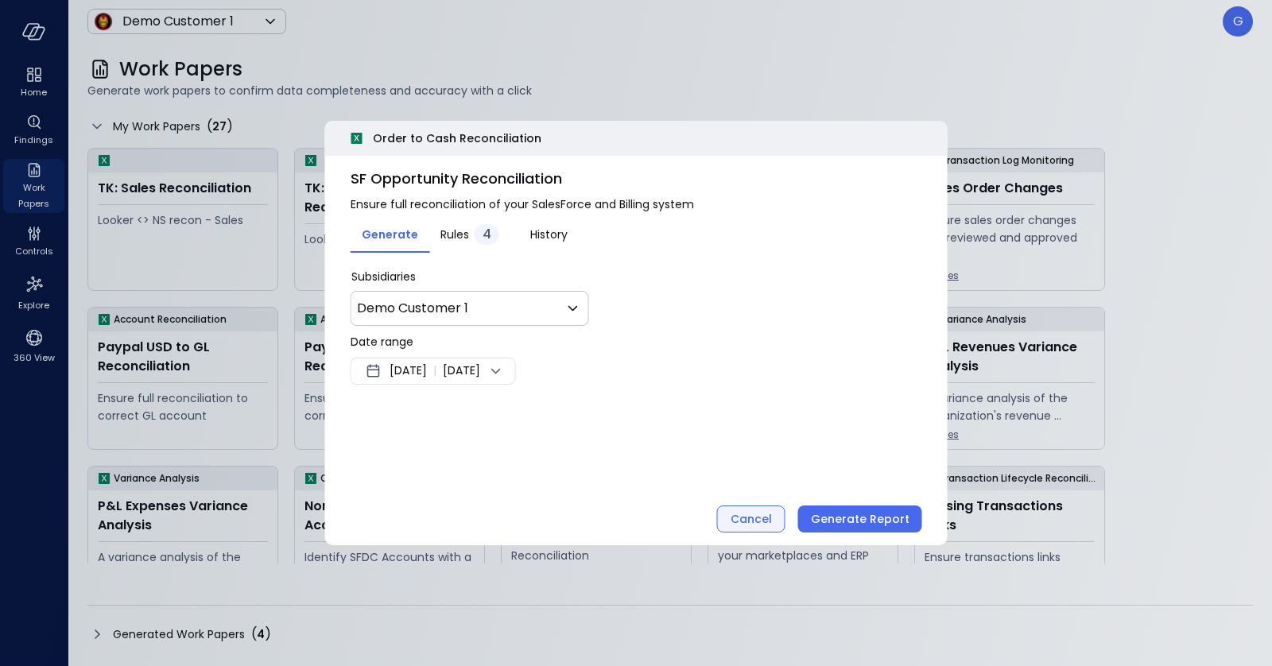
click at [754, 518] on div "Cancel" at bounding box center [751, 520] width 41 height 20
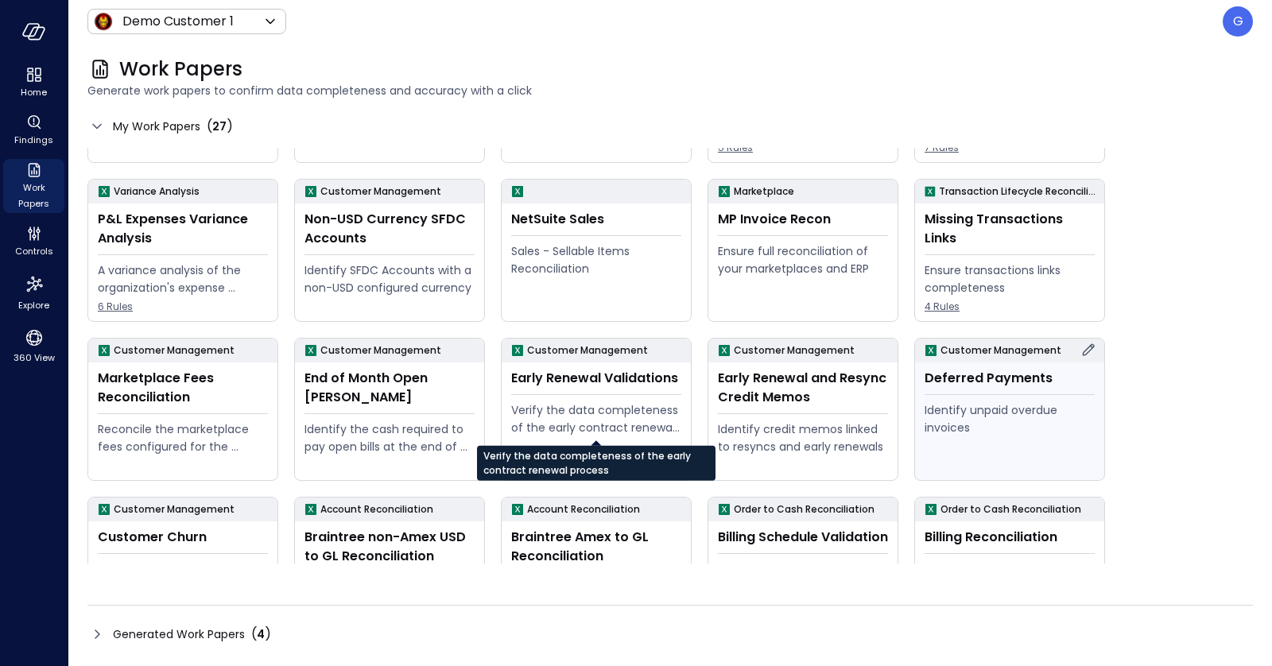
scroll to position [288, 0]
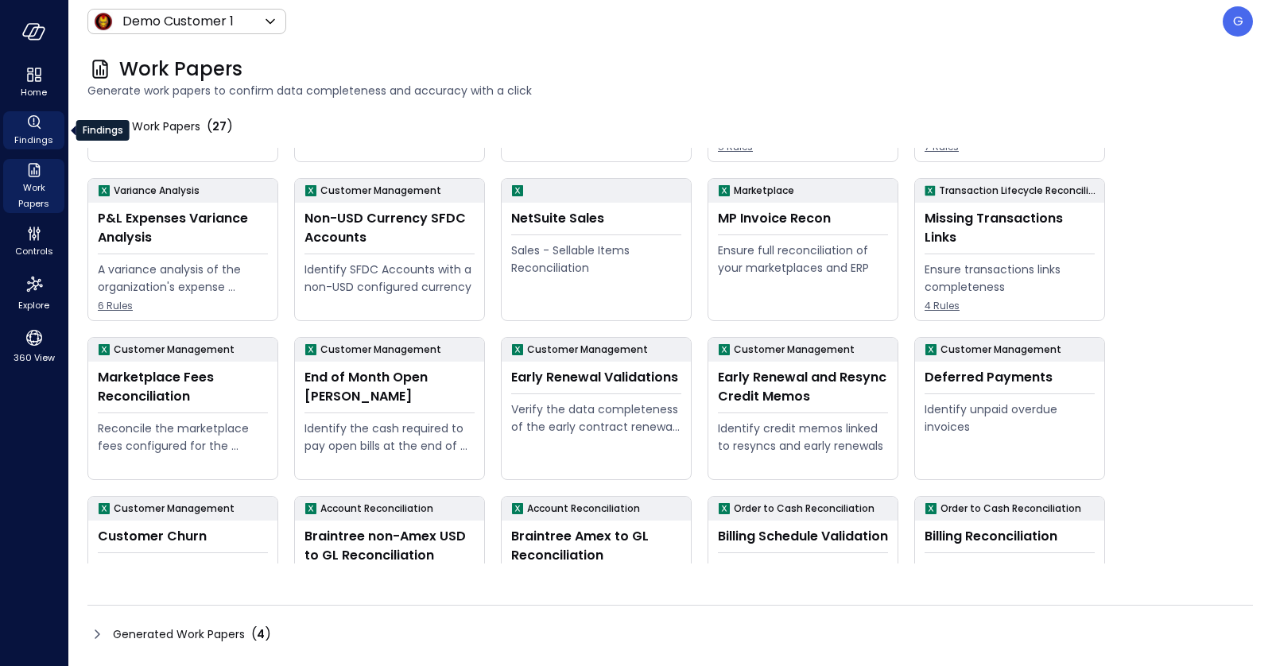
click at [36, 131] on icon "Findings" at bounding box center [34, 122] width 19 height 19
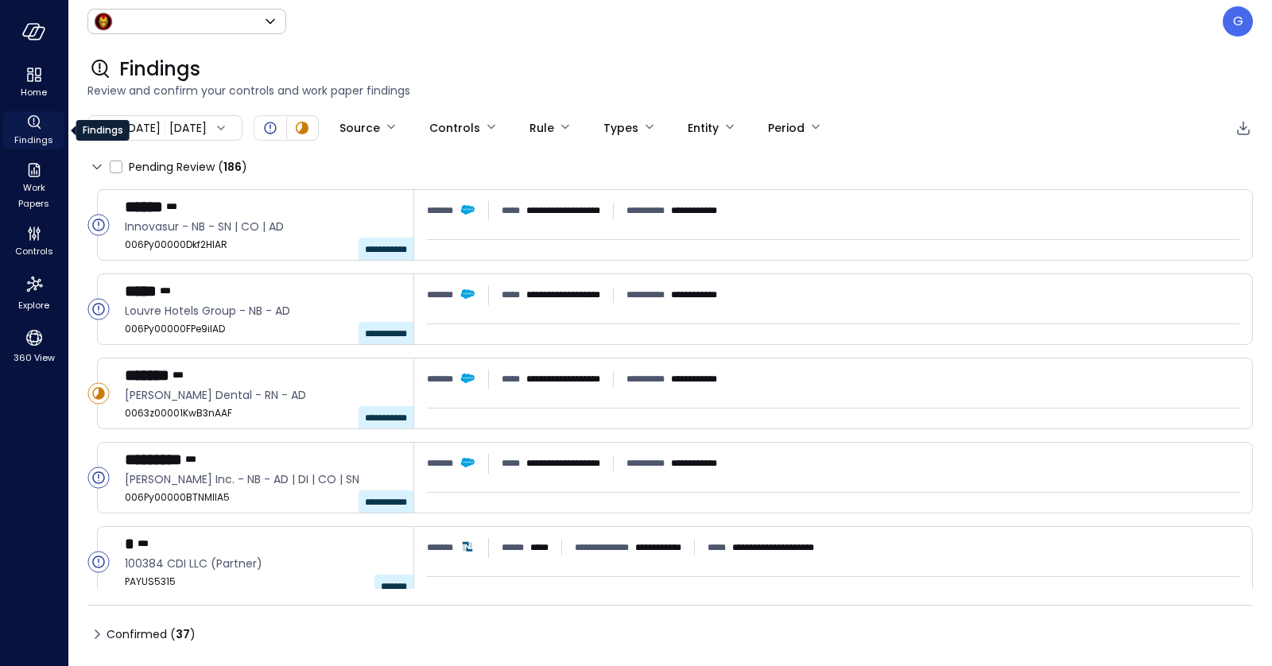
type input "*****"
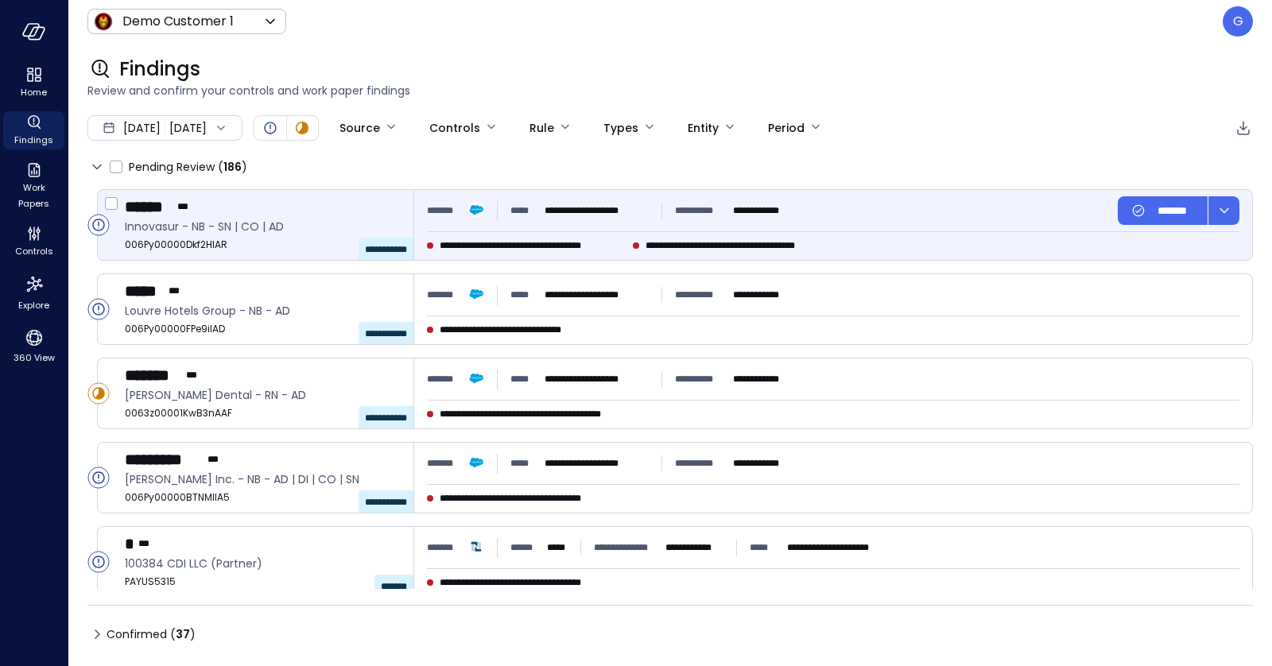
click at [578, 235] on div "**********" at bounding box center [833, 225] width 838 height 70
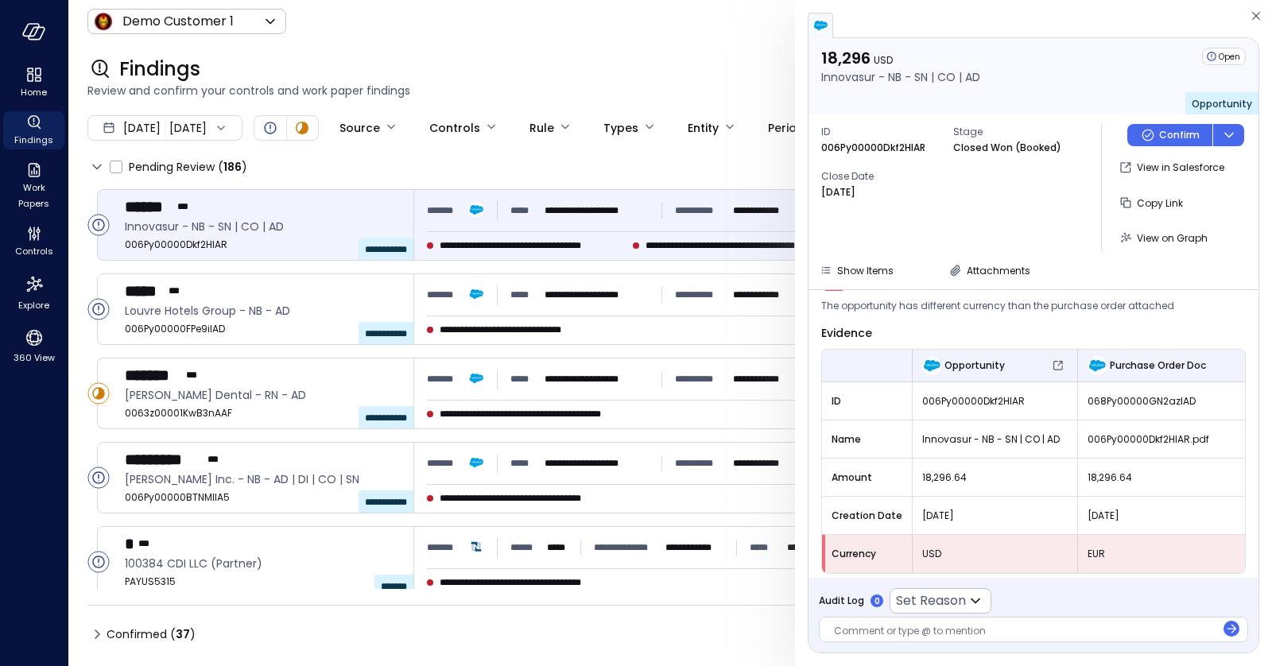
scroll to position [80, 0]
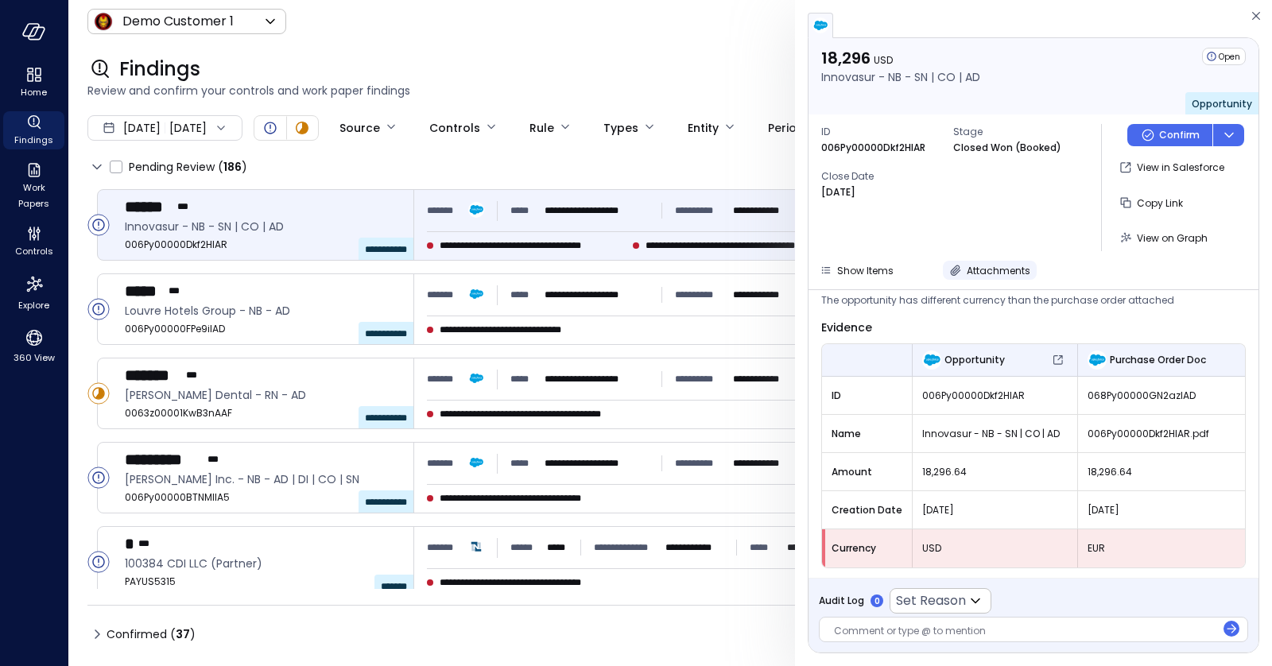
click at [985, 277] on div "Attachments" at bounding box center [999, 270] width 64 height 17
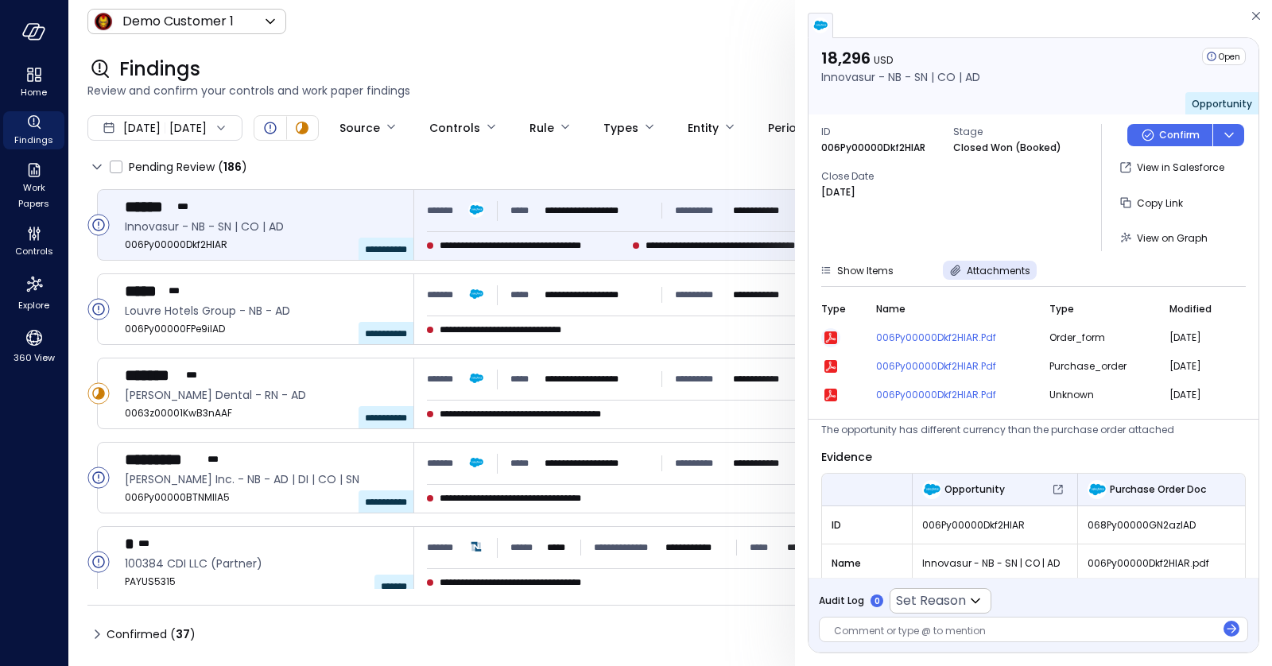
click at [829, 332] on icon "button" at bounding box center [830, 338] width 13 height 13
click at [826, 368] on icon "button" at bounding box center [830, 366] width 13 height 13
click at [987, 275] on span "Attachments" at bounding box center [999, 271] width 64 height 14
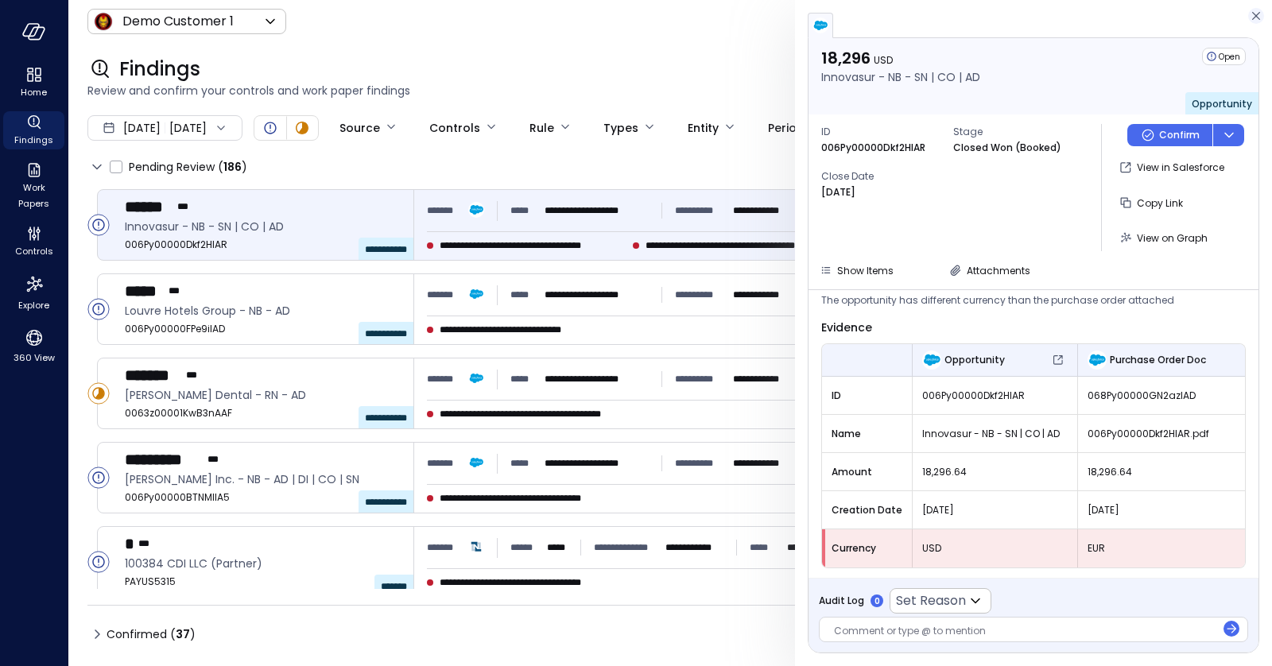
click at [1253, 21] on icon "button" at bounding box center [1256, 15] width 16 height 19
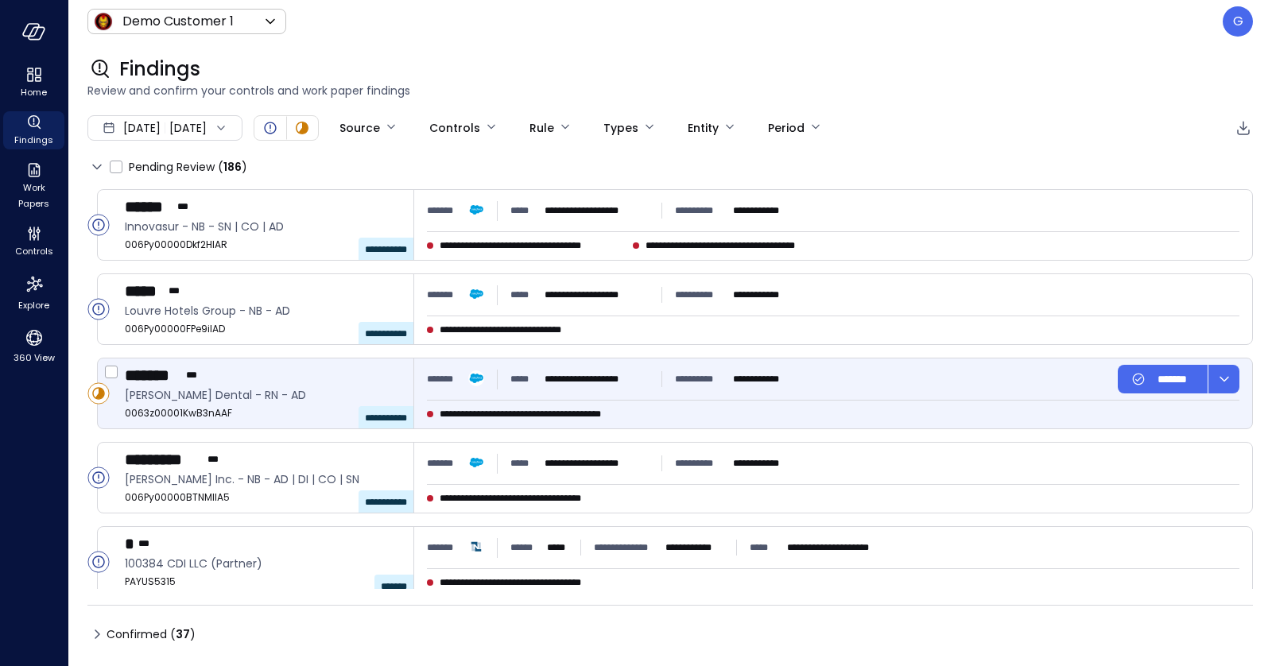
click at [715, 412] on div "**********" at bounding box center [718, 414] width 582 height 16
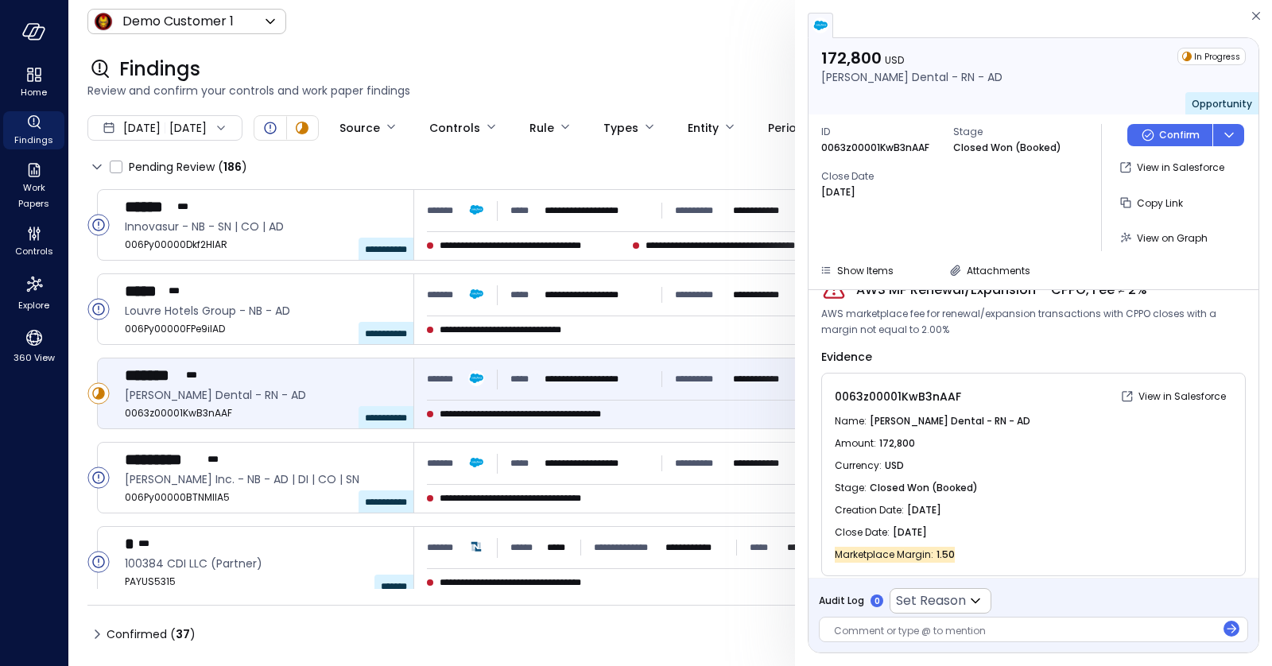
scroll to position [29, 0]
click at [1258, 18] on icon "button" at bounding box center [1256, 15] width 16 height 19
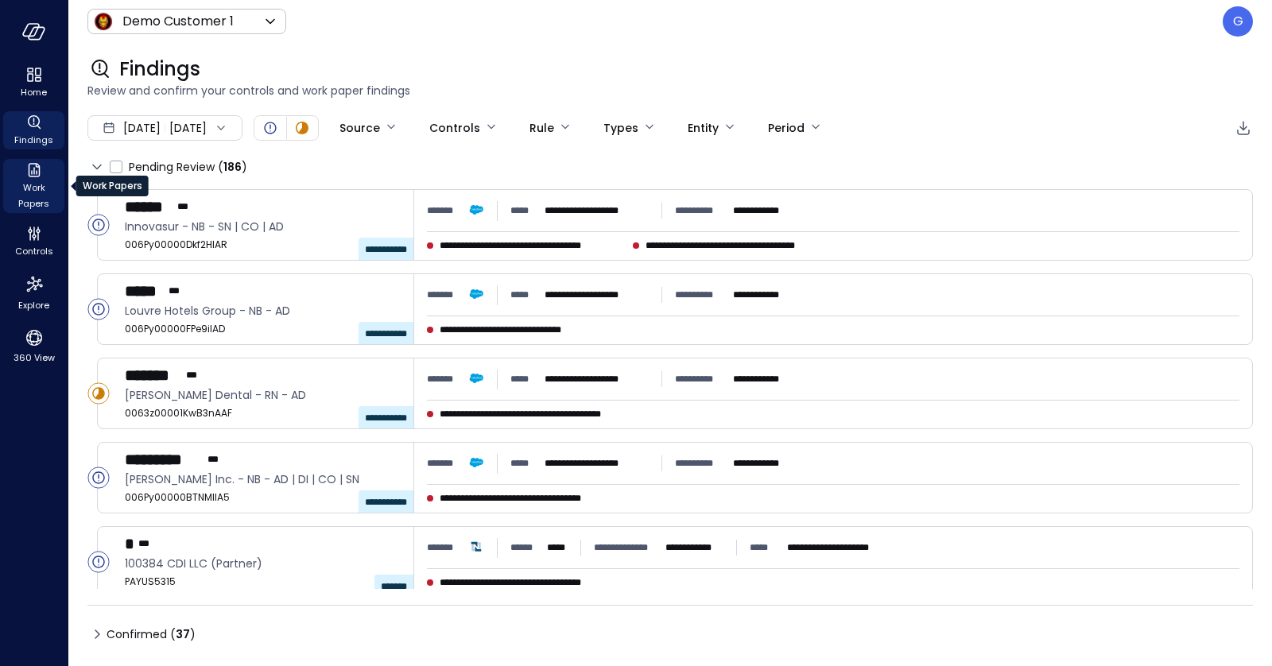
click at [33, 188] on span "Work Papers" at bounding box center [34, 196] width 48 height 32
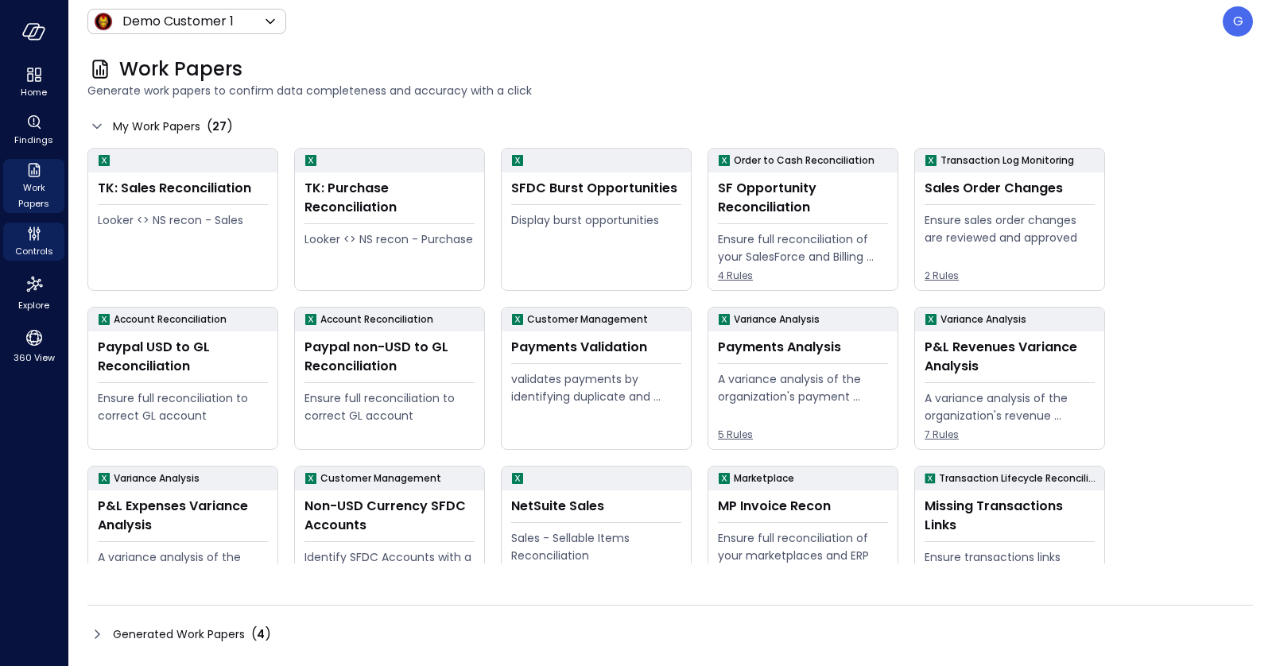
click at [34, 243] on span "Controls" at bounding box center [34, 251] width 38 height 16
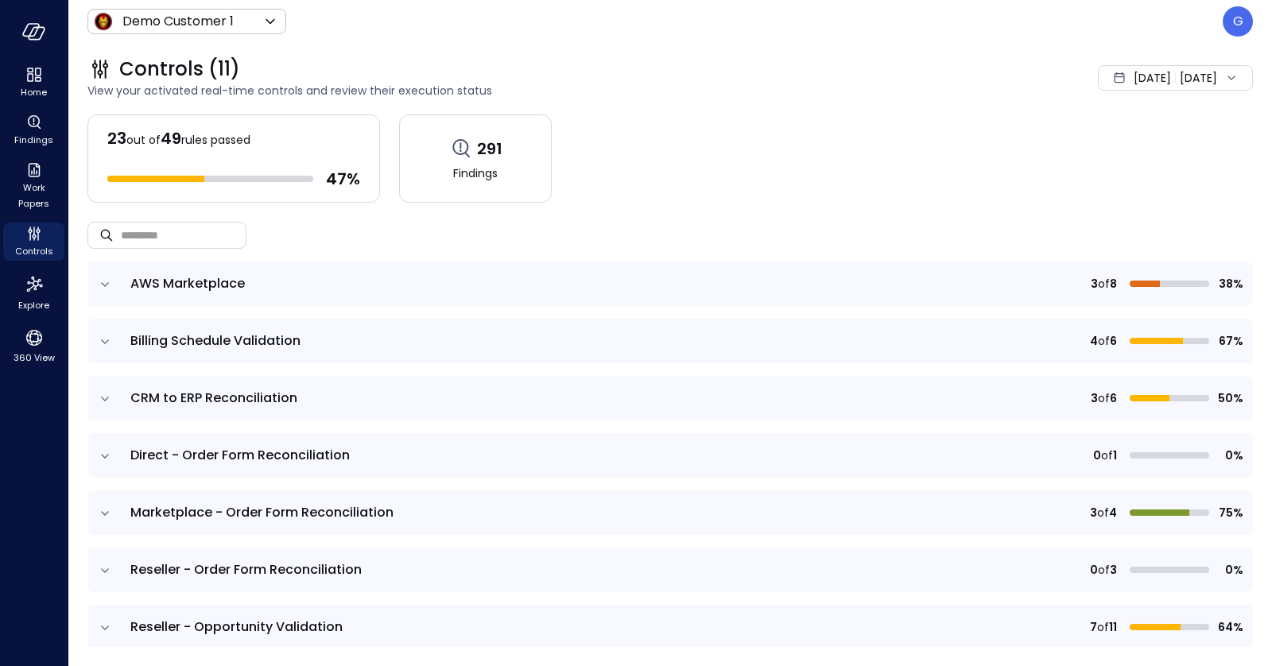
click at [98, 509] on icon "expand row" at bounding box center [105, 514] width 16 height 16
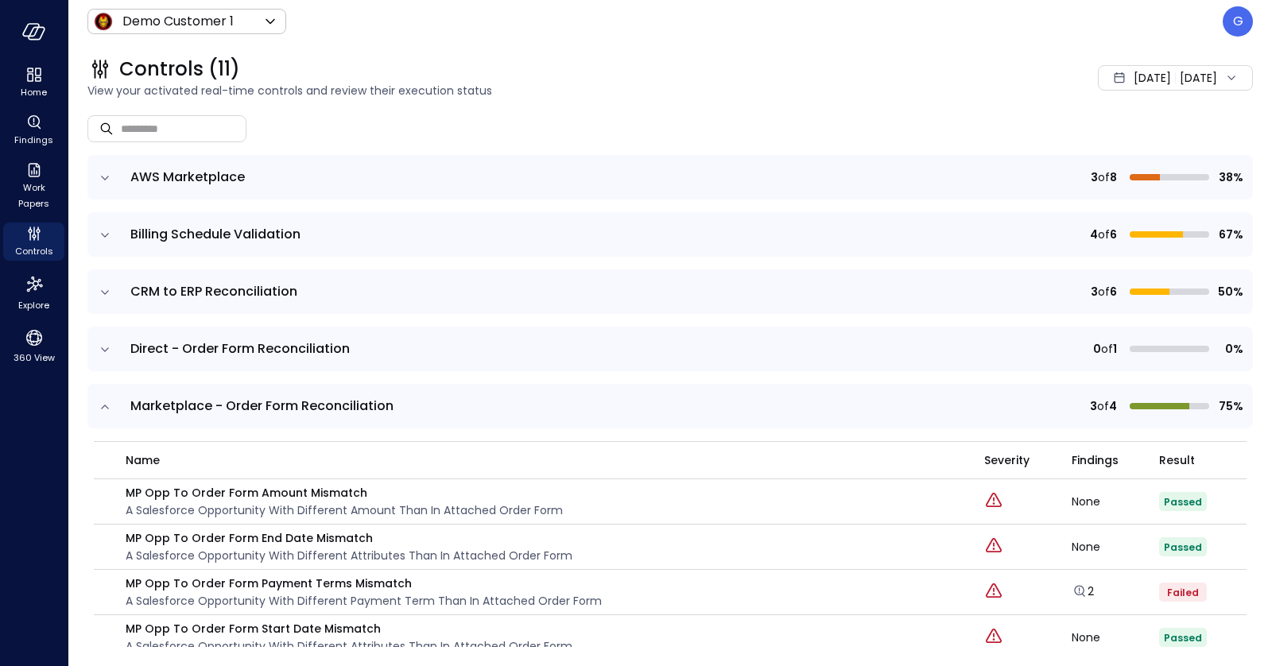
scroll to position [167, 0]
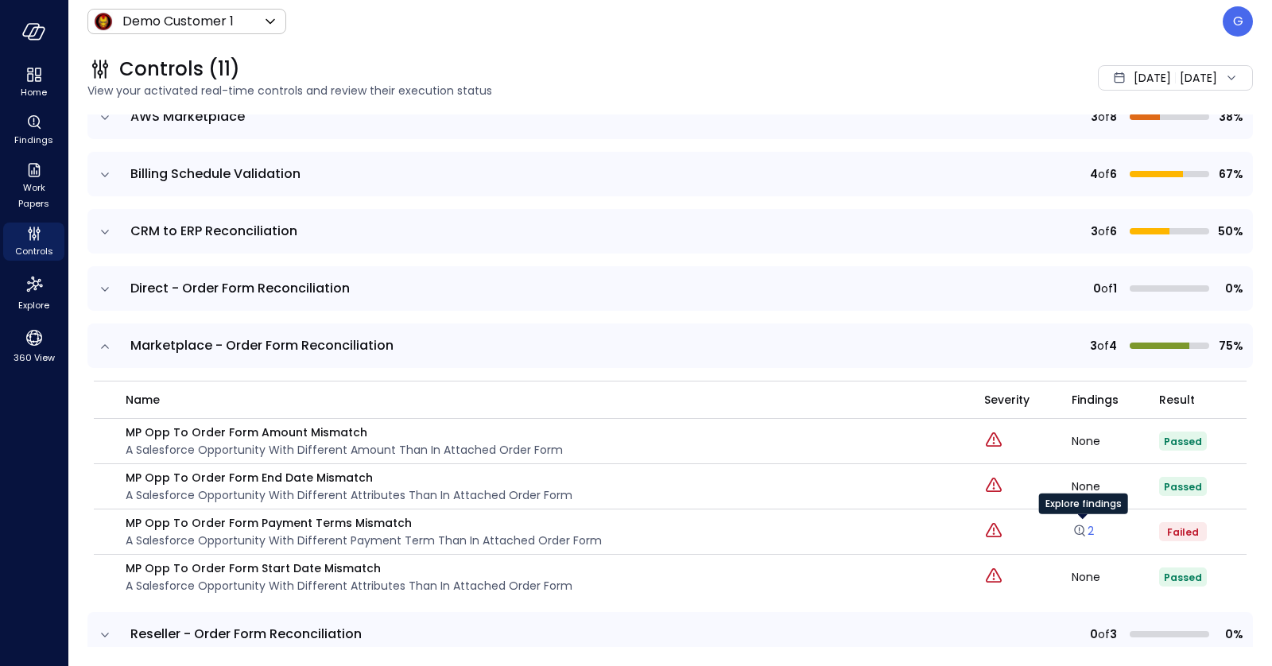
click at [1089, 534] on link "2" at bounding box center [1083, 531] width 22 height 16
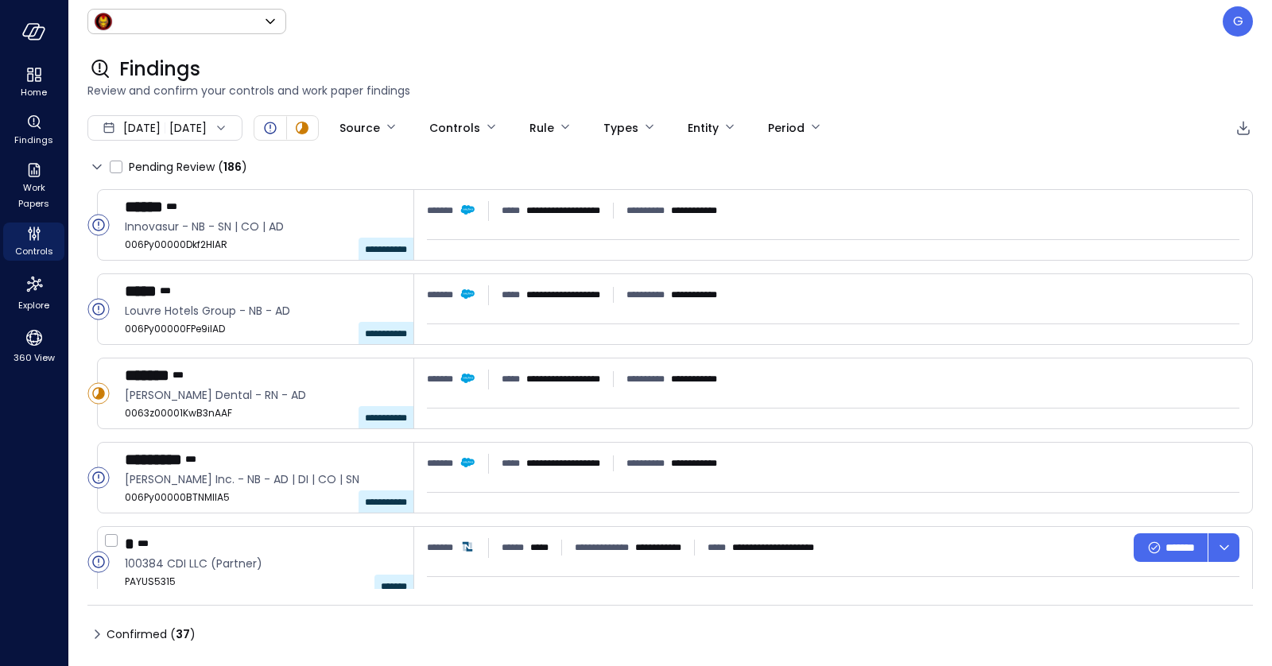
type input "*****"
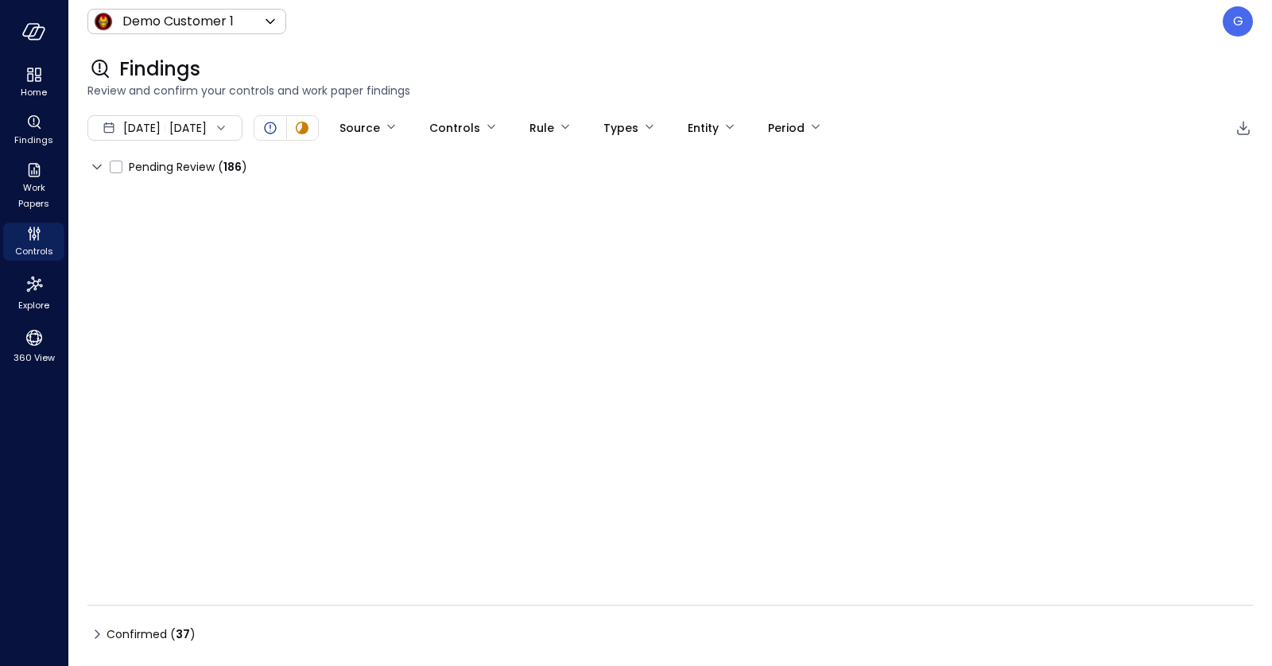
type input "****"
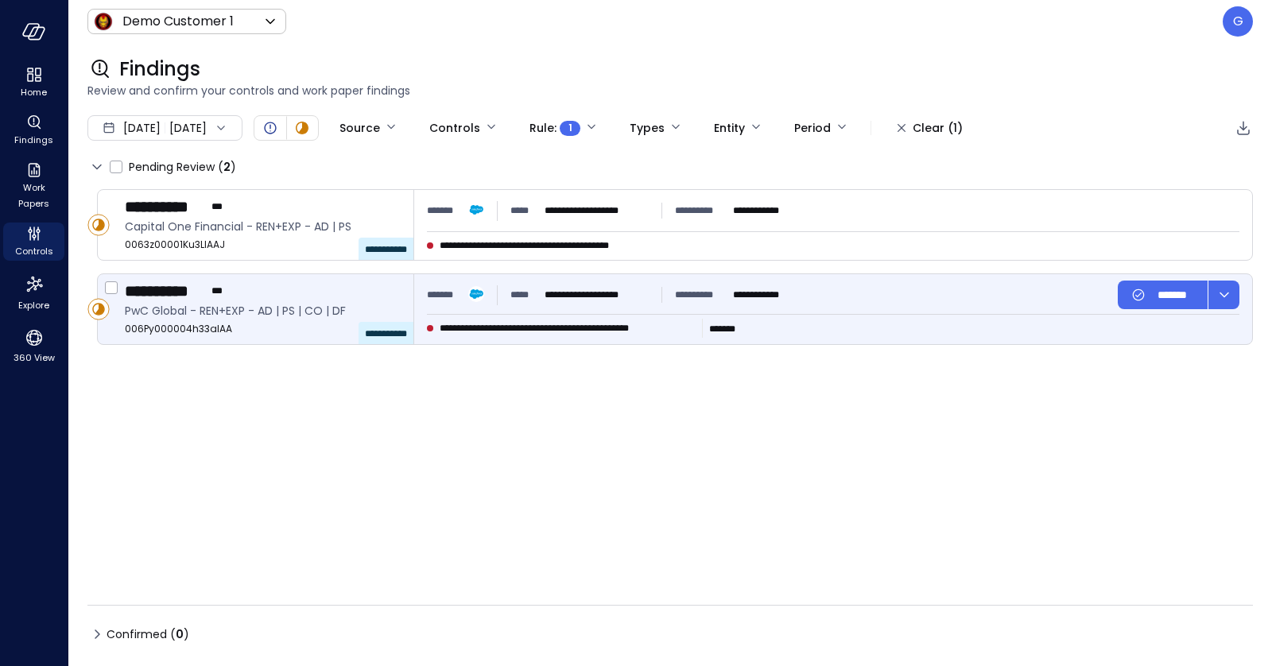
click at [474, 335] on span "**********" at bounding box center [568, 328] width 256 height 16
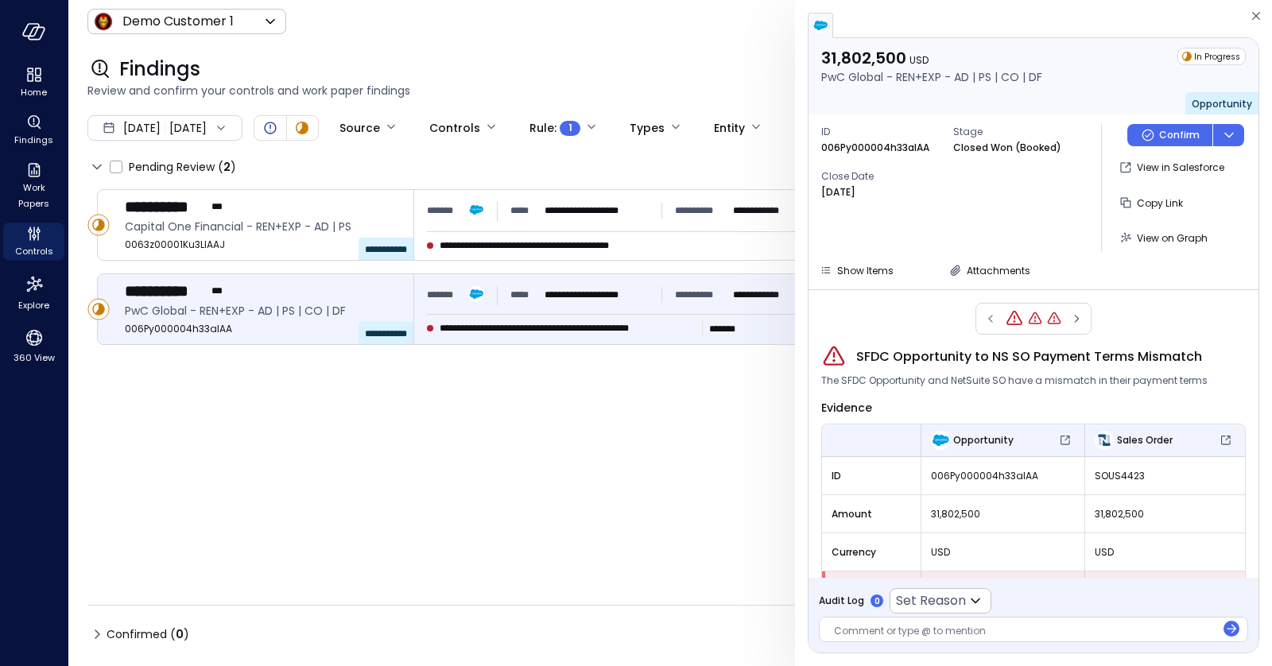
scroll to position [42, 0]
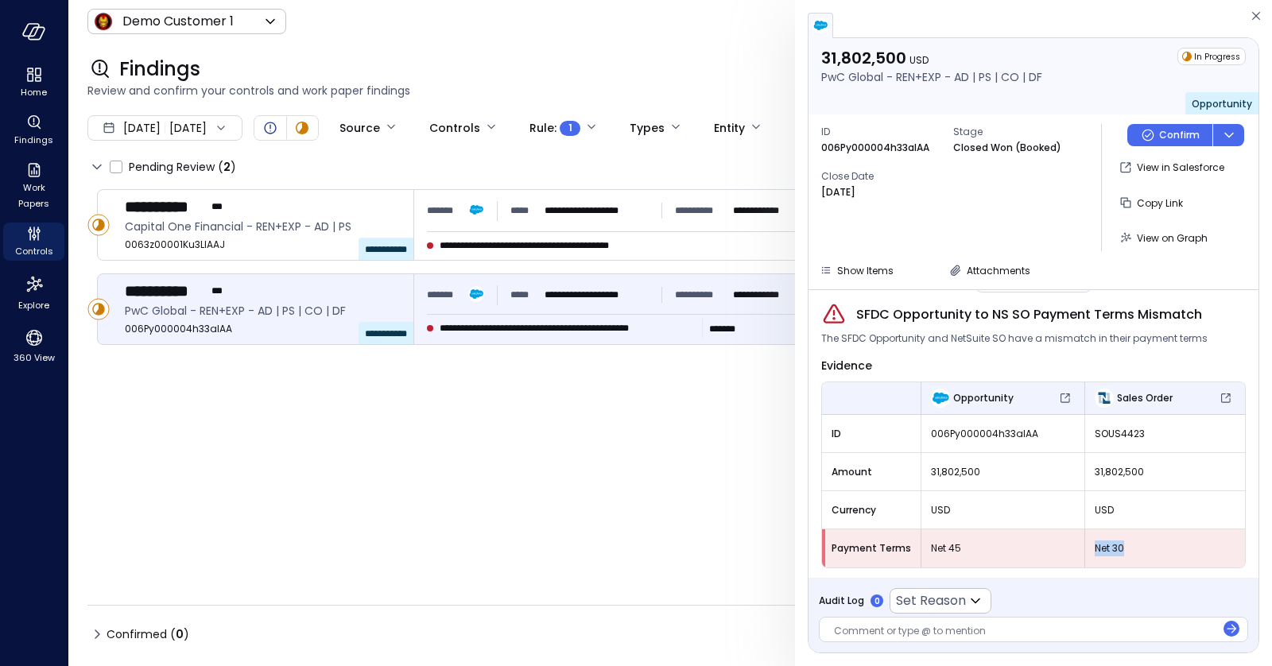
drag, startPoint x: 1125, startPoint y: 549, endPoint x: 1071, endPoint y: 549, distance: 54.1
click at [1071, 549] on tr "Payment Terms Net 45 Net 30" at bounding box center [1033, 548] width 423 height 38
click at [1098, 543] on span "Net 30" at bounding box center [1165, 549] width 141 height 16
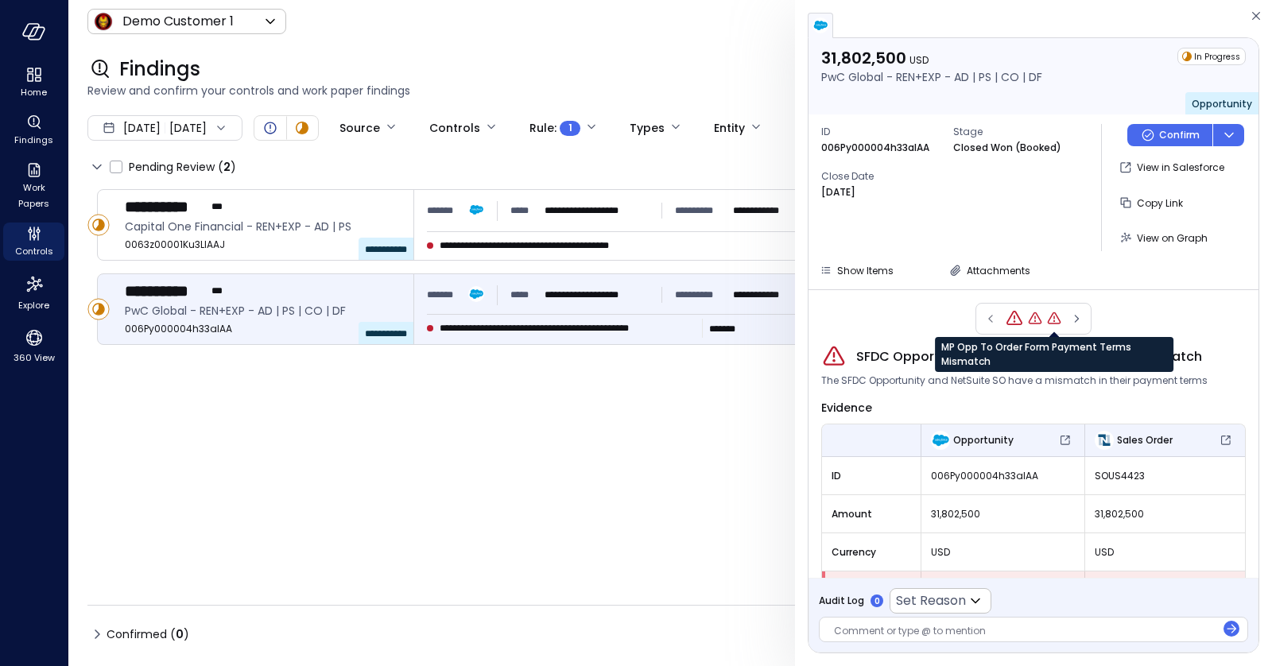
click at [1057, 320] on icon "MP Opp To Order Form Payment Terms Mismatch" at bounding box center [1054, 319] width 16 height 16
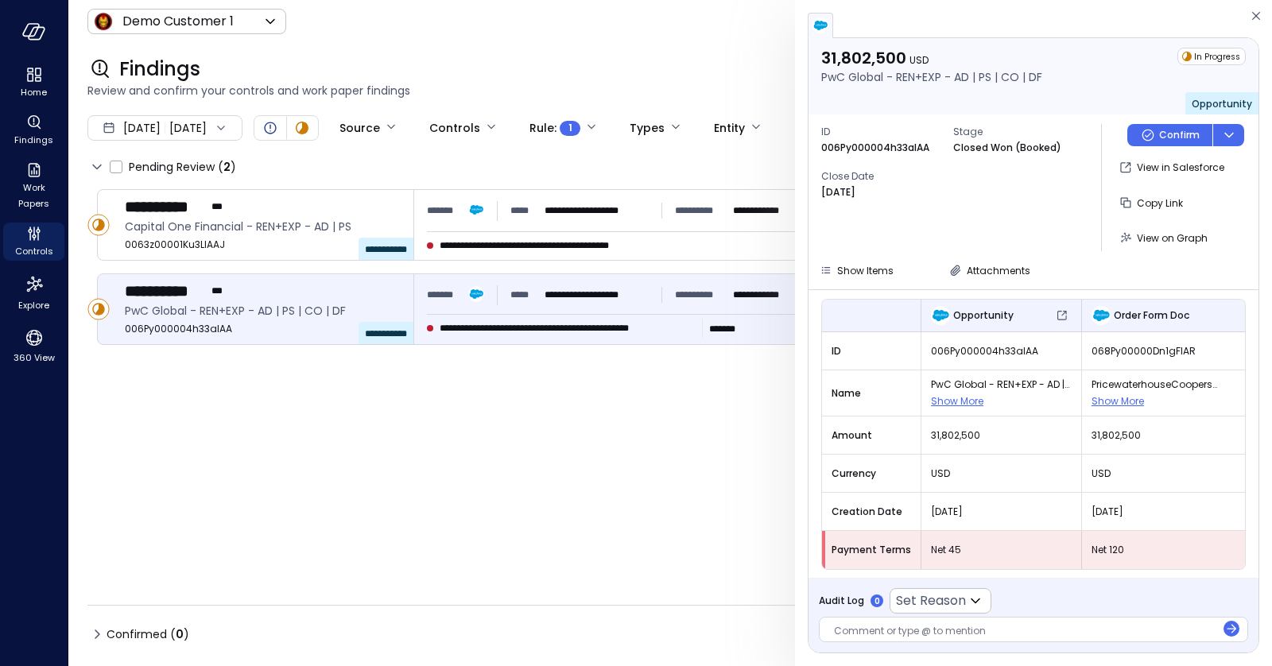
scroll to position [126, 0]
